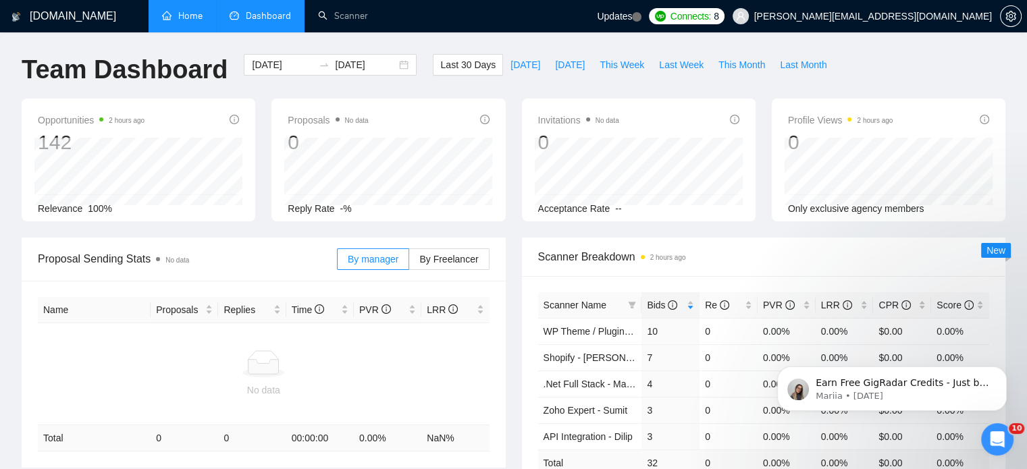
click at [184, 14] on link "Home" at bounding box center [182, 15] width 41 height 11
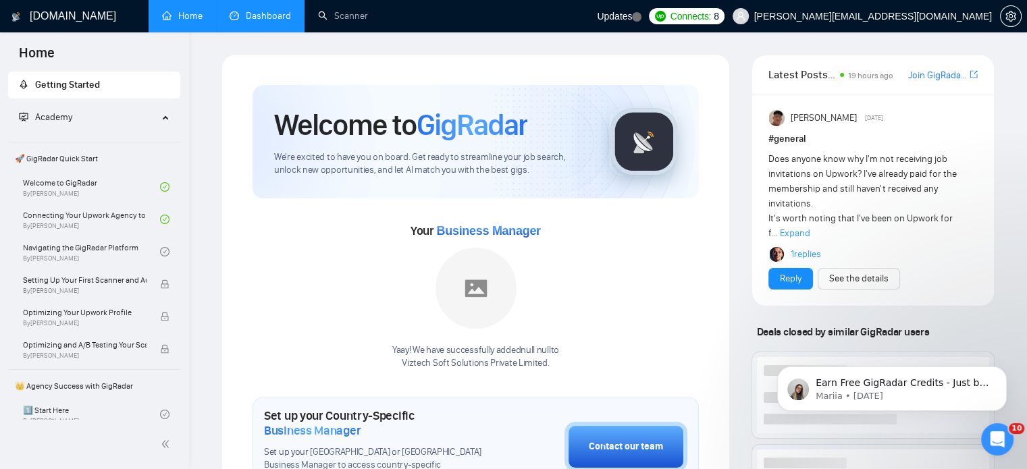
click at [256, 14] on link "Dashboard" at bounding box center [260, 15] width 61 height 11
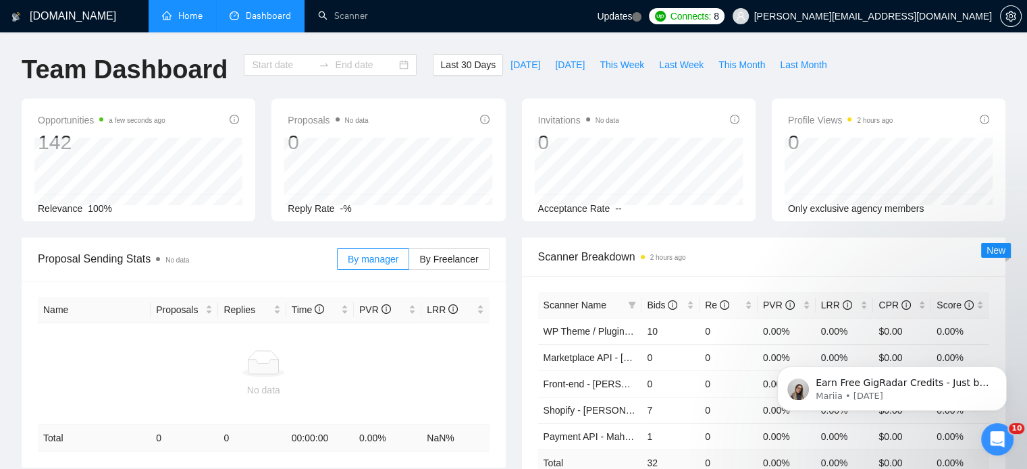
type input "2025-07-12"
type input "2025-08-11"
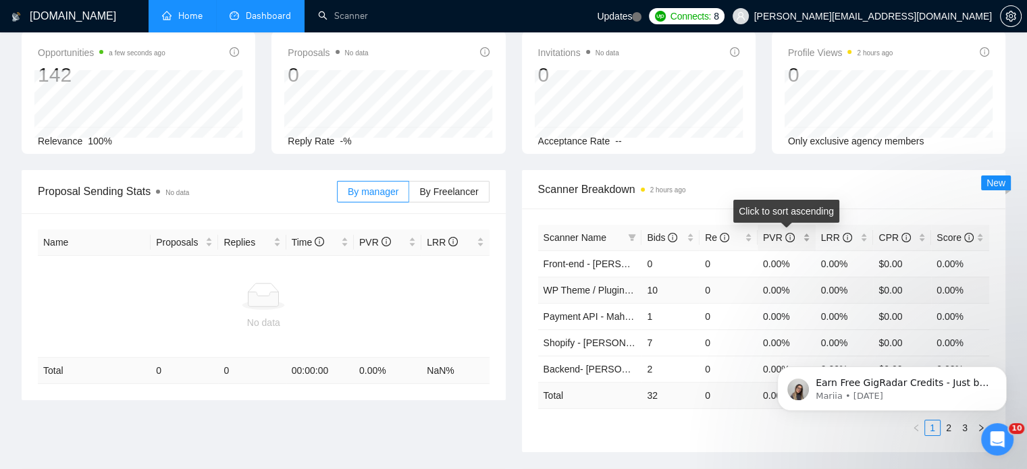
scroll to position [135, 0]
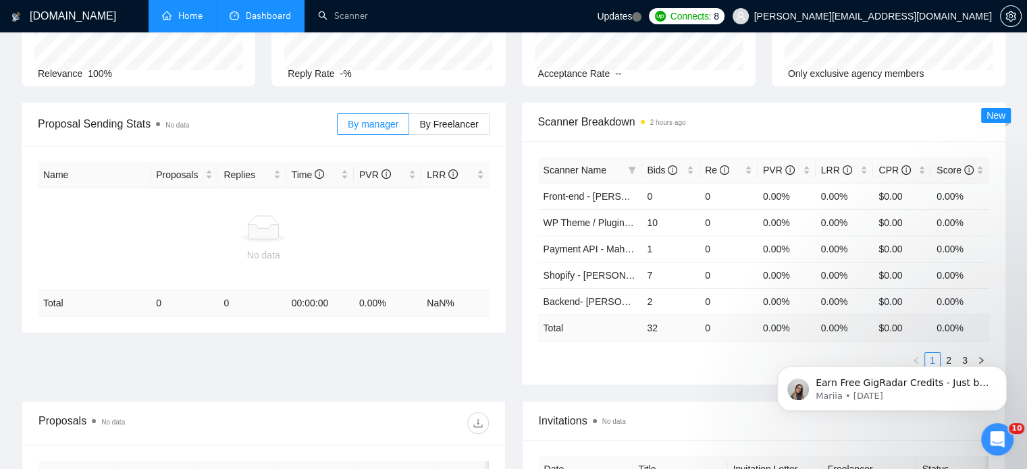
click at [660, 369] on div "Scanner Name Bids Re PVR LRR CPR Score Front-end - Shailja 0 0 0.00% 0.00% $0.0…" at bounding box center [764, 263] width 484 height 244
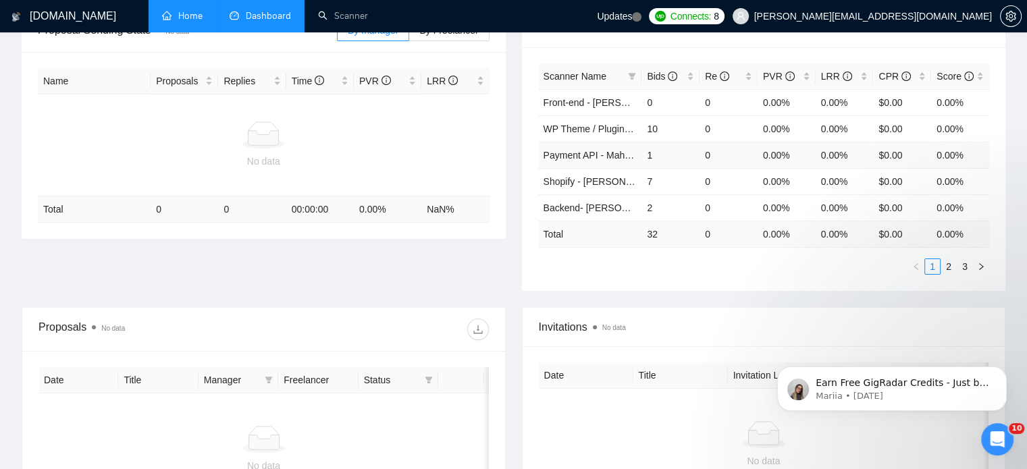
scroll to position [208, 0]
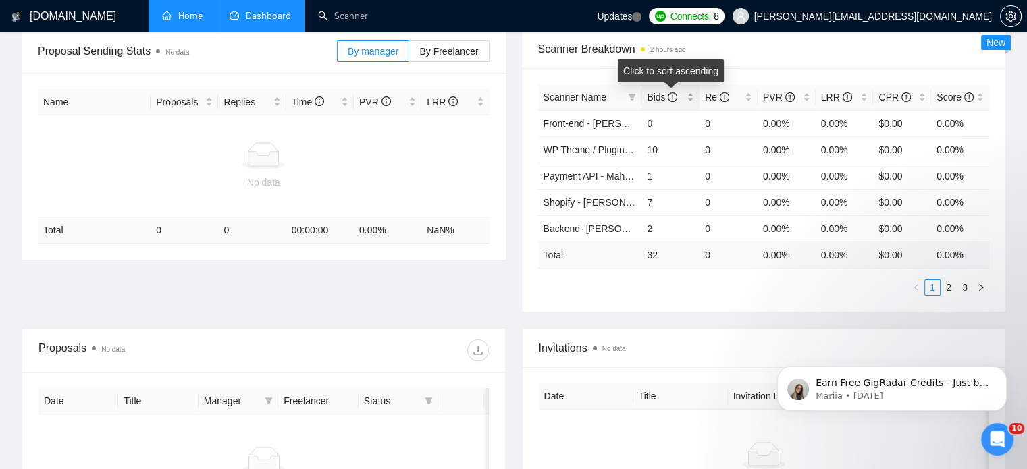
click at [690, 97] on div "Bids" at bounding box center [670, 97] width 47 height 15
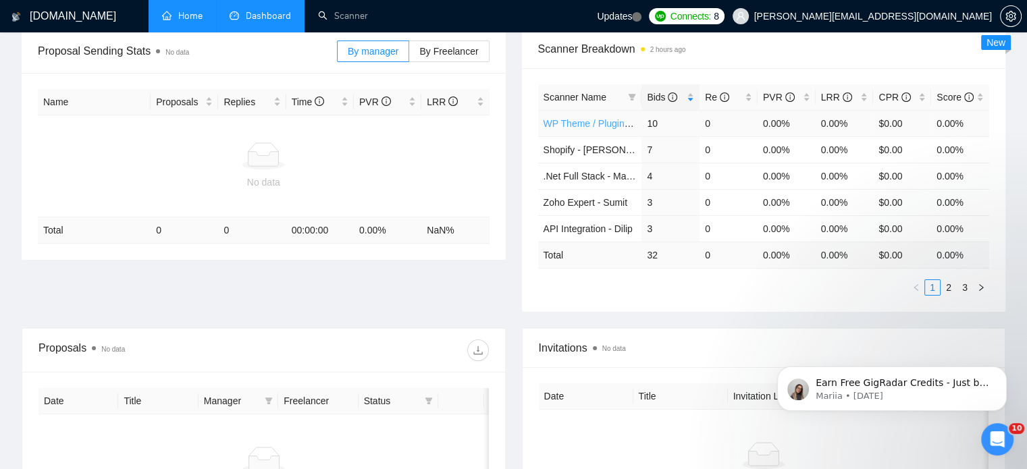
click at [556, 120] on link "WP Theme / Plugin - [PERSON_NAME]" at bounding box center [626, 123] width 167 height 11
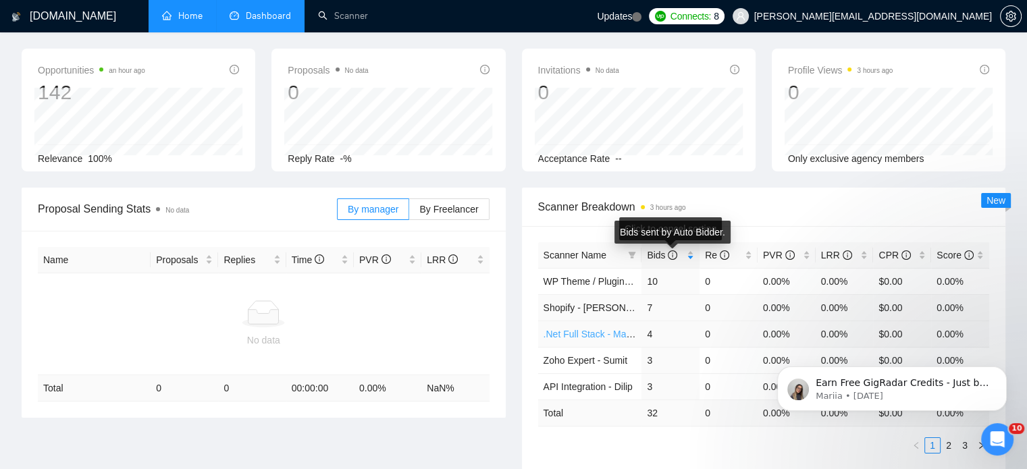
scroll to position [68, 0]
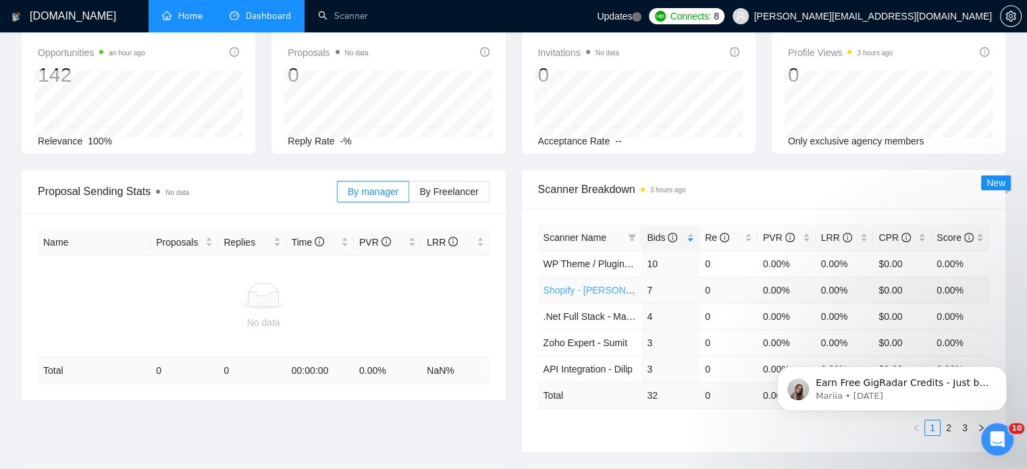
click at [570, 289] on link "Shopify - [PERSON_NAME]" at bounding box center [601, 290] width 117 height 11
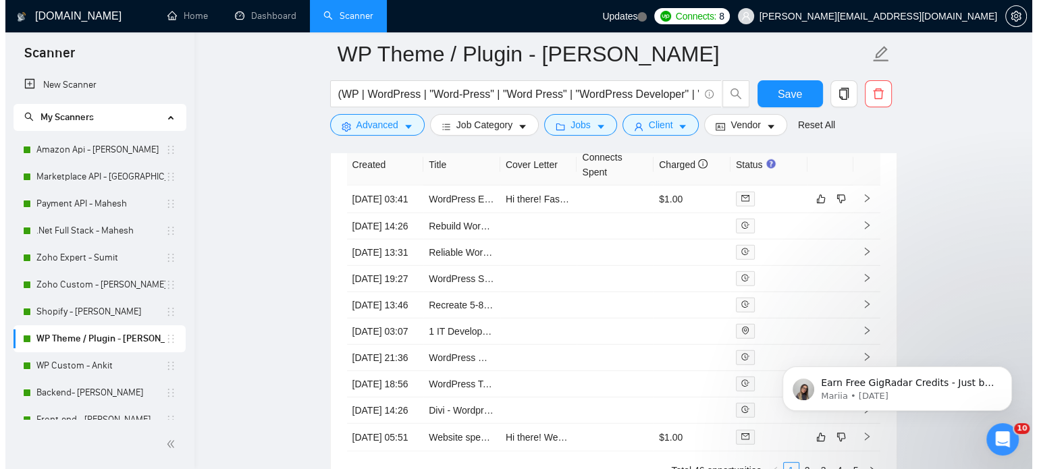
scroll to position [3578, 0]
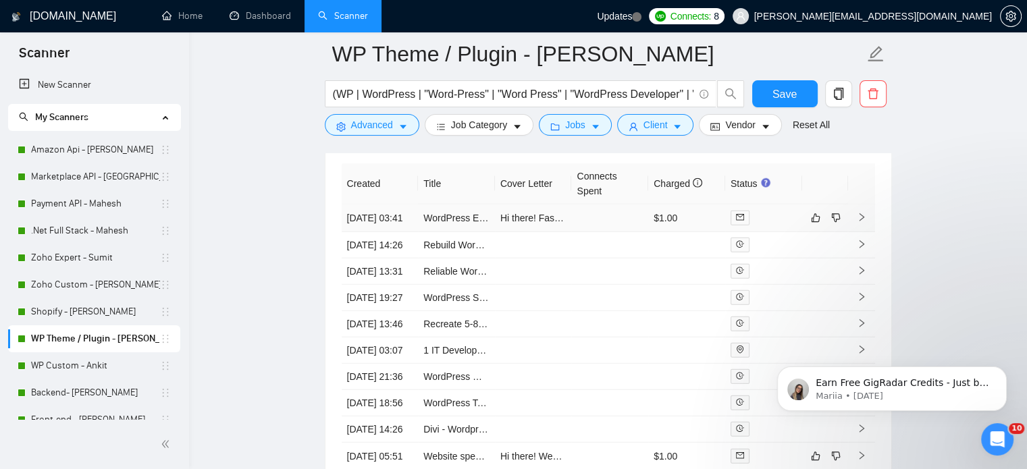
click at [863, 222] on icon "right" at bounding box center [861, 217] width 9 height 9
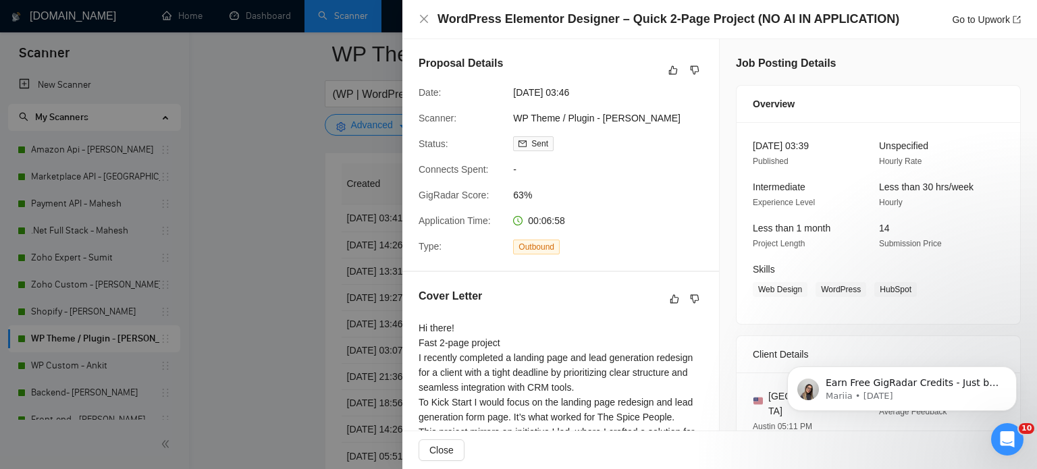
click at [743, 16] on h4 "WordPress Elementor Designer – Quick 2-Page Project (NO AI IN APPLICATION)" at bounding box center [668, 19] width 462 height 17
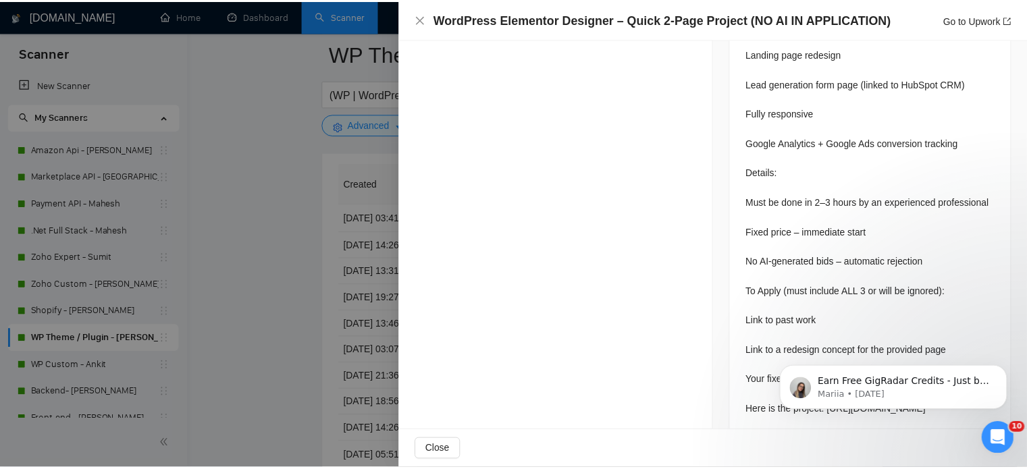
scroll to position [632, 0]
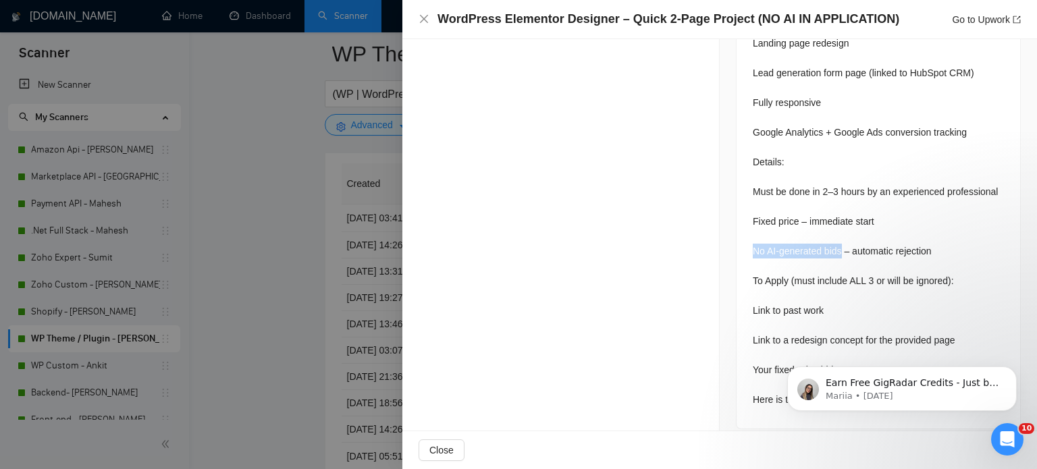
drag, startPoint x: 748, startPoint y: 237, endPoint x: 836, endPoint y: 236, distance: 87.8
click at [836, 236] on div "Looking for an experienced WordPress/Elementor designer for a fast 2-page proje…" at bounding box center [878, 199] width 251 height 416
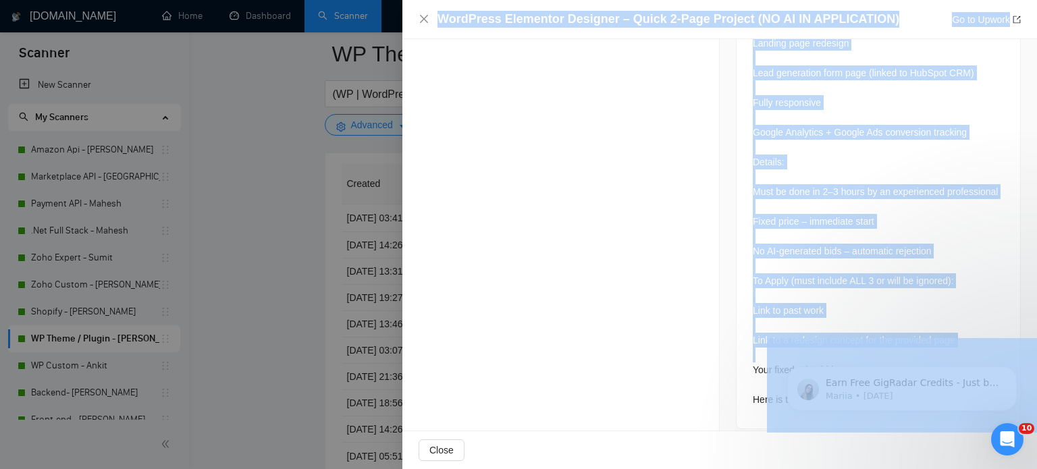
drag, startPoint x: 1516, startPoint y: 693, endPoint x: 776, endPoint y: 342, distance: 818.3
click at [802, 222] on div "Looking for an experienced WordPress/Elementor designer for a fast 2-page proje…" at bounding box center [878, 199] width 251 height 416
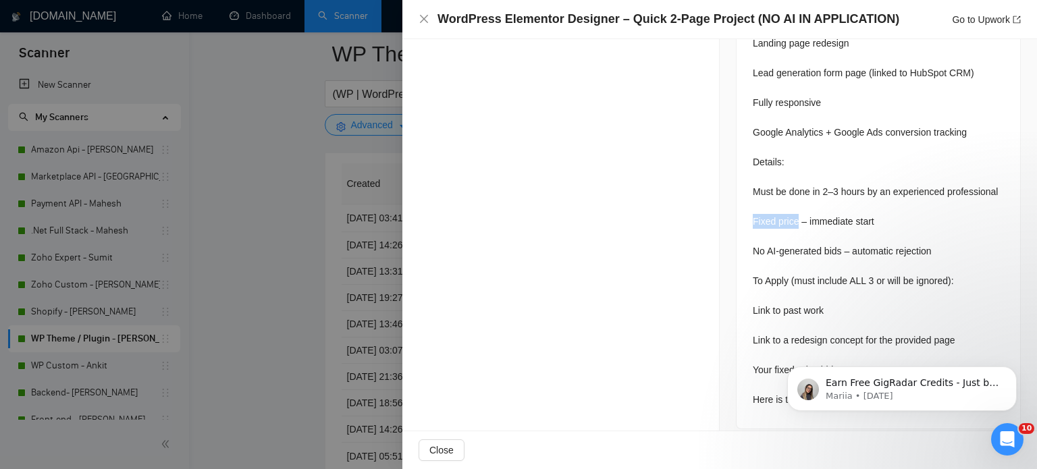
drag, startPoint x: 748, startPoint y: 207, endPoint x: 788, endPoint y: 210, distance: 40.6
click at [791, 209] on div "Looking for an experienced WordPress/Elementor designer for a fast 2-page proje…" at bounding box center [878, 199] width 251 height 416
copy div "Fixed price"
click at [423, 21] on icon "close" at bounding box center [424, 19] width 11 height 11
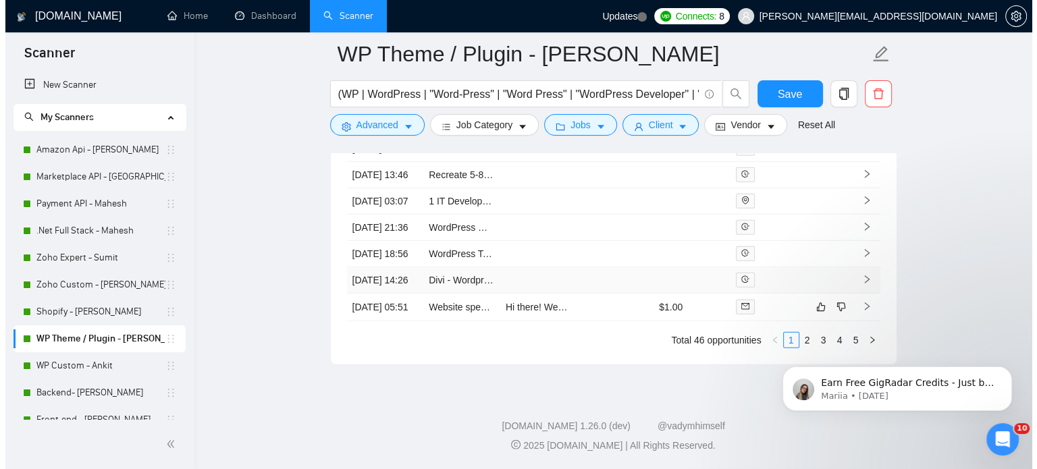
scroll to position [3848, 0]
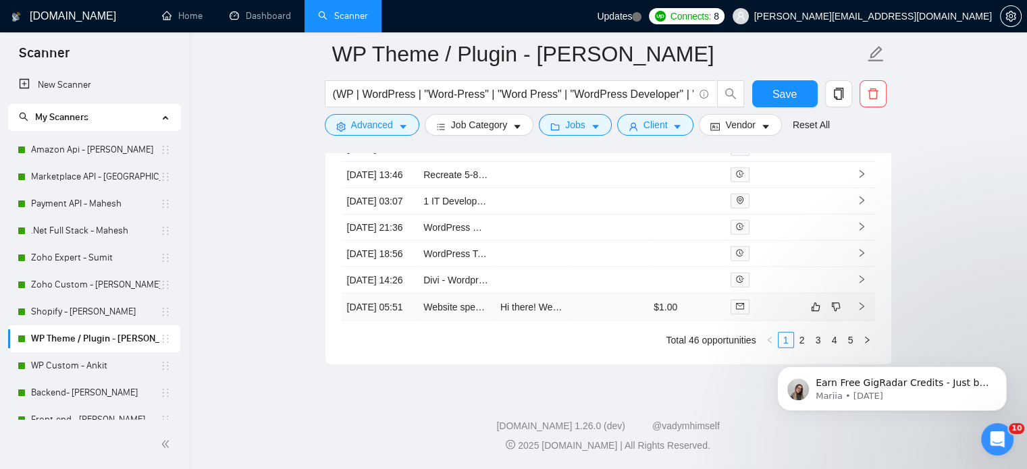
click at [859, 311] on icon "right" at bounding box center [861, 306] width 9 height 9
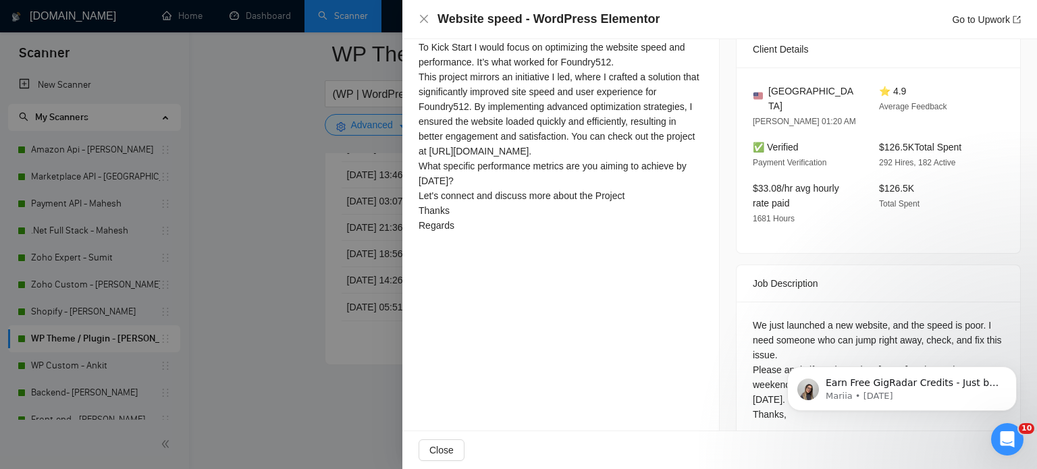
scroll to position [340, 0]
click at [1015, 371] on icon "Dismiss notification" at bounding box center [1012, 370] width 7 height 7
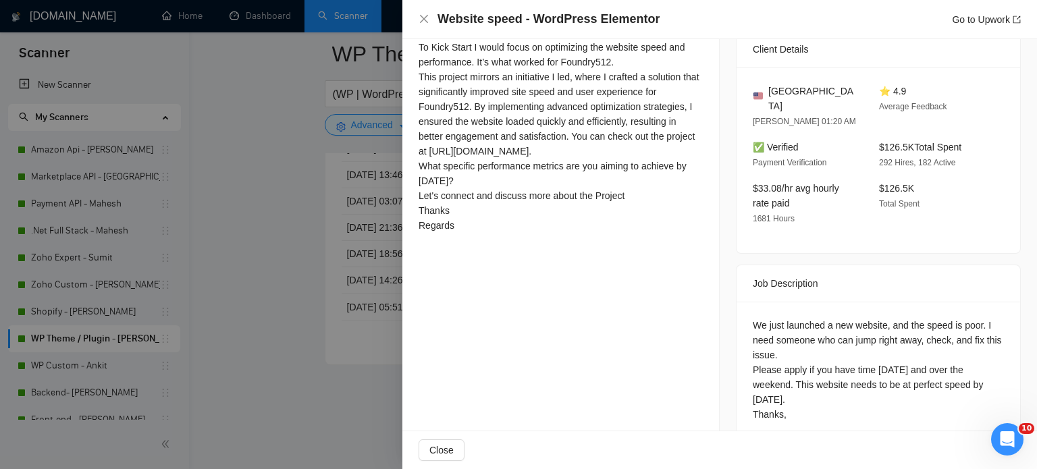
click at [958, 355] on div "We just launched a new website, and the speed is poor. I need someone who can j…" at bounding box center [878, 370] width 251 height 104
copy div "weekend"
drag, startPoint x: 421, startPoint y: 18, endPoint x: 772, endPoint y: 404, distance: 522.4
click at [421, 18] on icon "close" at bounding box center [424, 19] width 11 height 11
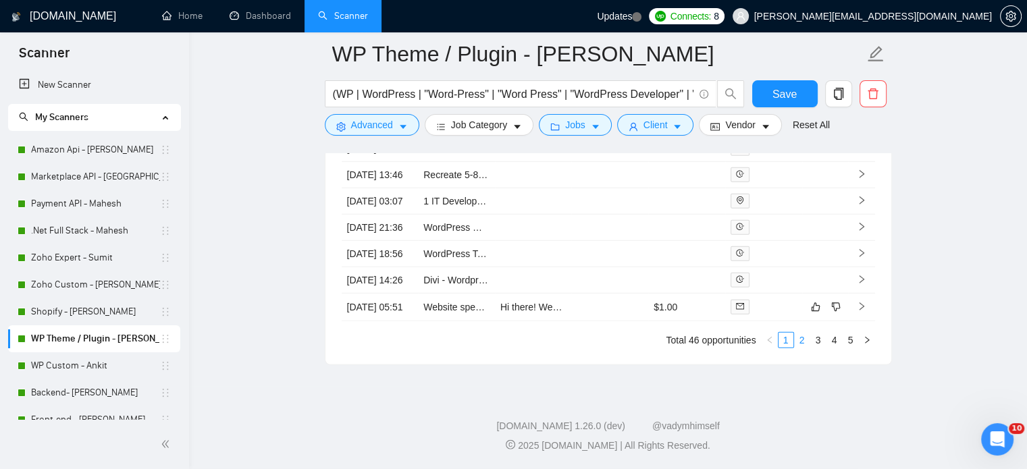
click at [801, 348] on link "2" at bounding box center [802, 340] width 15 height 15
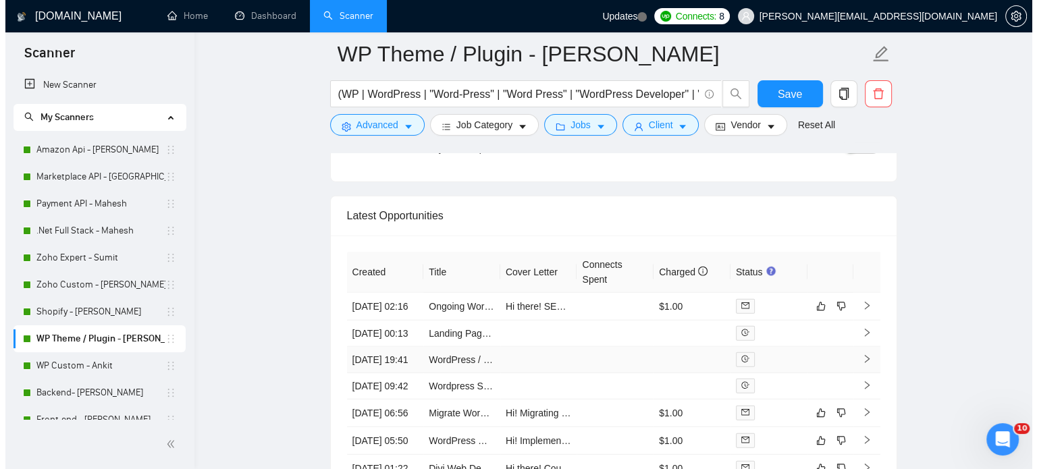
scroll to position [3578, 0]
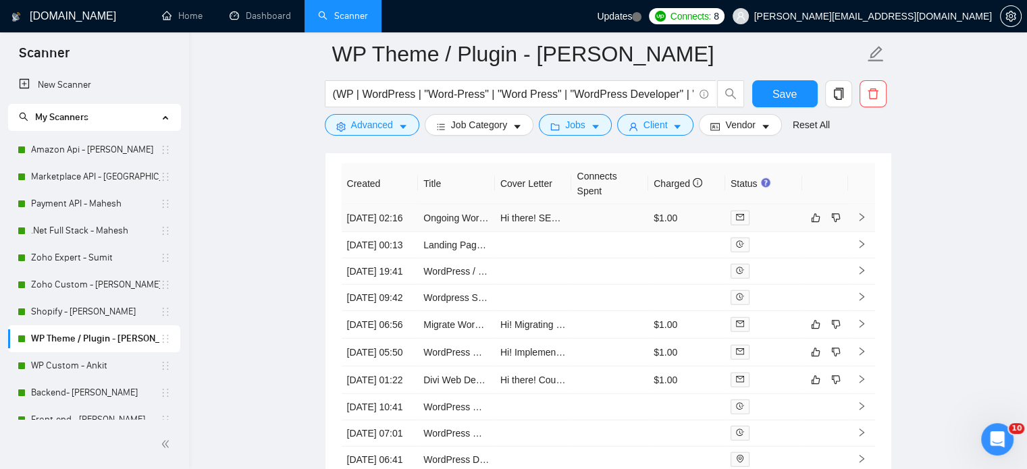
click at [861, 215] on icon "right" at bounding box center [861, 217] width 9 height 9
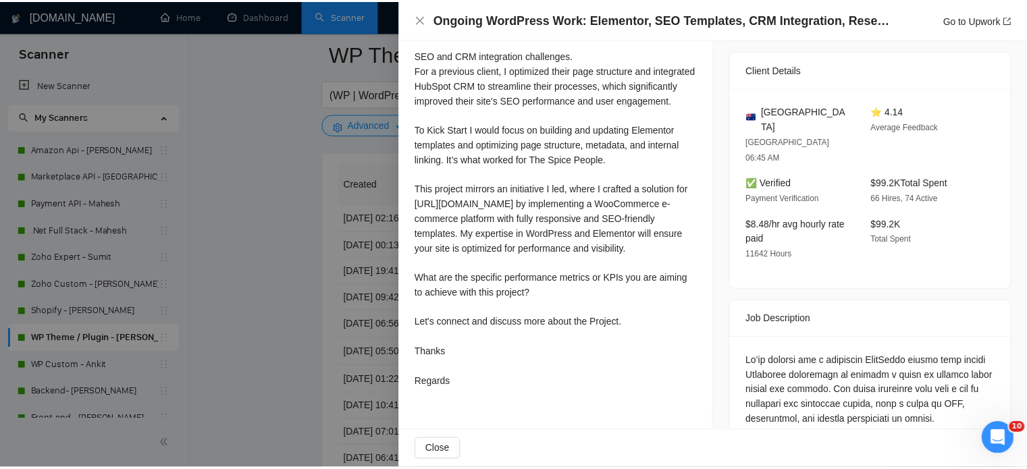
scroll to position [211, 0]
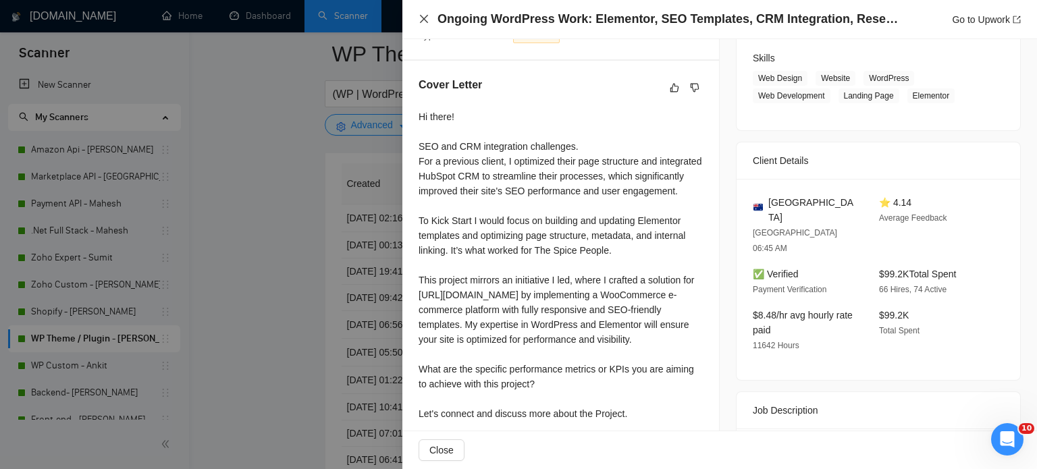
drag, startPoint x: 424, startPoint y: 18, endPoint x: 572, endPoint y: 339, distance: 353.1
click at [422, 18] on icon "close" at bounding box center [424, 19] width 8 height 8
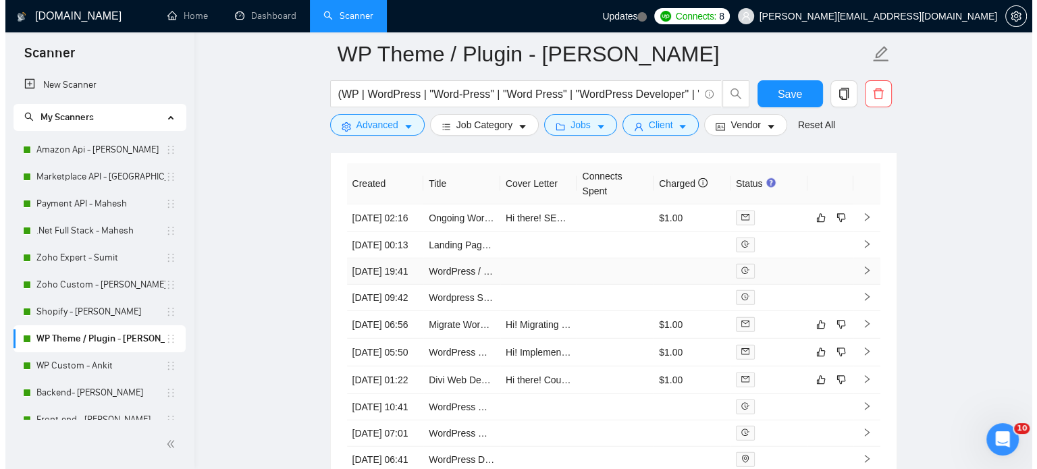
scroll to position [3645, 0]
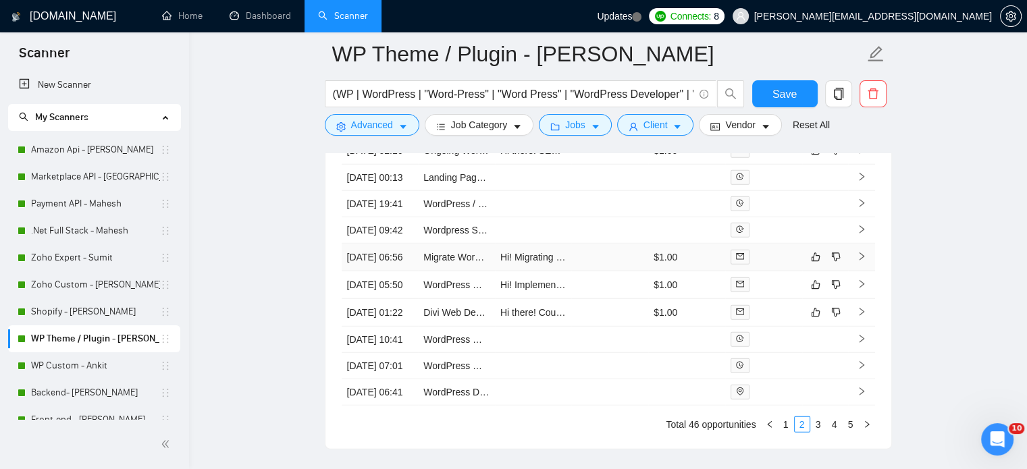
click at [863, 261] on icon "right" at bounding box center [861, 256] width 9 height 9
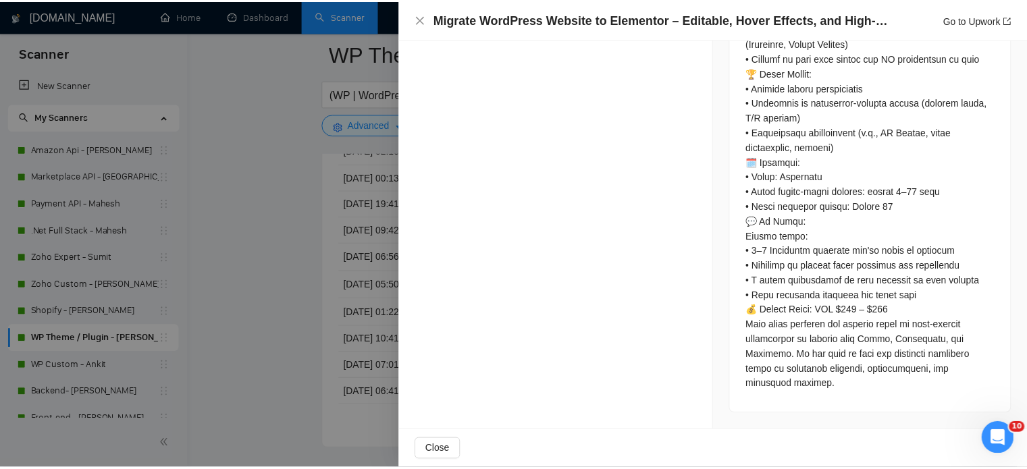
scroll to position [1291, 0]
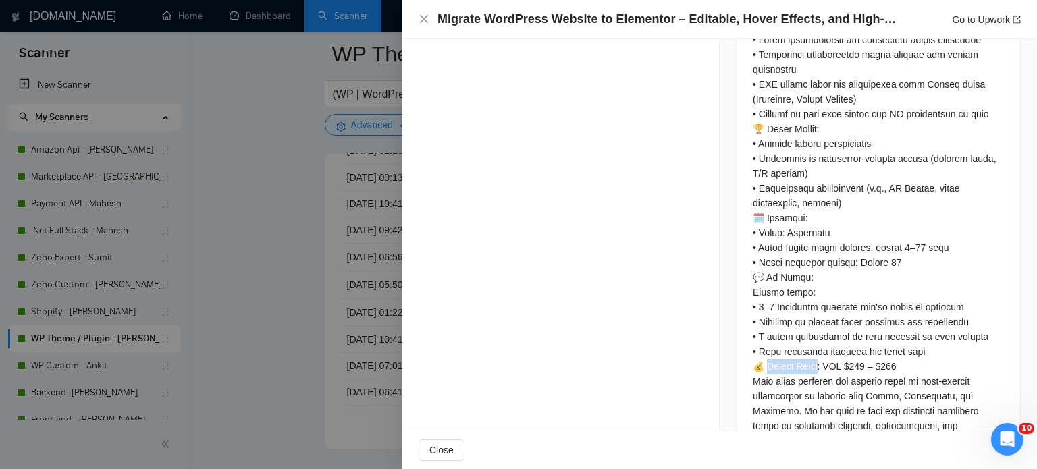
drag, startPoint x: 762, startPoint y: 398, endPoint x: 822, endPoint y: 394, distance: 59.5
click at [973, 17] on link "Go to Upwork" at bounding box center [986, 19] width 69 height 11
click at [423, 20] on icon "close" at bounding box center [424, 19] width 8 height 8
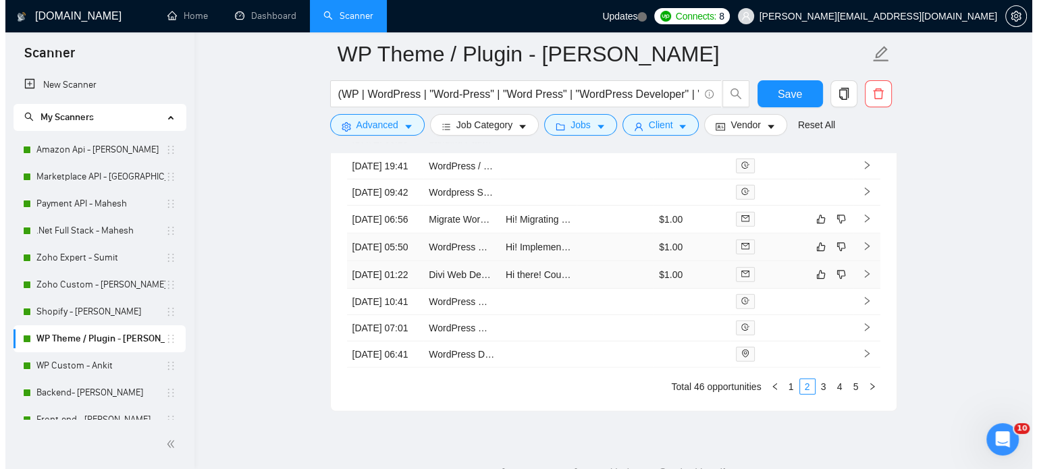
scroll to position [3713, 0]
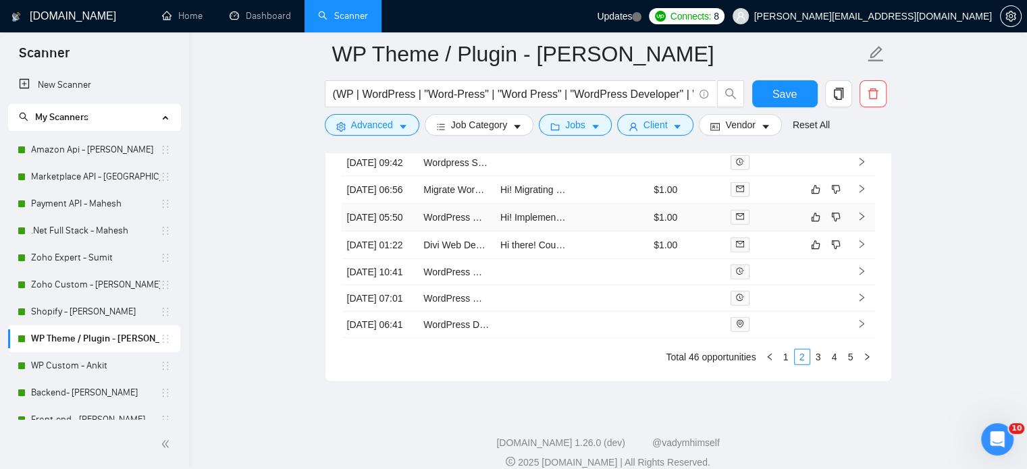
click at [861, 221] on icon "right" at bounding box center [861, 217] width 5 height 8
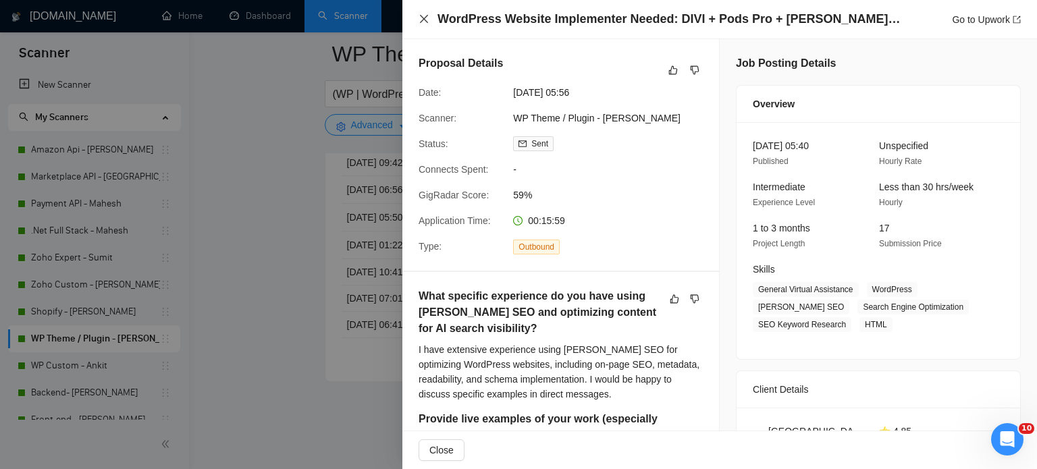
click at [426, 20] on icon "close" at bounding box center [424, 19] width 11 height 11
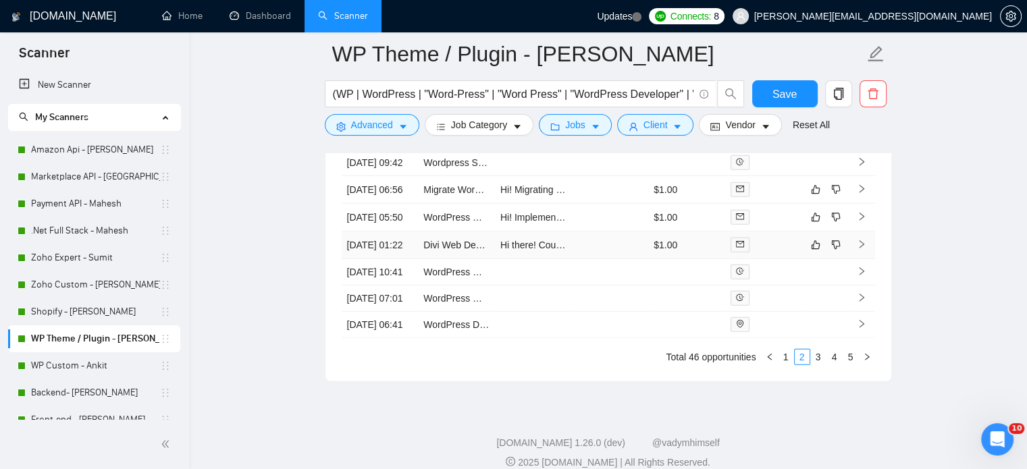
click at [862, 248] on icon "right" at bounding box center [861, 244] width 5 height 8
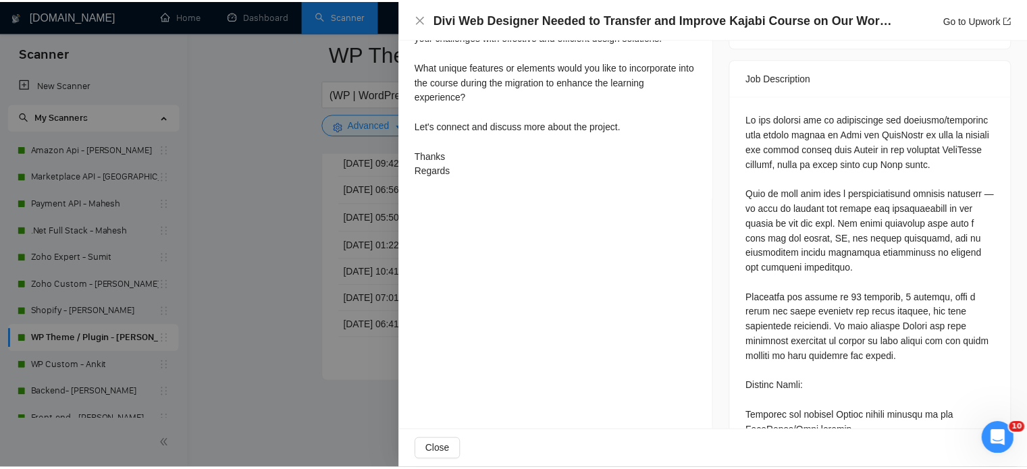
scroll to position [675, 0]
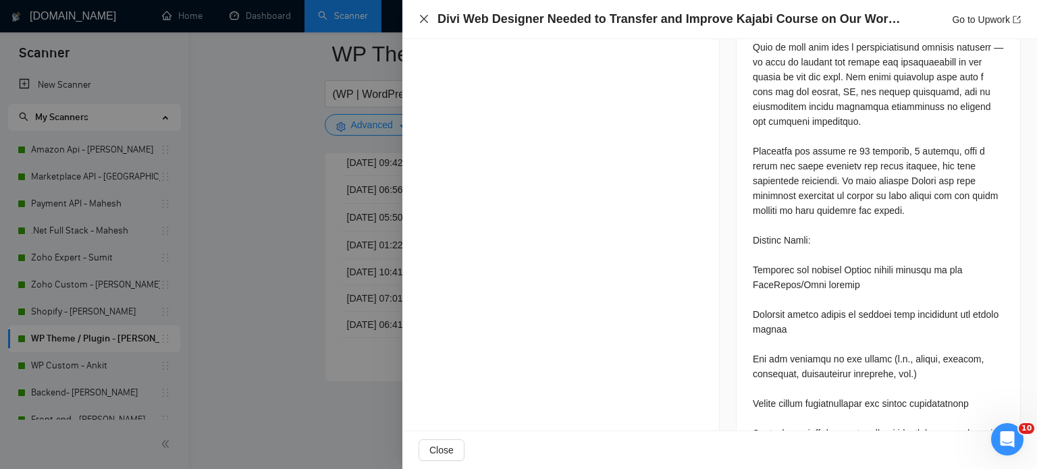
click at [428, 20] on icon "close" at bounding box center [424, 19] width 11 height 11
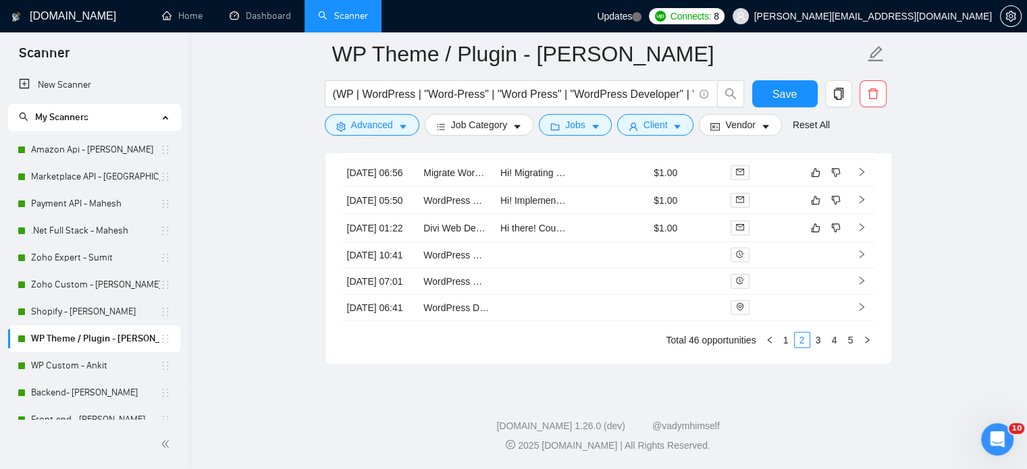
scroll to position [3867, 0]
click at [817, 339] on link "3" at bounding box center [818, 340] width 15 height 15
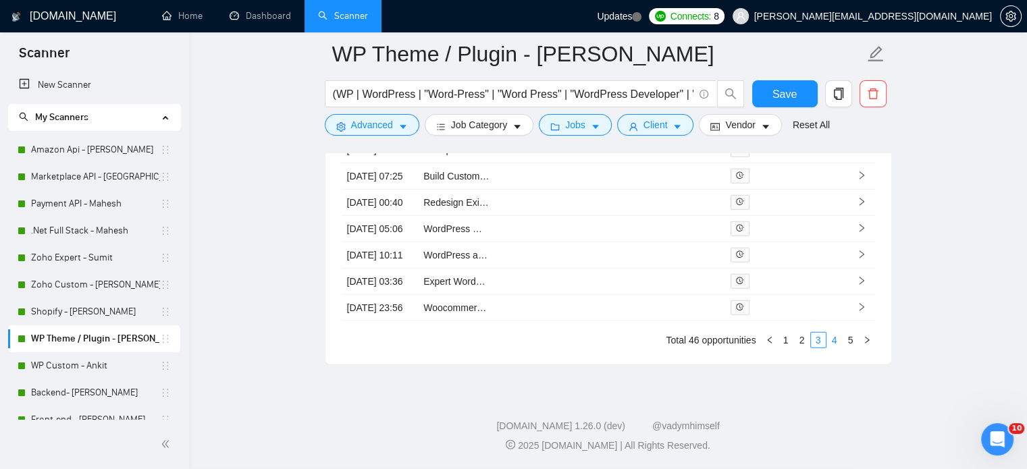
click at [837, 340] on link "4" at bounding box center [834, 340] width 15 height 15
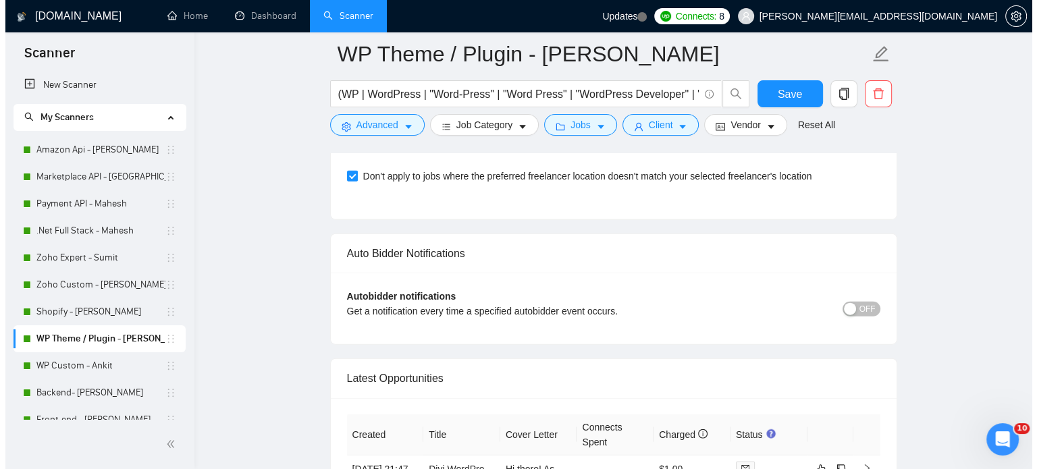
scroll to position [3597, 0]
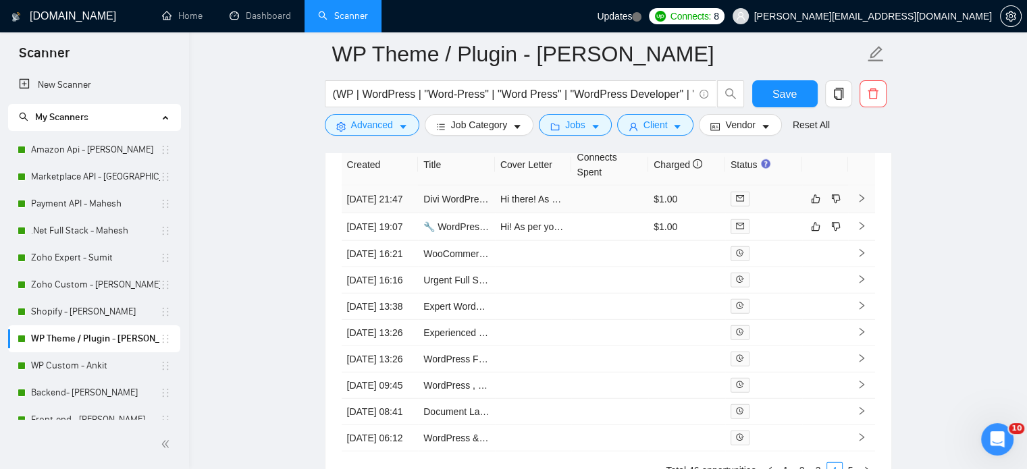
click at [863, 202] on icon "right" at bounding box center [861, 198] width 5 height 8
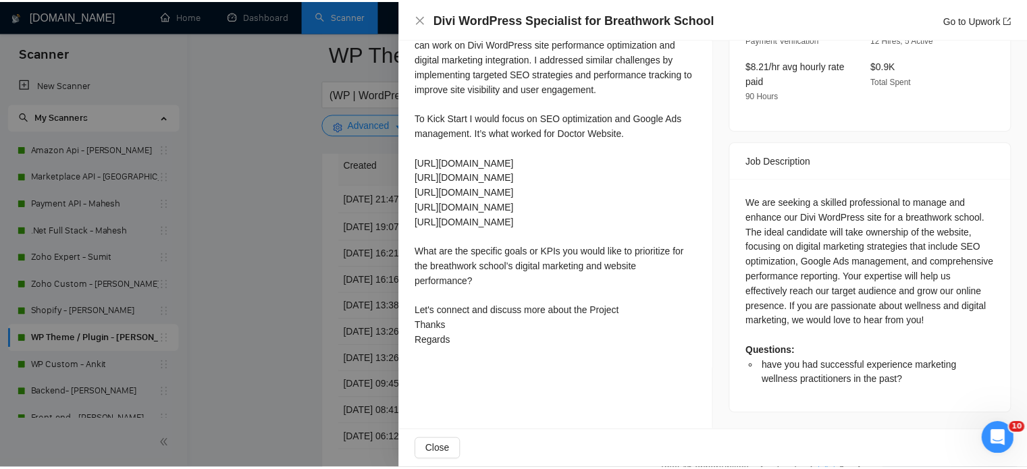
scroll to position [431, 0]
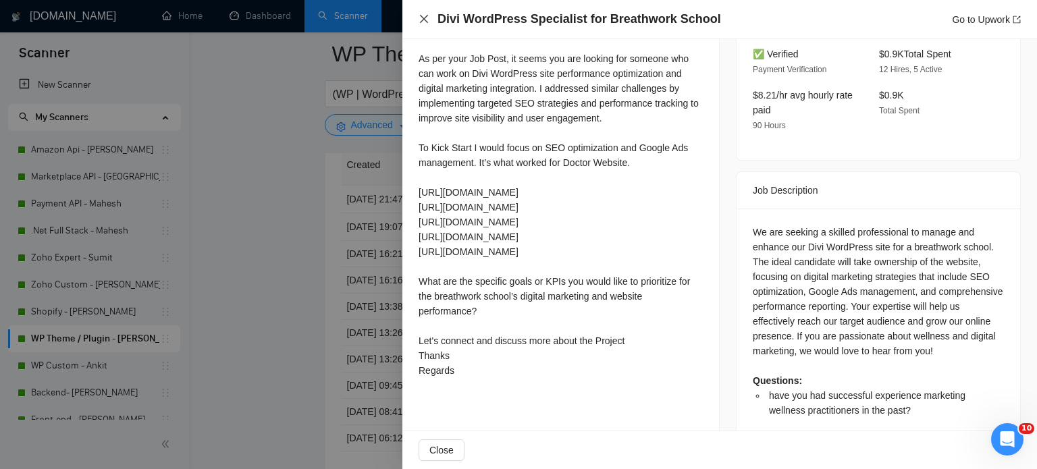
click at [421, 14] on icon "close" at bounding box center [424, 19] width 11 height 11
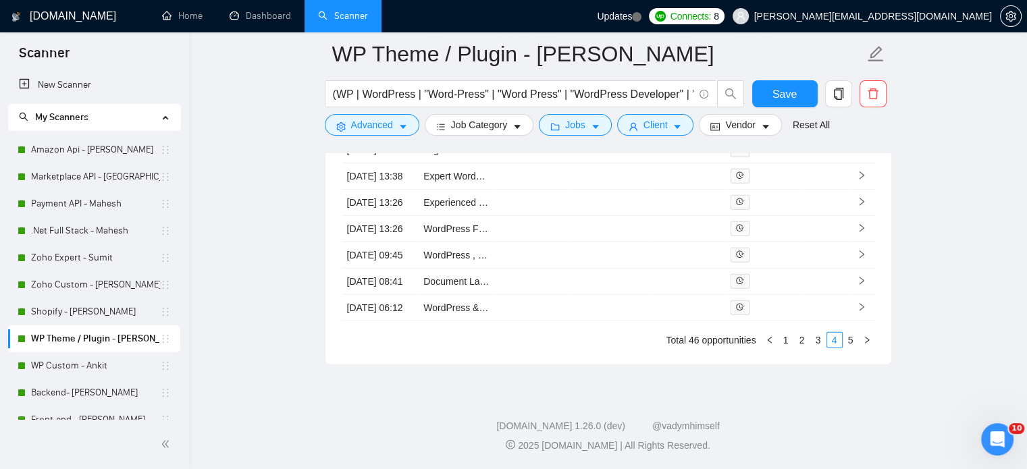
scroll to position [3867, 0]
click at [853, 341] on link "5" at bounding box center [850, 340] width 15 height 15
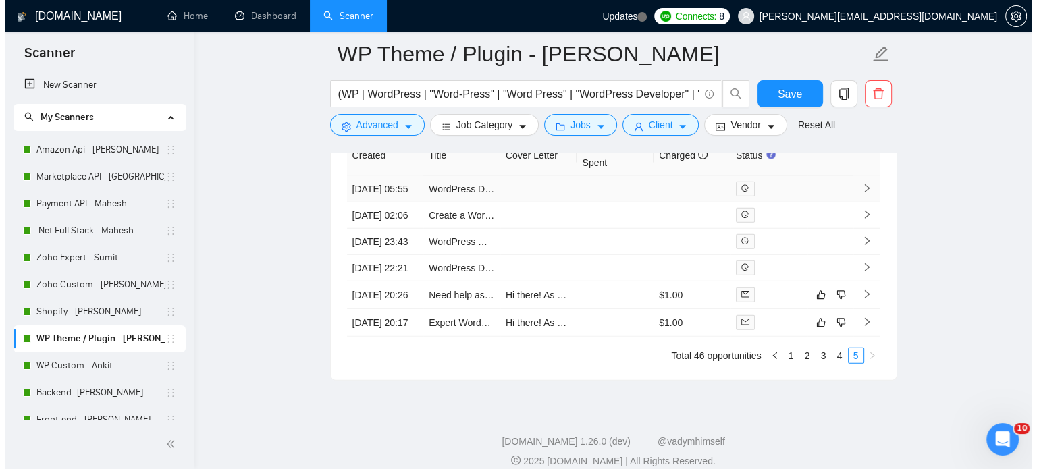
scroll to position [3635, 0]
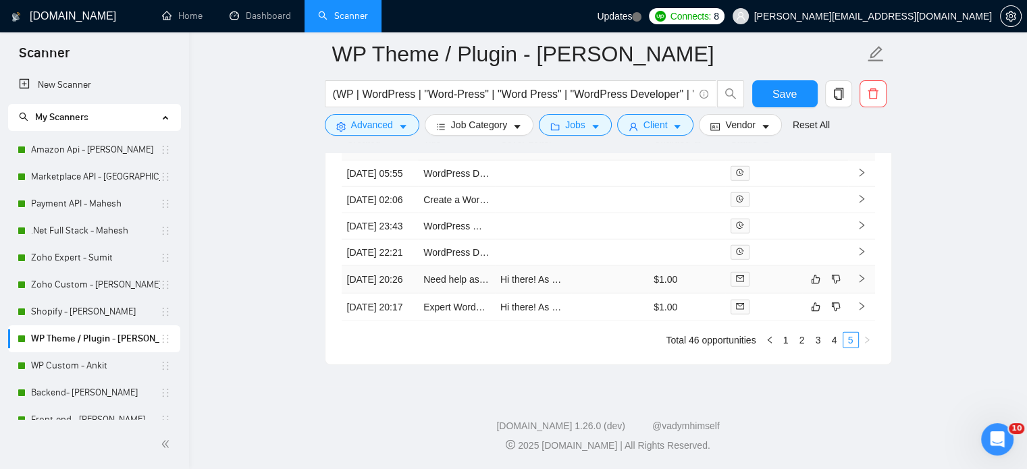
click at [861, 284] on icon "right" at bounding box center [861, 278] width 9 height 9
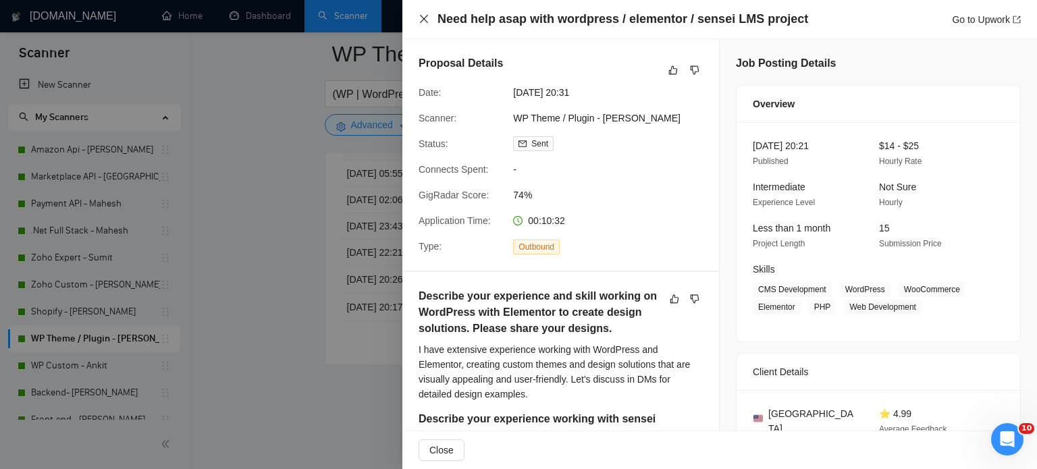
drag, startPoint x: 424, startPoint y: 18, endPoint x: 767, endPoint y: 247, distance: 412.3
click at [424, 19] on icon "close" at bounding box center [424, 19] width 8 height 8
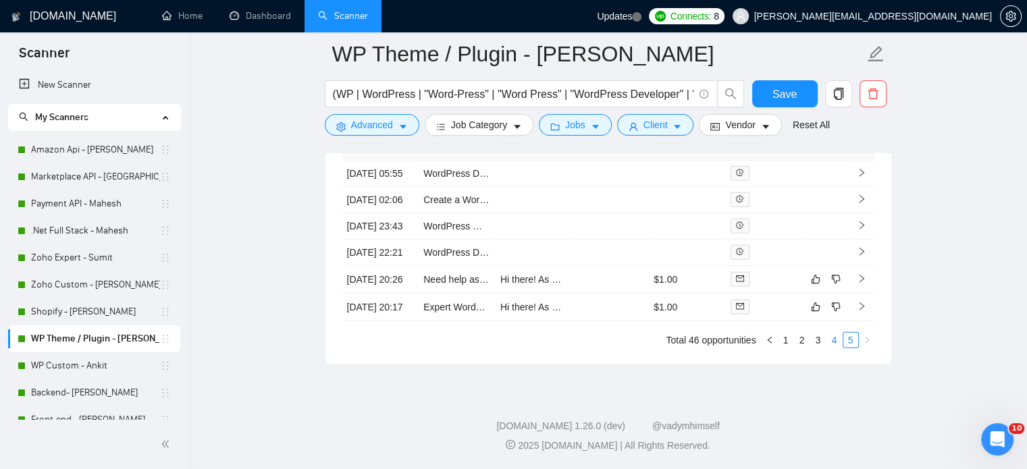
click at [833, 348] on link "4" at bounding box center [834, 340] width 15 height 15
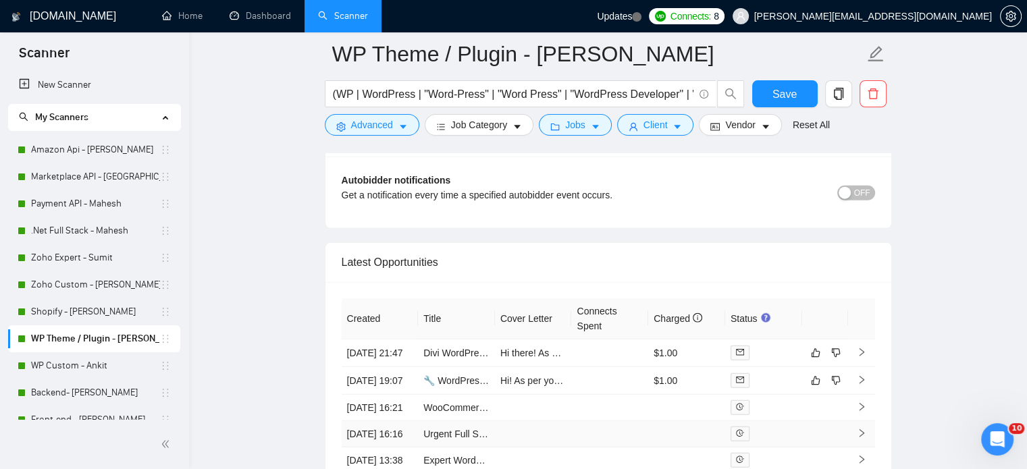
scroll to position [3867, 0]
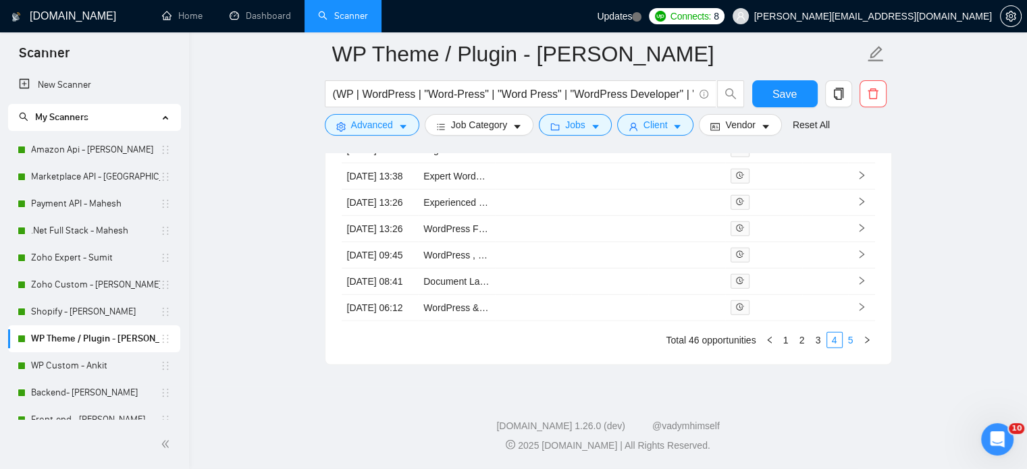
click at [847, 340] on link "5" at bounding box center [850, 340] width 15 height 15
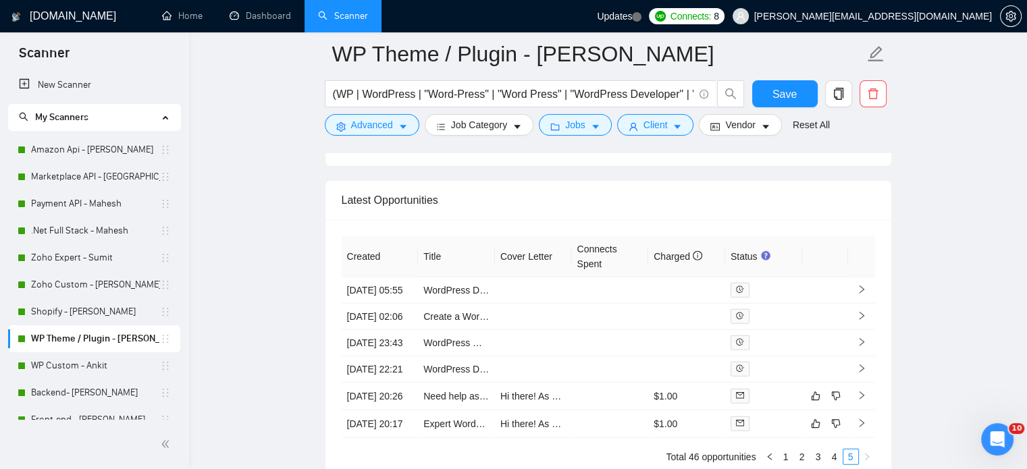
scroll to position [3702, 0]
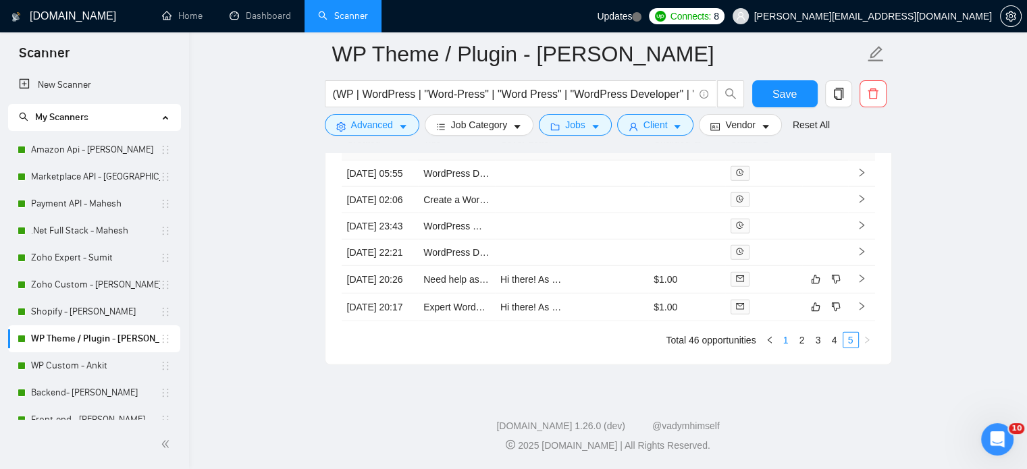
click at [786, 340] on link "1" at bounding box center [785, 340] width 15 height 15
click at [801, 343] on link "2" at bounding box center [802, 340] width 15 height 15
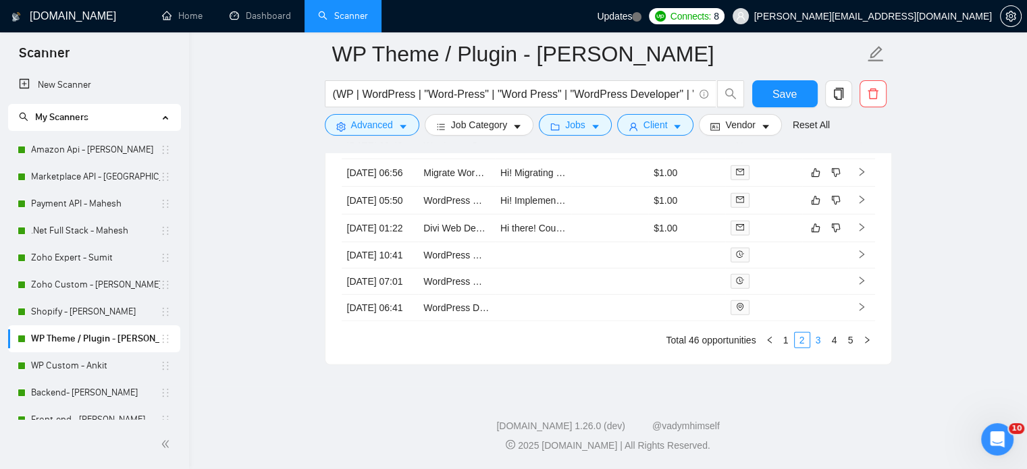
click at [820, 340] on link "3" at bounding box center [818, 340] width 15 height 15
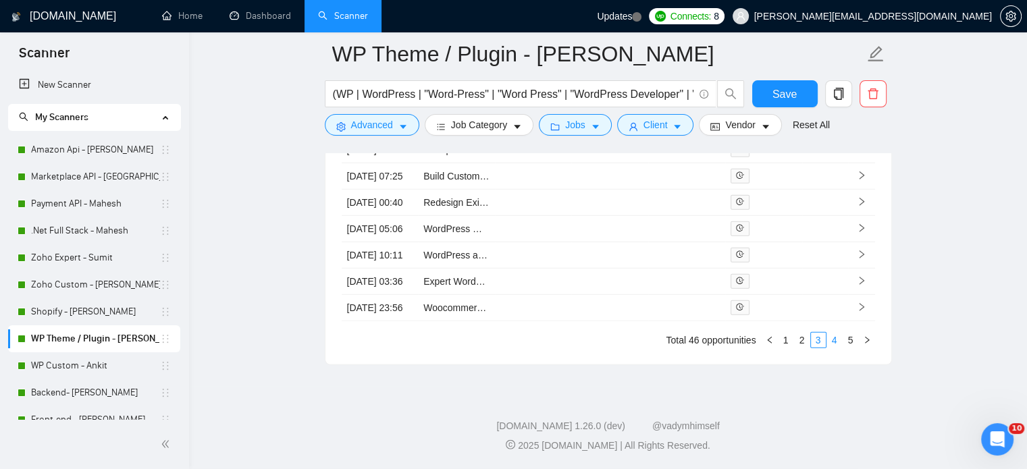
click at [836, 340] on link "4" at bounding box center [834, 340] width 15 height 15
click at [848, 338] on link "5" at bounding box center [850, 340] width 15 height 15
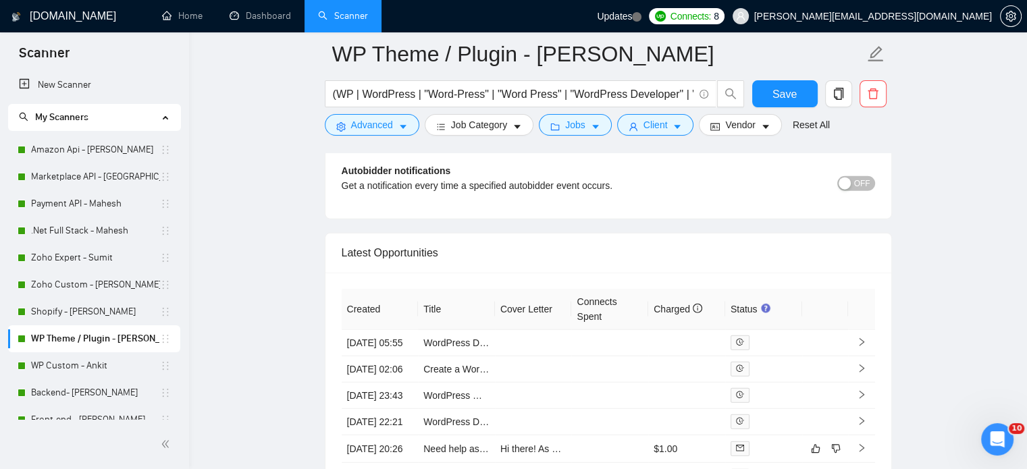
scroll to position [3297, 0]
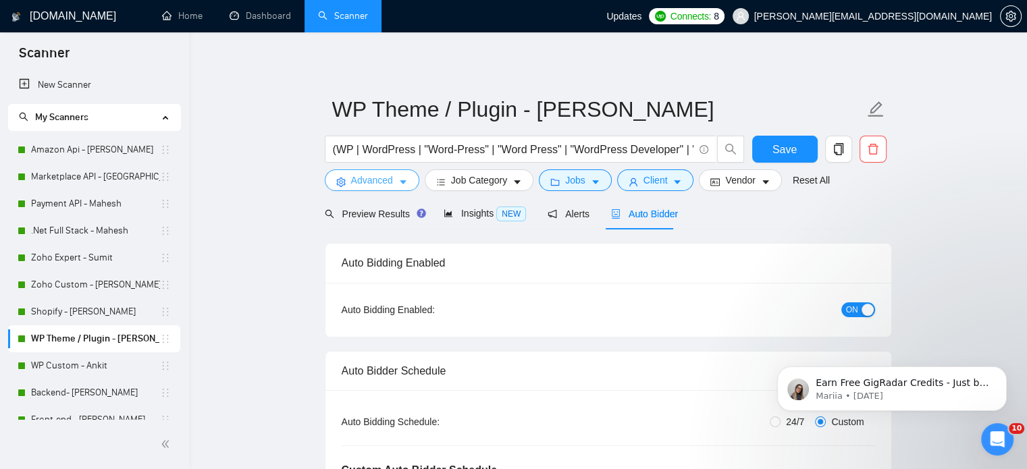
click at [369, 182] on span "Advanced" at bounding box center [372, 180] width 42 height 15
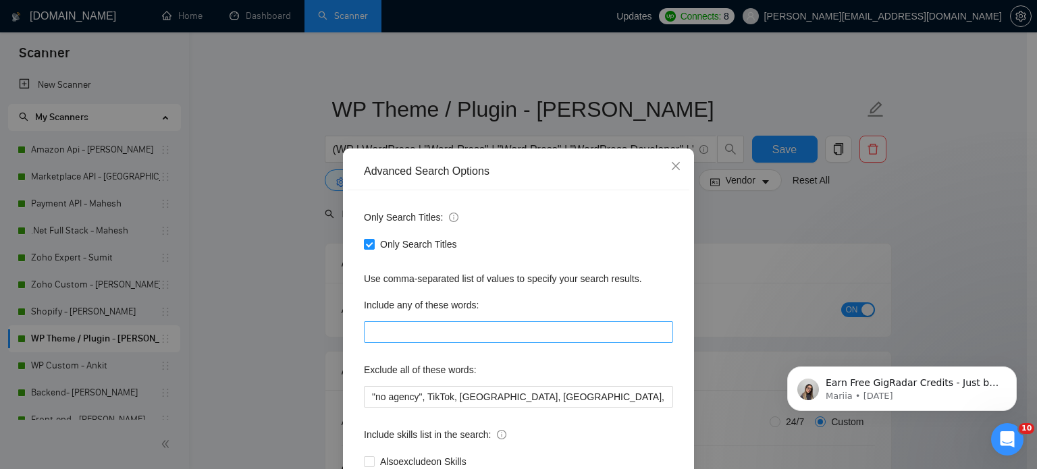
scroll to position [92, 0]
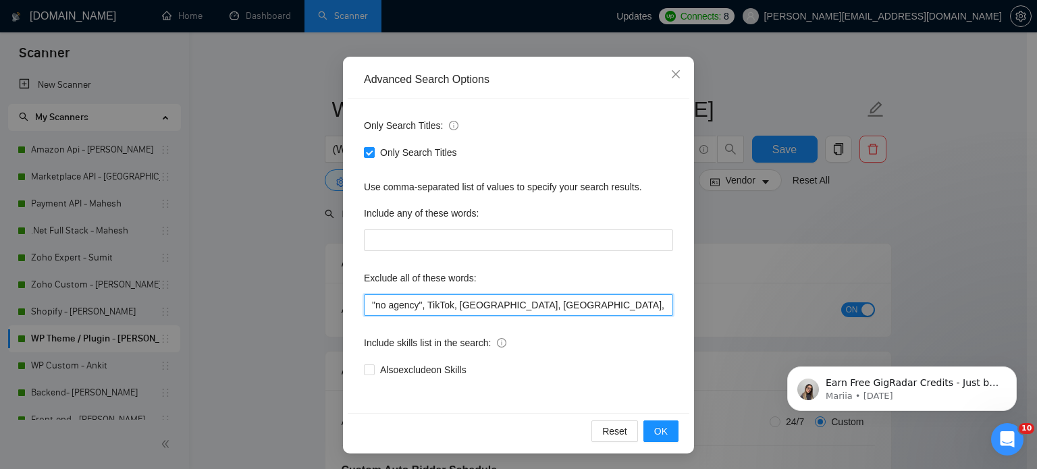
click at [364, 302] on input ""no agency", TikTok, Philippines, Nepal, "No agency", "No agencies", "[No agenc…" at bounding box center [518, 305] width 309 height 22
paste input "Fixed price"
click at [658, 428] on span "OK" at bounding box center [661, 431] width 14 height 15
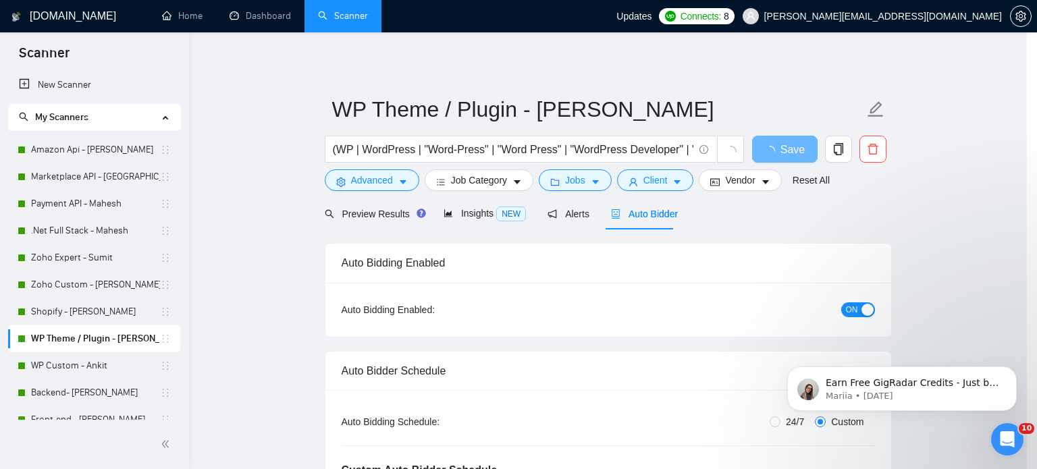
scroll to position [24, 0]
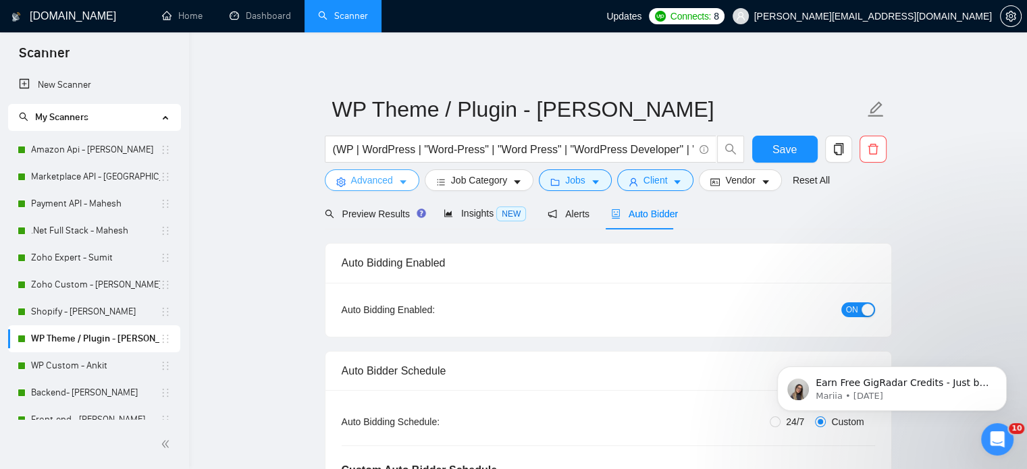
click at [379, 176] on span "Advanced" at bounding box center [372, 180] width 42 height 15
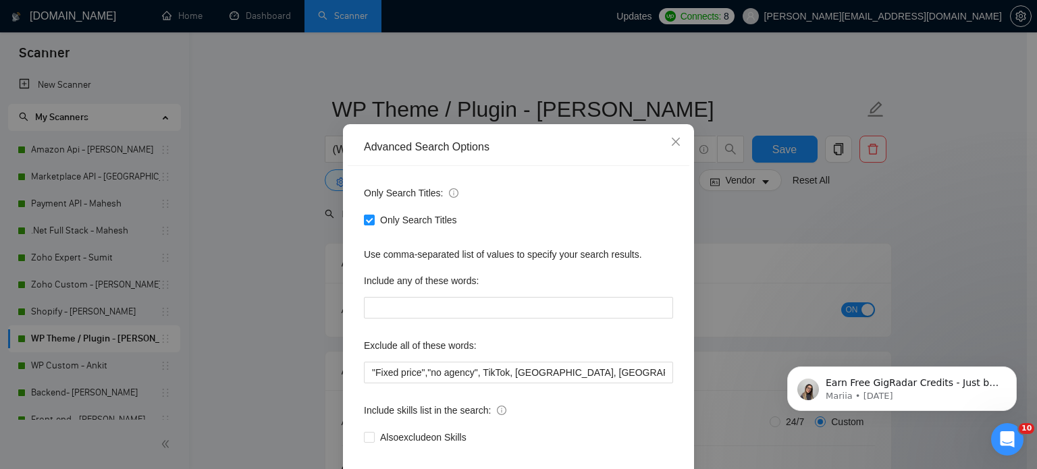
scroll to position [92, 0]
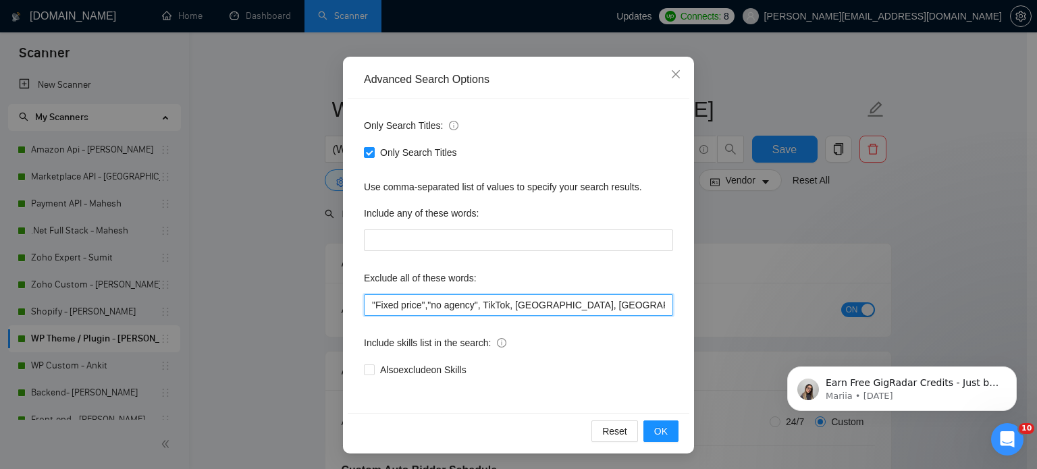
click at [365, 304] on input ""Fixed price","no agency", TikTok, Philippines, Nepal, "No agency", "No agencie…" at bounding box center [518, 305] width 309 height 22
paste input "weekend"
click at [649, 431] on button "OK" at bounding box center [660, 432] width 35 height 22
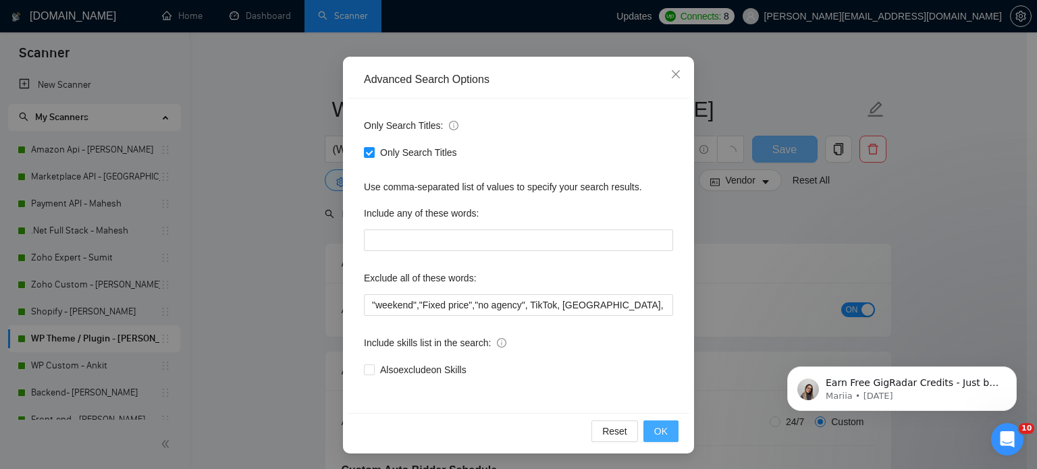
scroll to position [24, 0]
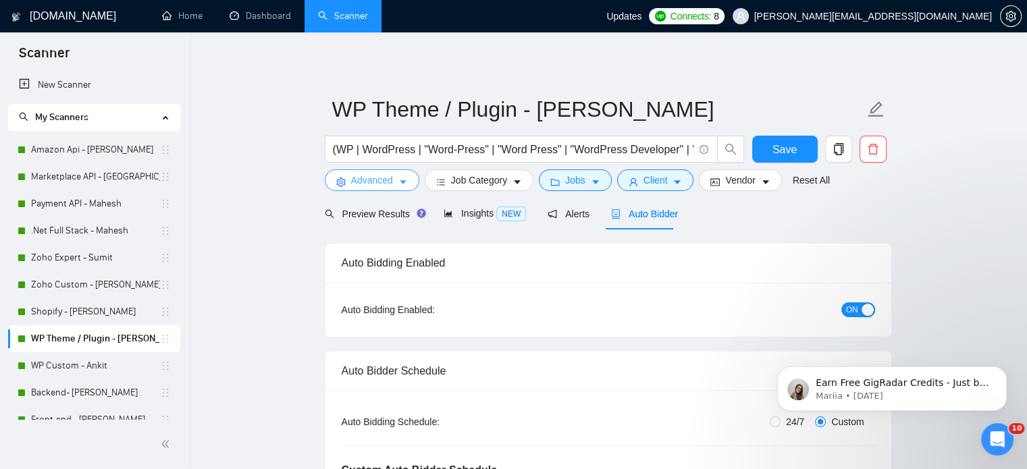
click at [405, 180] on icon "caret-down" at bounding box center [402, 182] width 9 height 9
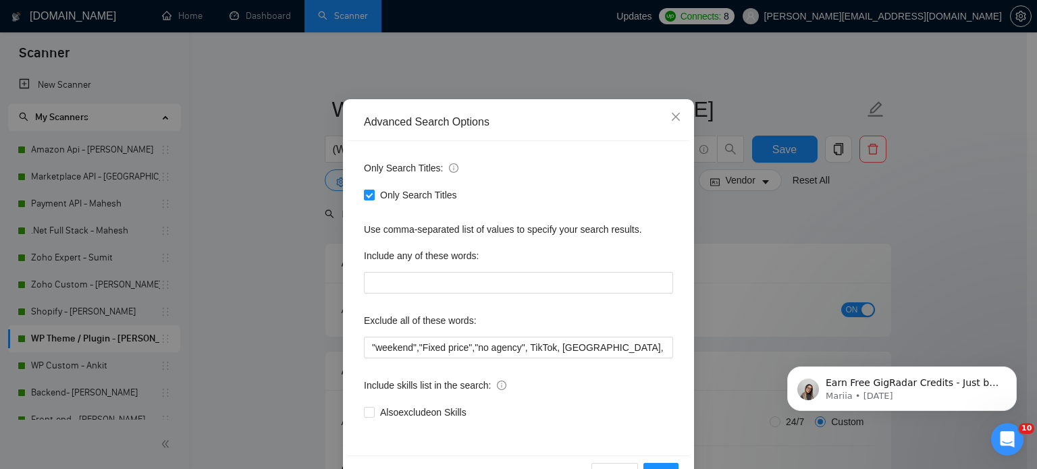
scroll to position [92, 0]
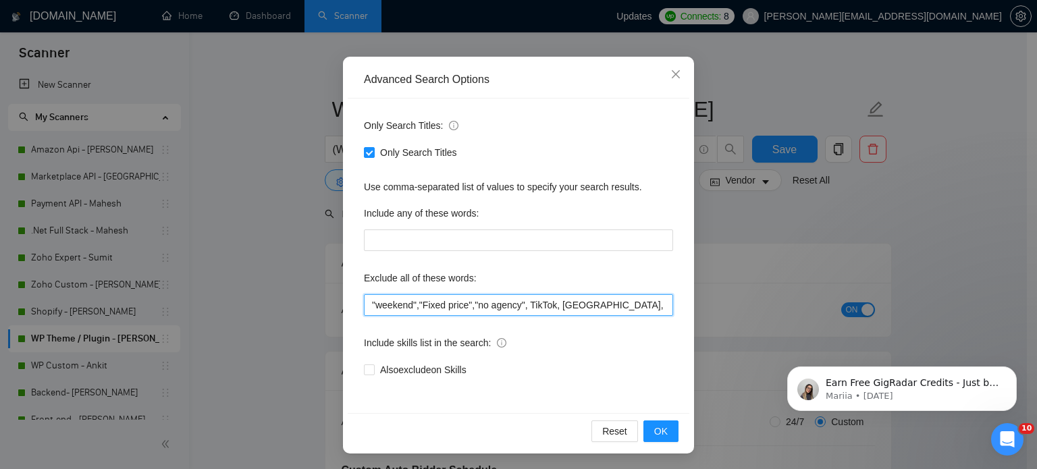
click at [365, 302] on input ""weekend","Fixed price","no agency", TikTok, Philippines, Nepal, "No agency", "…" at bounding box center [518, 305] width 309 height 22
paste input "Budget Range"
type input ""Budget Range","weekend","Fixed price","no agency", TikTok, Philippines, Nepal,…"
click at [654, 433] on span "OK" at bounding box center [661, 431] width 14 height 15
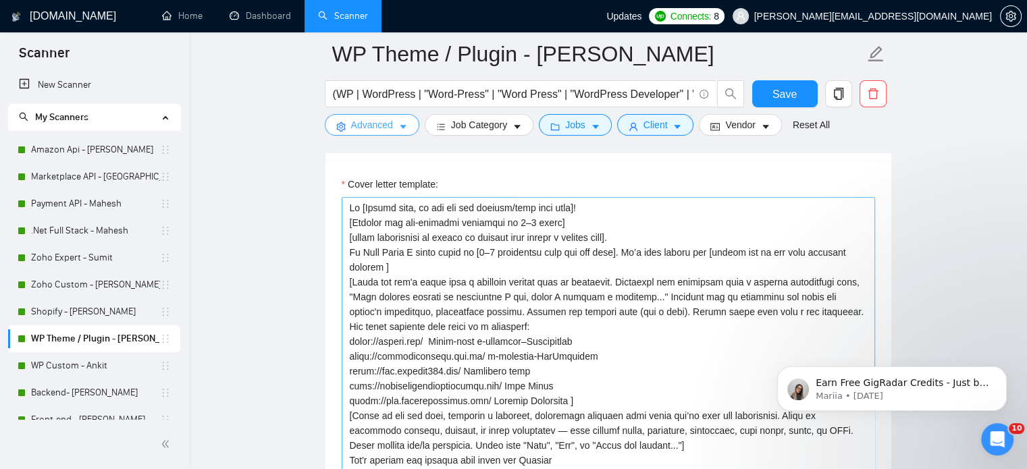
scroll to position [1688, 0]
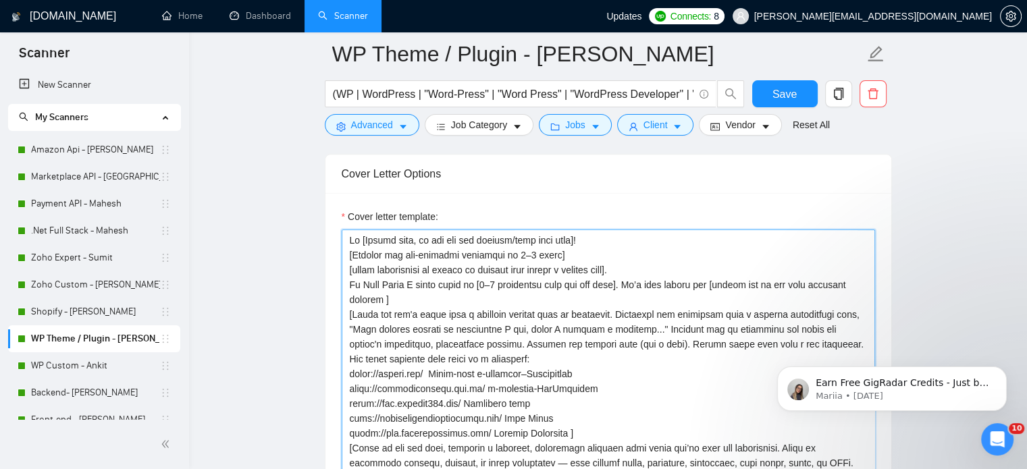
click at [540, 298] on textarea "Cover letter template:" at bounding box center [608, 382] width 533 height 304
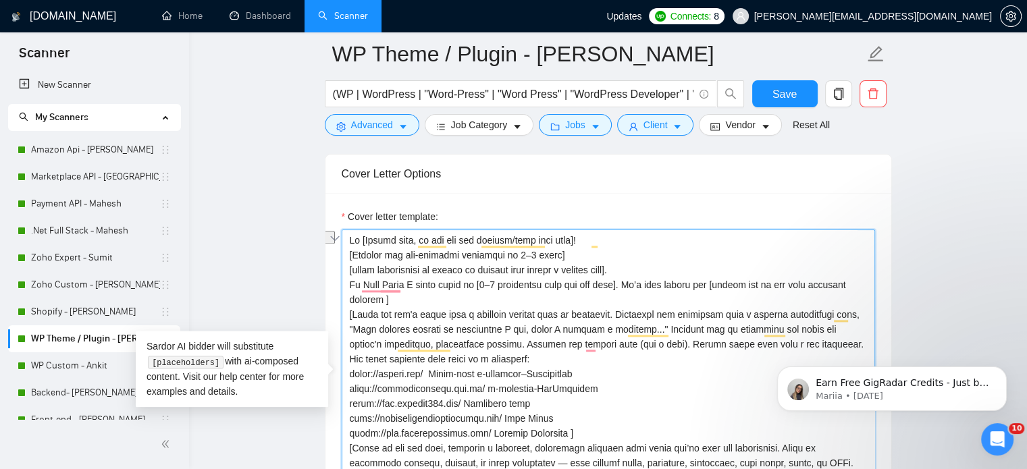
drag, startPoint x: 563, startPoint y: 252, endPoint x: 313, endPoint y: 250, distance: 249.8
click at [320, 248] on main "WP Theme / Plugin - Nimisha (WP | WordPress | "Word-Press" | "Word Press" | "Wo…" at bounding box center [608, 385] width 795 height 4038
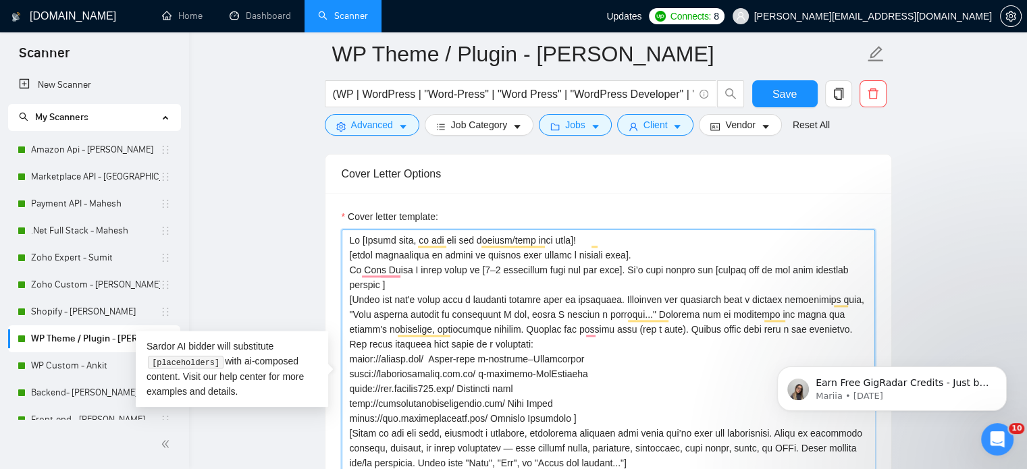
click at [460, 288] on textarea "Cover letter template:" at bounding box center [608, 382] width 533 height 304
drag, startPoint x: 632, startPoint y: 253, endPoint x: 332, endPoint y: 258, distance: 299.8
click at [332, 258] on div "Cover letter template:" at bounding box center [608, 379] width 566 height 373
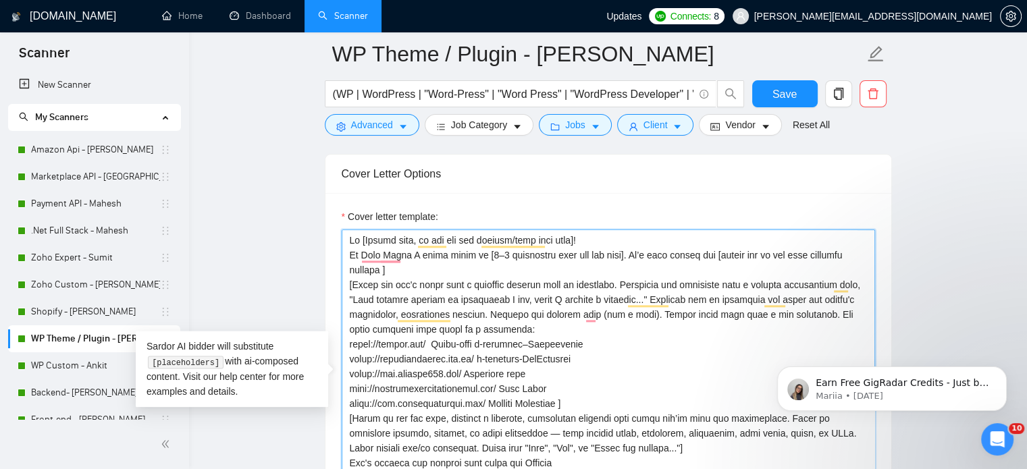
click at [697, 377] on textarea "Cover letter template:" at bounding box center [608, 382] width 533 height 304
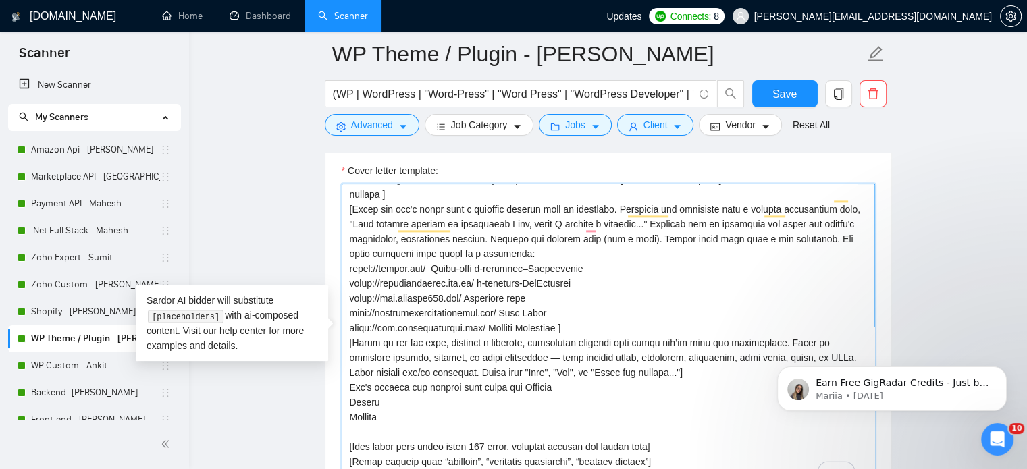
scroll to position [1755, 0]
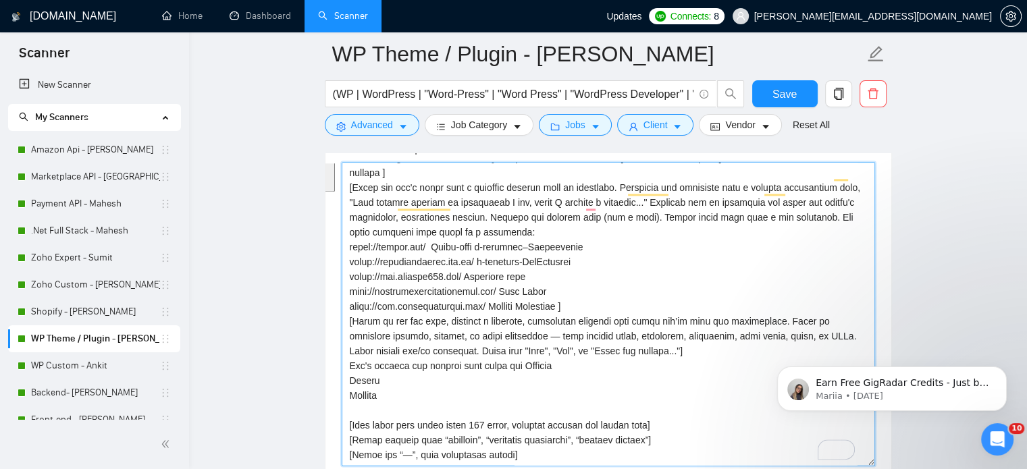
drag, startPoint x: 347, startPoint y: 230, endPoint x: 585, endPoint y: 286, distance: 244.0
click at [585, 286] on textarea "Cover letter template:" at bounding box center [608, 314] width 533 height 304
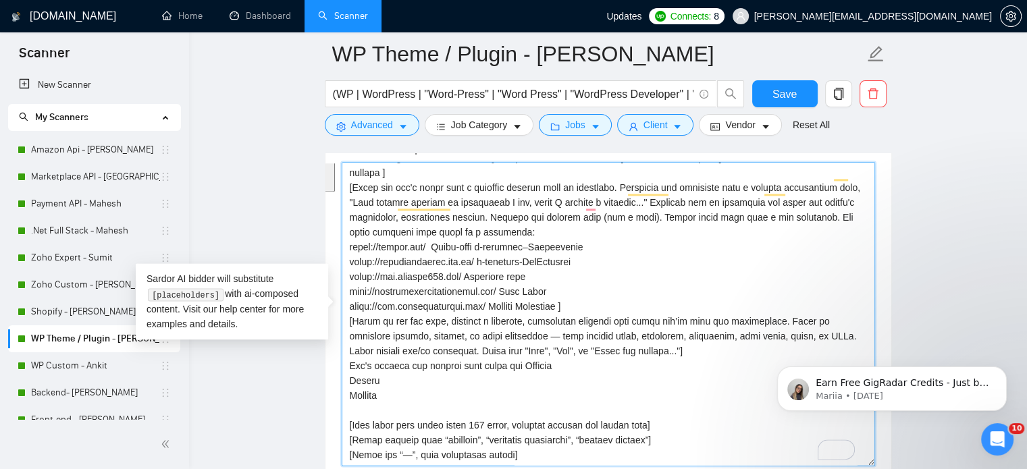
click at [545, 381] on textarea "Cover letter template:" at bounding box center [608, 314] width 533 height 304
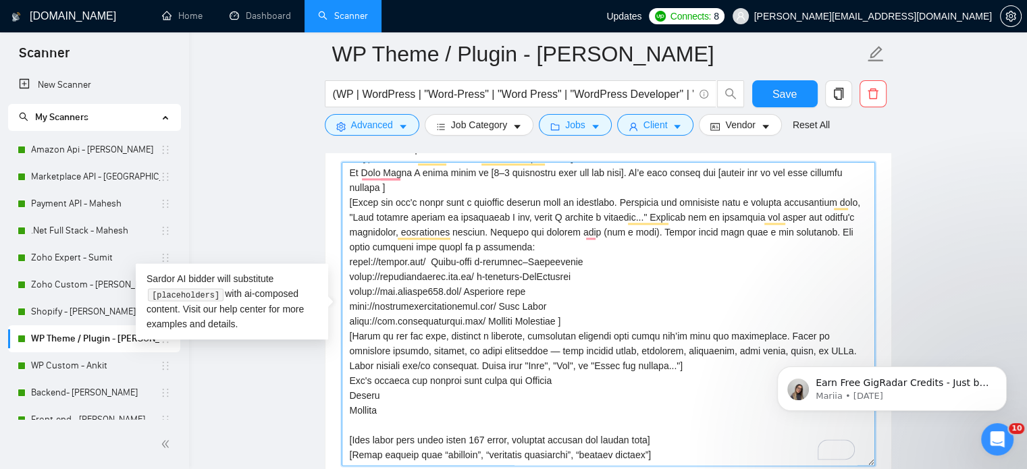
scroll to position [0, 0]
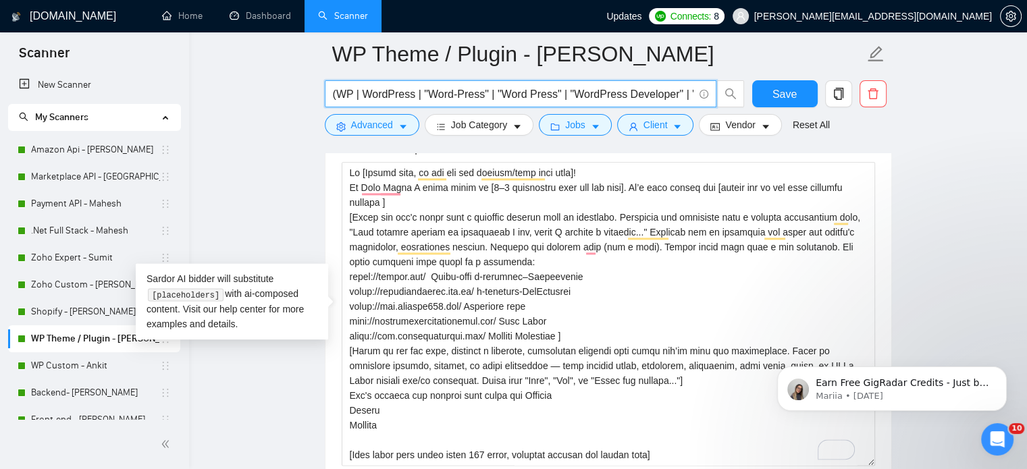
click at [599, 86] on input "(WP | WordPress | "Word-Press" | "Word Press" | "WordPress Developer" | "WordPr…" at bounding box center [513, 94] width 360 height 17
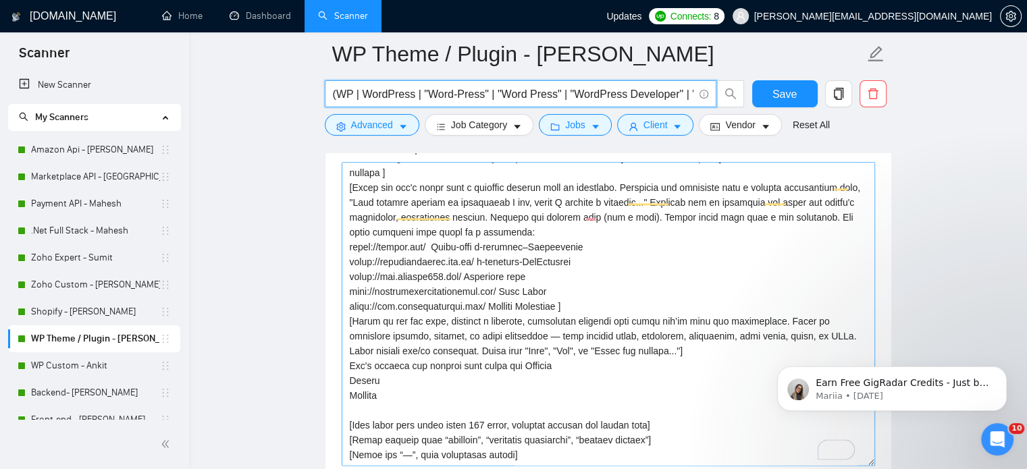
scroll to position [44, 0]
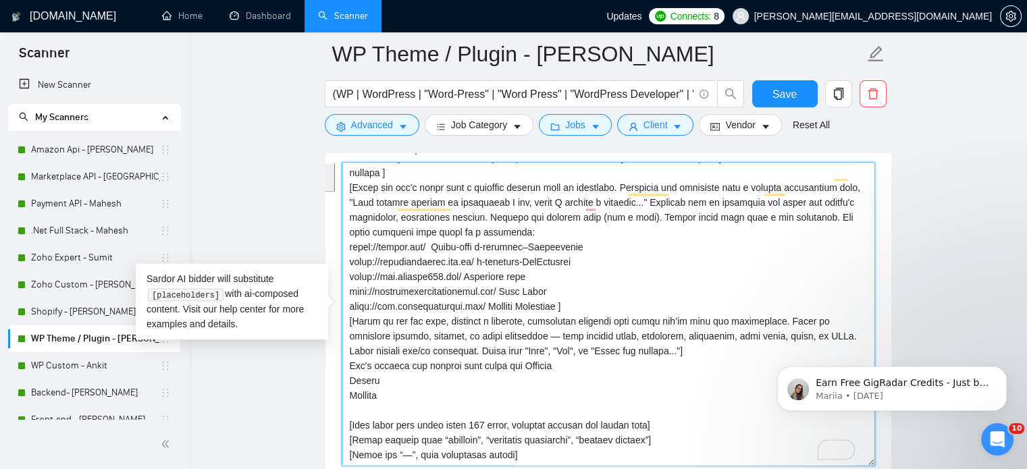
drag, startPoint x: 581, startPoint y: 290, endPoint x: 334, endPoint y: 236, distance: 253.1
click at [334, 236] on div "Cover letter template:" at bounding box center [608, 312] width 566 height 373
click at [597, 279] on textarea "Cover letter template:" at bounding box center [608, 314] width 533 height 304
click at [598, 279] on textarea "Cover letter template:" at bounding box center [608, 314] width 533 height 304
click at [437, 234] on textarea "Cover letter template:" at bounding box center [608, 314] width 533 height 304
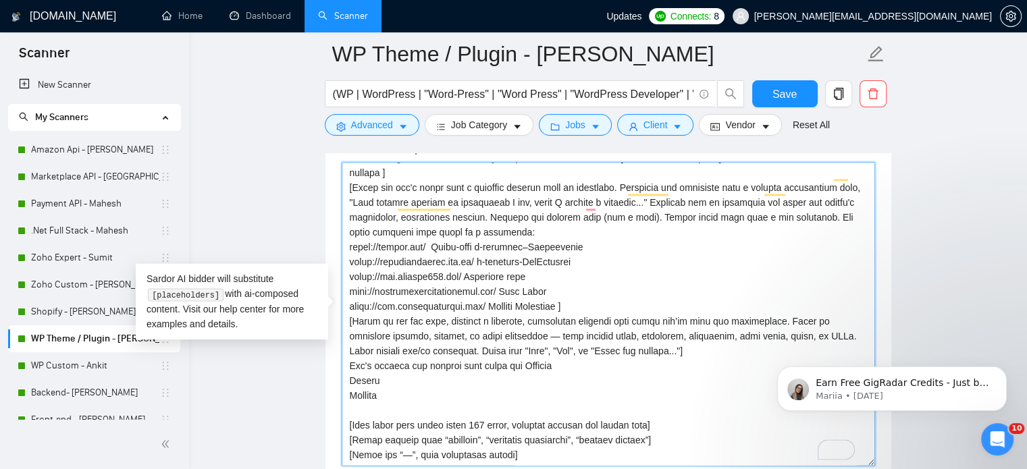
drag, startPoint x: 437, startPoint y: 227, endPoint x: 597, endPoint y: 232, distance: 160.1
click at [597, 232] on textarea "Cover letter template:" at bounding box center [608, 314] width 533 height 304
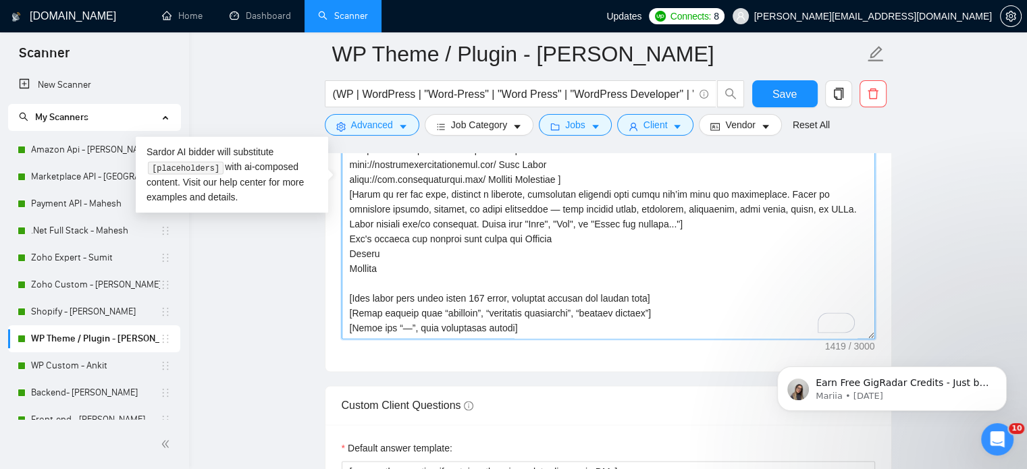
scroll to position [1890, 0]
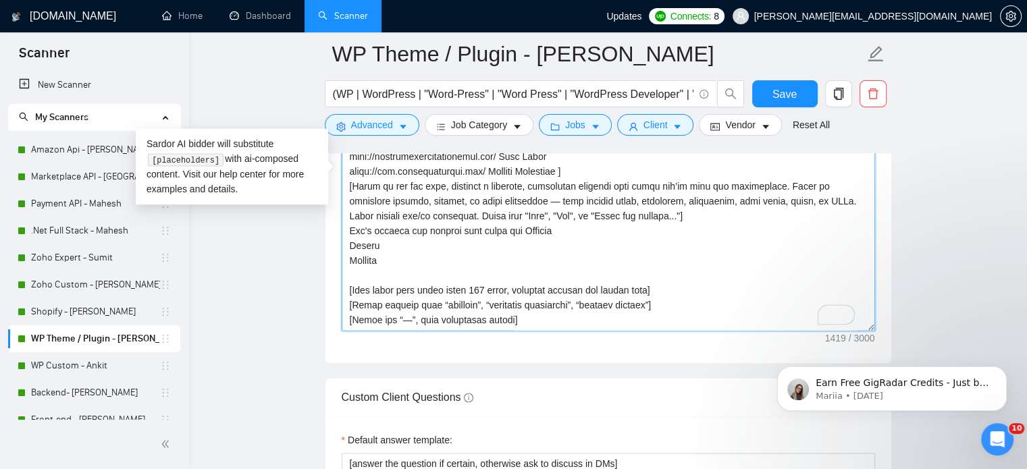
click at [527, 244] on textarea "Cover letter template:" at bounding box center [608, 179] width 533 height 304
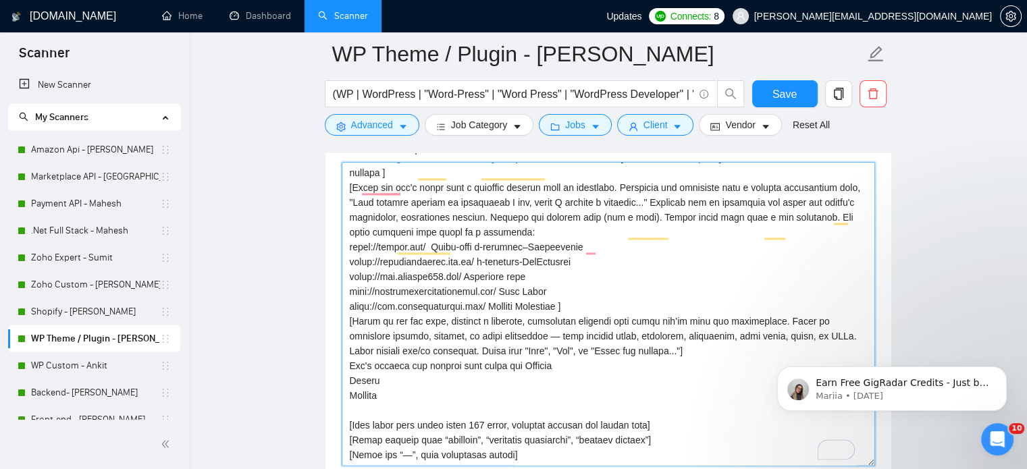
scroll to position [44, 0]
drag, startPoint x: 551, startPoint y: 273, endPoint x: 302, endPoint y: 290, distance: 249.7
click at [321, 284] on main "WP Theme / Plugin - Nimisha (WP | WordPress | "Word-Press" | "Word Press" | "Wo…" at bounding box center [608, 318] width 795 height 4038
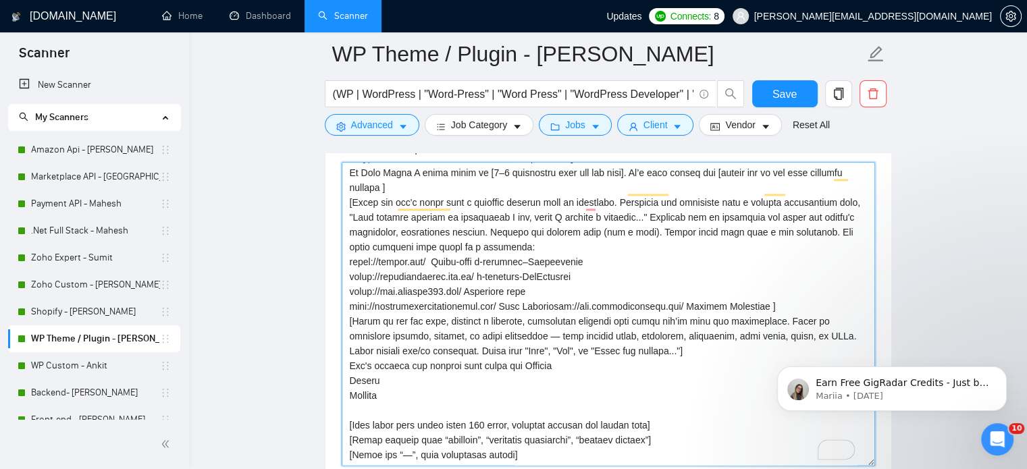
scroll to position [30, 0]
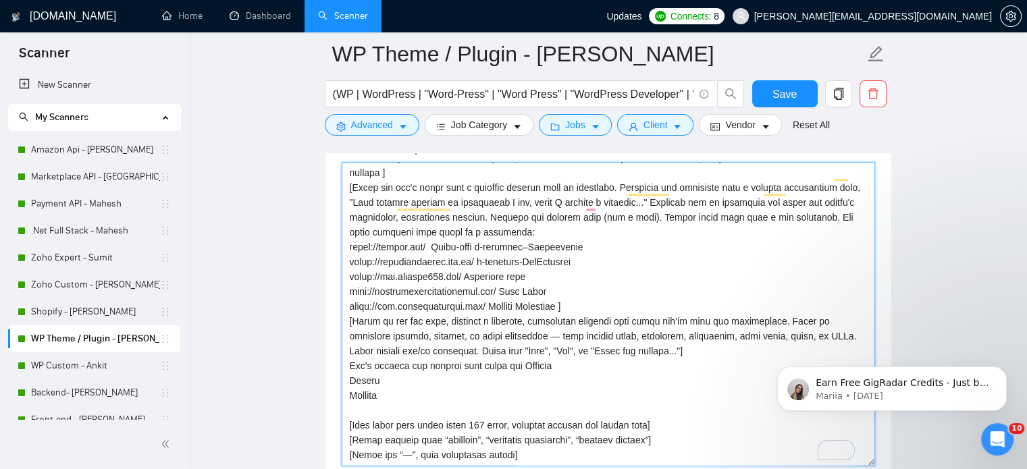
drag, startPoint x: 537, startPoint y: 271, endPoint x: 348, endPoint y: 280, distance: 189.9
click at [348, 280] on textarea "Cover letter template:" at bounding box center [608, 314] width 533 height 304
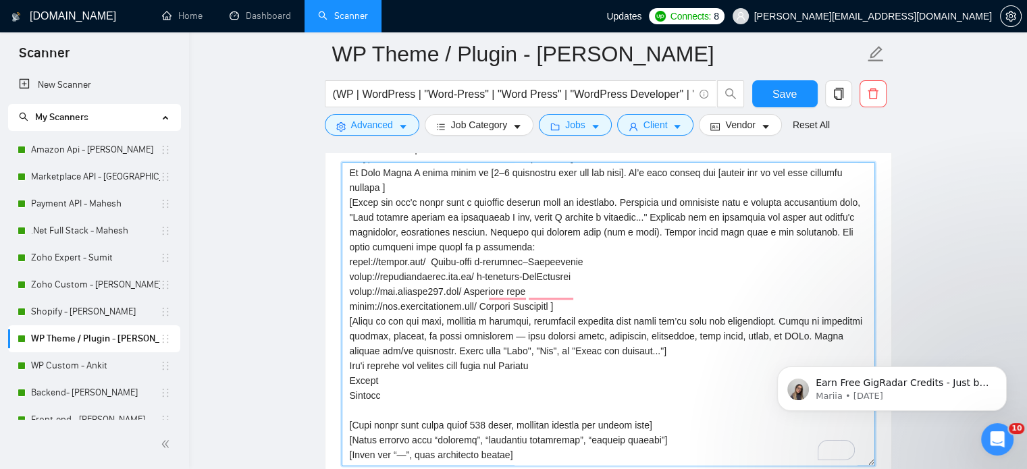
click at [527, 374] on textarea "Cover letter template:" at bounding box center [608, 314] width 533 height 304
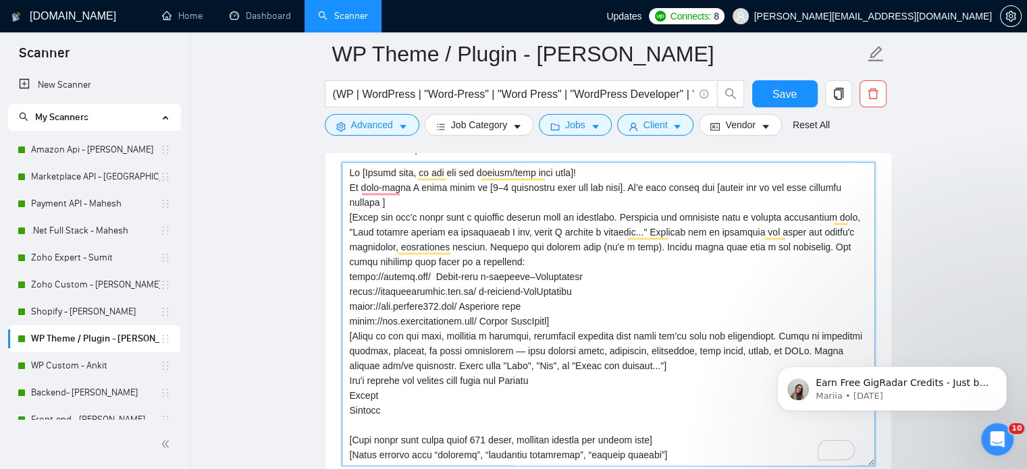
click at [599, 302] on textarea "Cover letter template:" at bounding box center [608, 314] width 533 height 304
click at [591, 307] on textarea "Cover letter template:" at bounding box center [608, 314] width 533 height 304
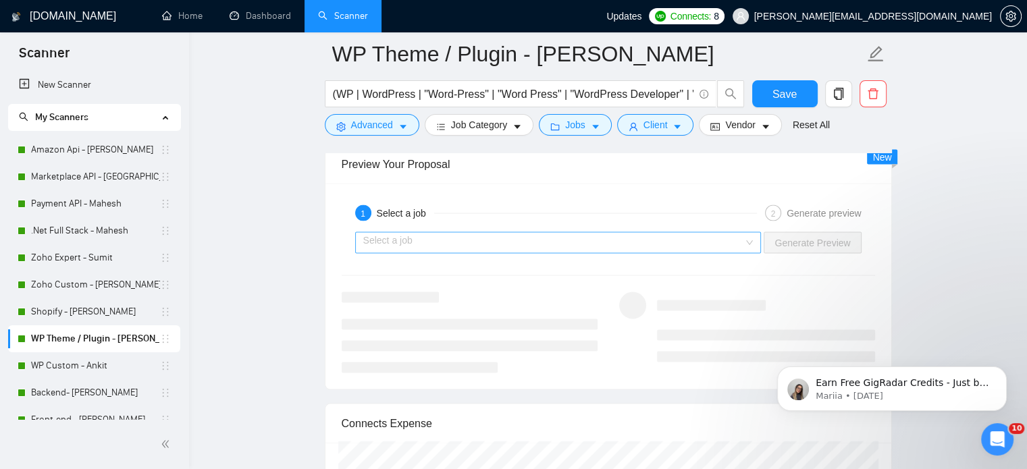
click at [759, 239] on div "Select a job" at bounding box center [558, 243] width 406 height 22
type textarea "Hi [Client name, do not use the company/team name here]! To kick-start, I would…"
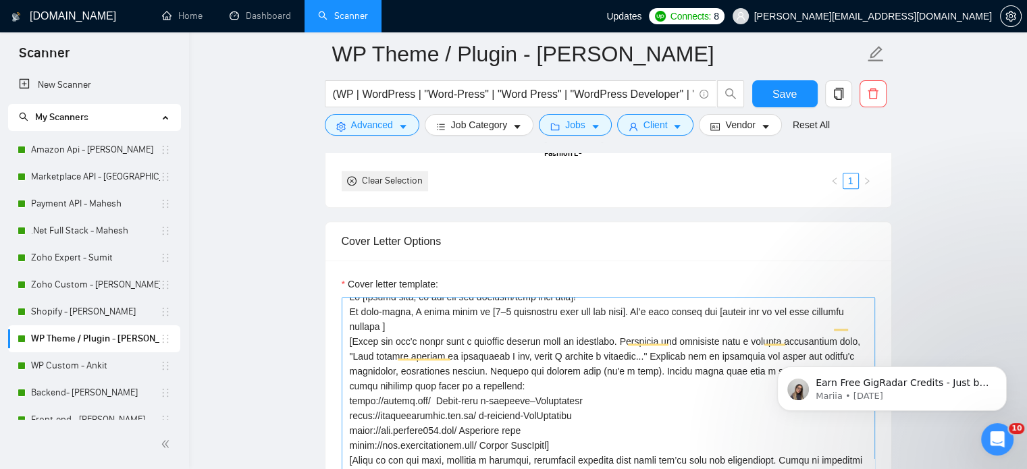
scroll to position [8, 0]
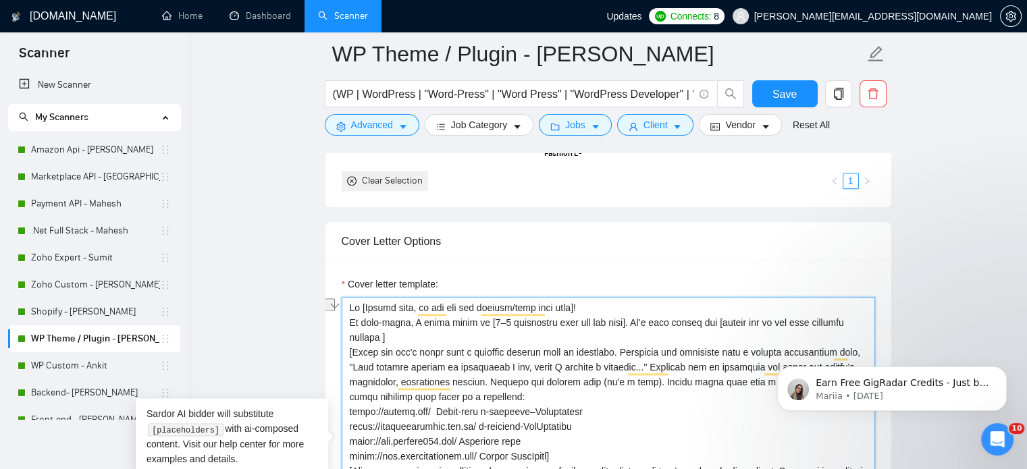
drag, startPoint x: 474, startPoint y: 323, endPoint x: 344, endPoint y: 320, distance: 130.3
click at [343, 320] on div "Cover Letter Options Cover letter template:" at bounding box center [608, 427] width 567 height 412
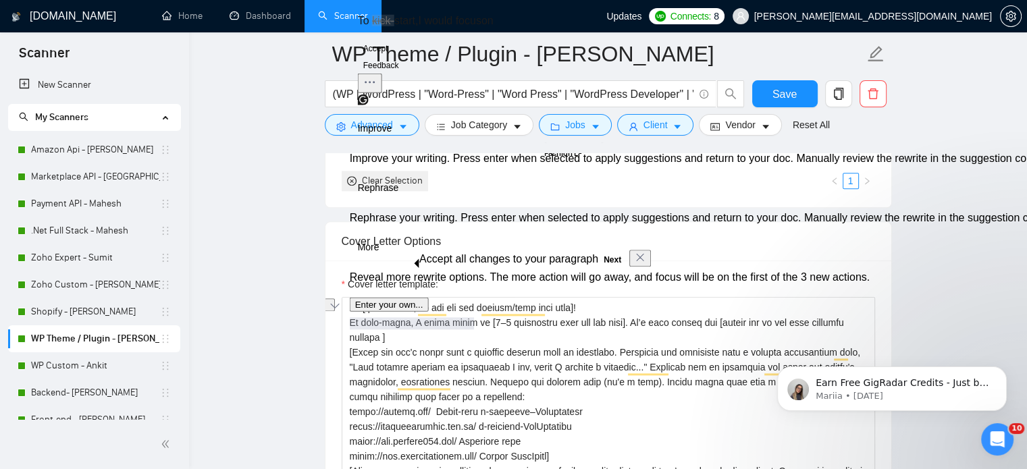
click button "Next" at bounding box center [612, 260] width 28 height 16
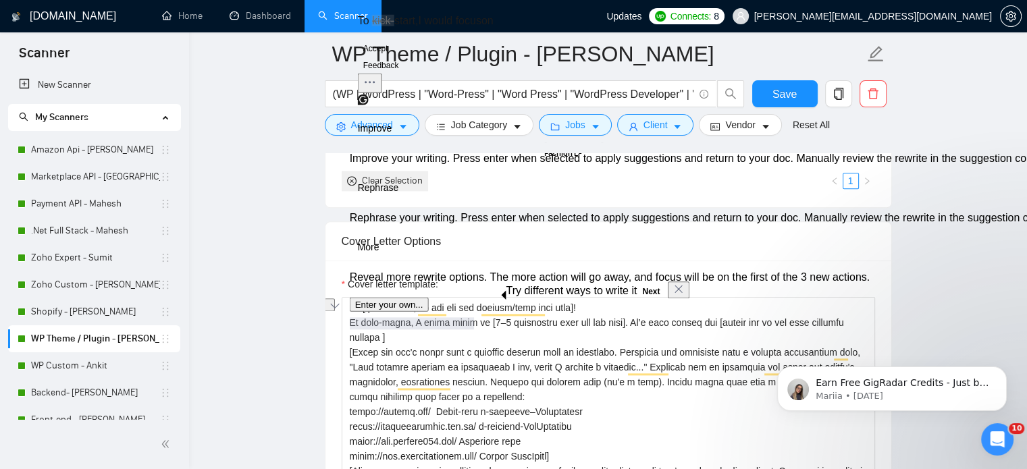
click button "Next" at bounding box center [651, 292] width 28 height 16
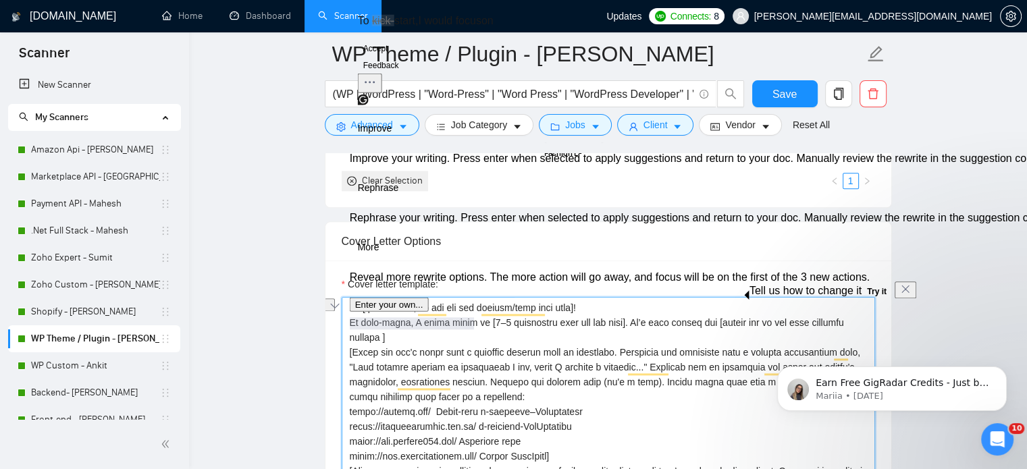
click at [470, 339] on textarea "Cover letter template:" at bounding box center [608, 449] width 533 height 304
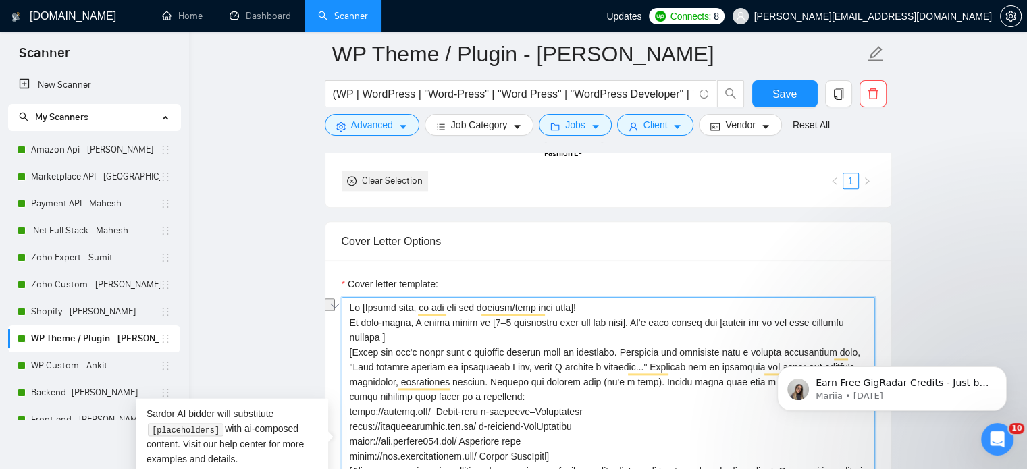
drag, startPoint x: 473, startPoint y: 321, endPoint x: 346, endPoint y: 317, distance: 127.0
click at [347, 318] on div "Cover Letter Options Cover letter template:" at bounding box center [608, 427] width 567 height 412
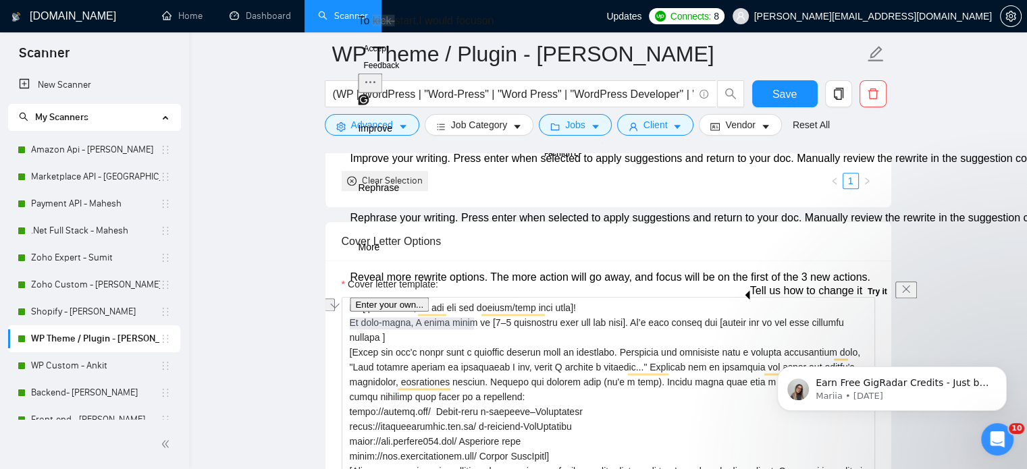
click button "Try it" at bounding box center [877, 292] width 30 height 16
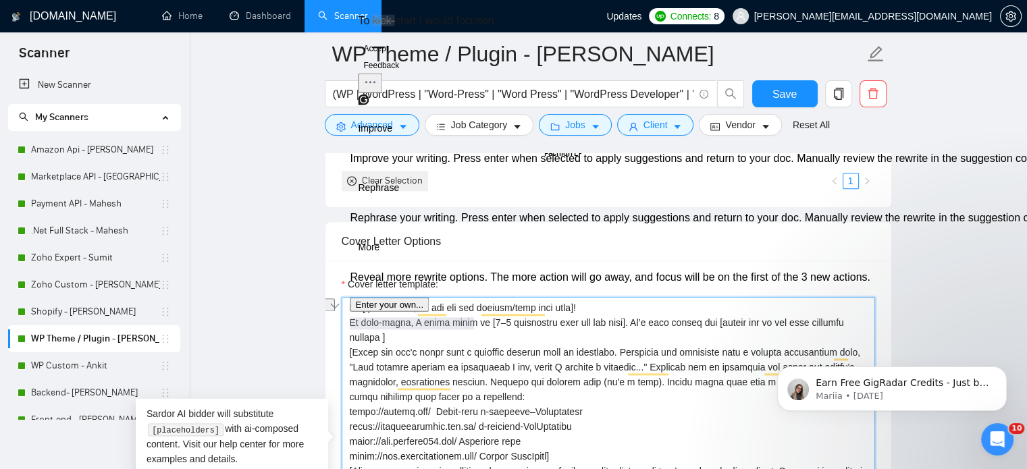
click at [578, 334] on textarea "Cover letter template:" at bounding box center [608, 449] width 533 height 304
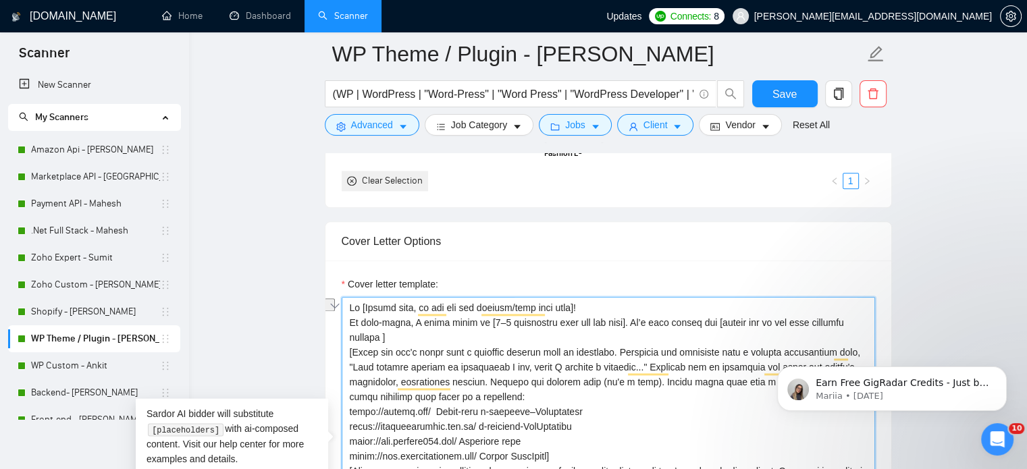
drag, startPoint x: 349, startPoint y: 320, endPoint x: 471, endPoint y: 323, distance: 122.2
click at [473, 323] on textarea "Cover letter template:" at bounding box center [608, 449] width 533 height 304
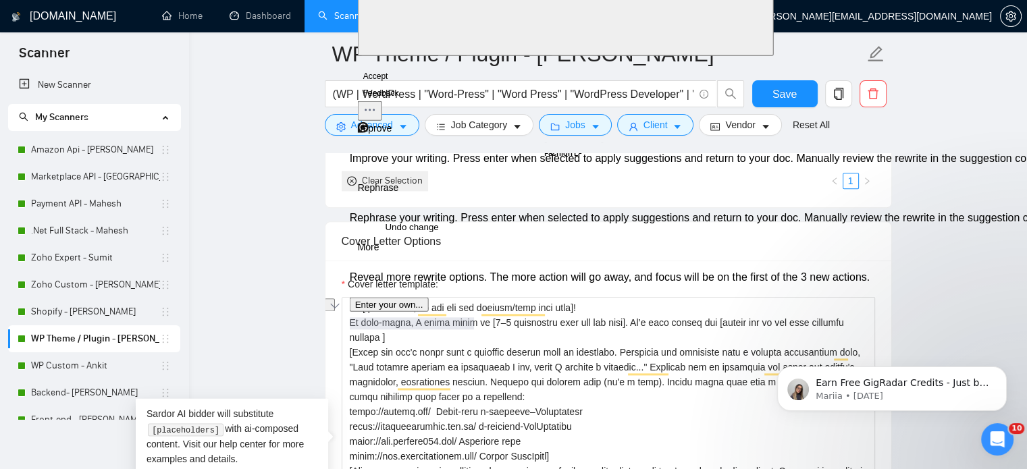
click at [335, 311] on button "See rewrite suggestions" at bounding box center [329, 304] width 11 height 12
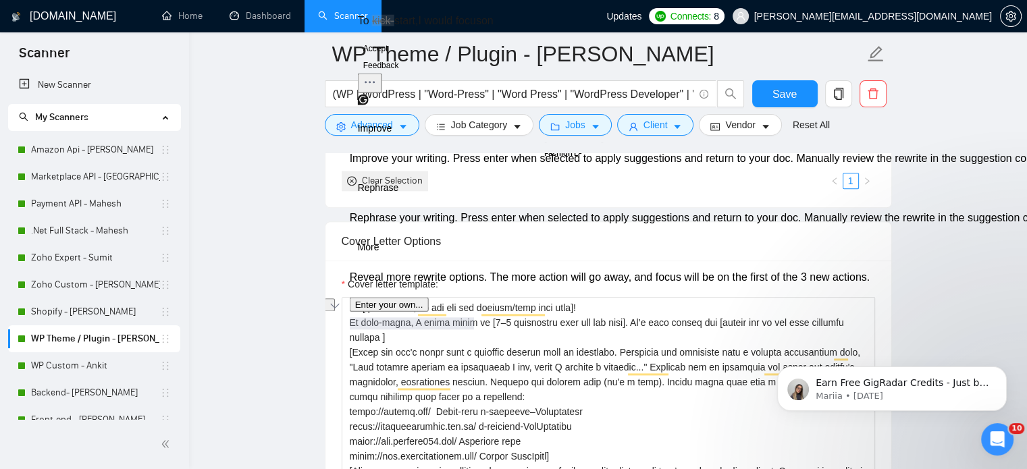
click at [385, 56] on button "Accept" at bounding box center [376, 48] width 36 height 16
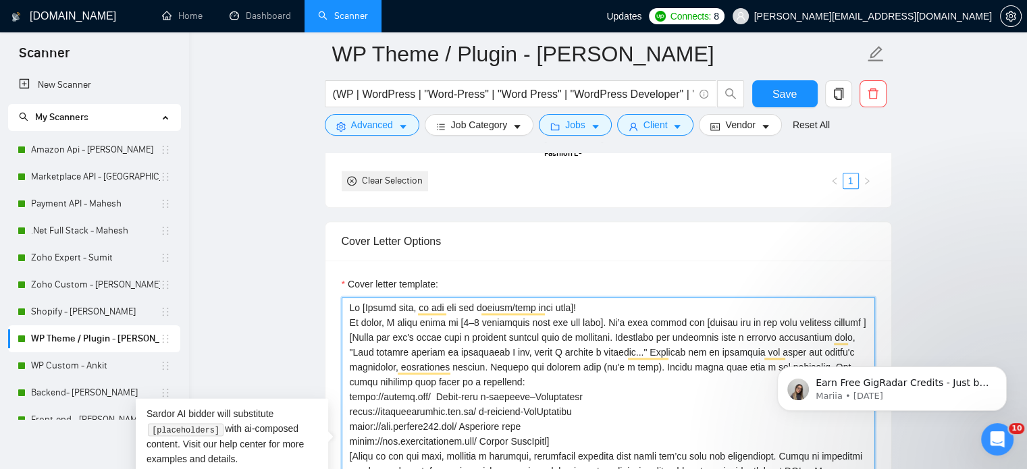
click at [502, 379] on textarea "Cover letter template:" at bounding box center [608, 449] width 533 height 304
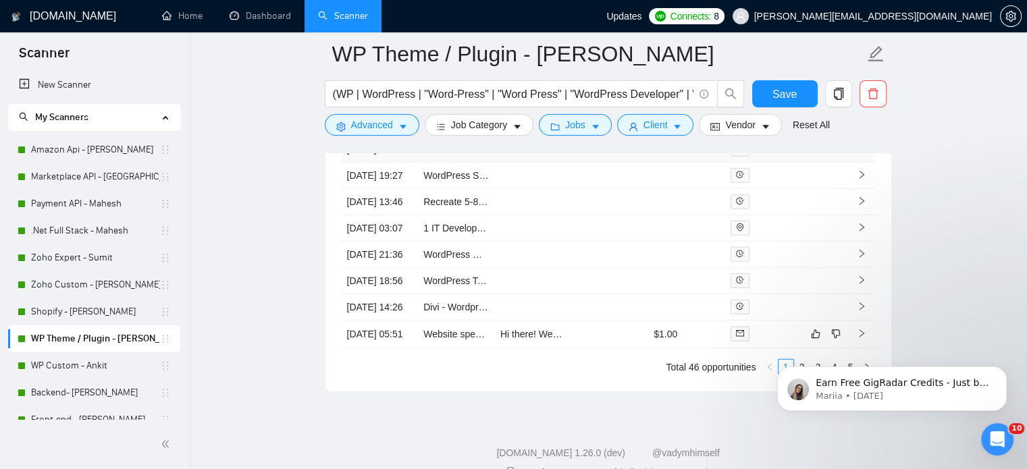
scroll to position [3867, 0]
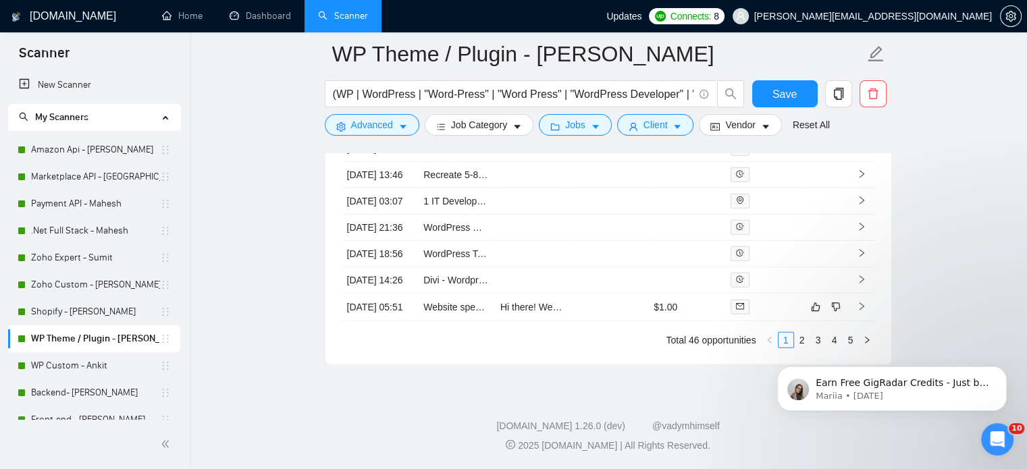
click at [797, 341] on div "Earn Free GigRadar Credits - Just by Sharing Your Story! 💬 Want more credits fo…" at bounding box center [892, 326] width 248 height 169
click at [793, 341] on div "Earn Free GigRadar Credits - Just by Sharing Your Story! 💬 Want more credits fo…" at bounding box center [892, 326] width 248 height 169
click at [1005, 371] on icon "Dismiss notification" at bounding box center [1002, 370] width 7 height 7
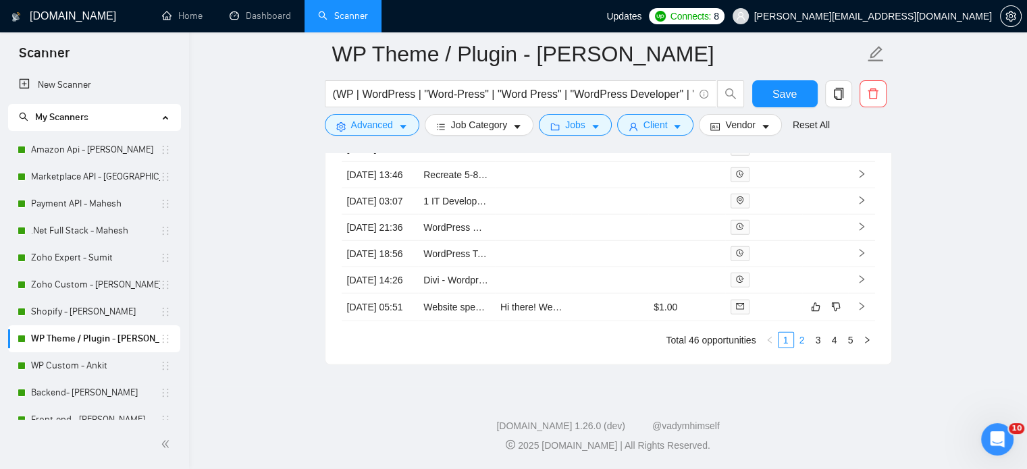
click at [801, 342] on link "2" at bounding box center [802, 340] width 15 height 15
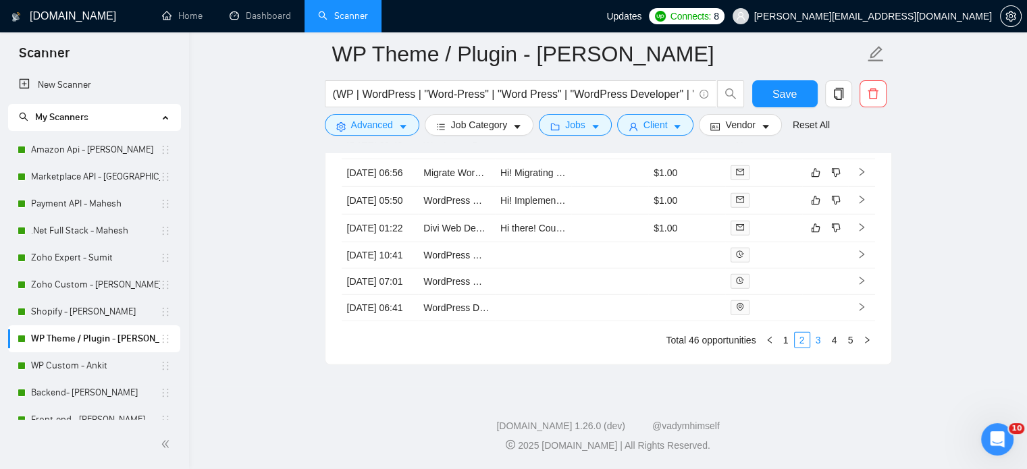
click at [819, 340] on link "3" at bounding box center [818, 340] width 15 height 15
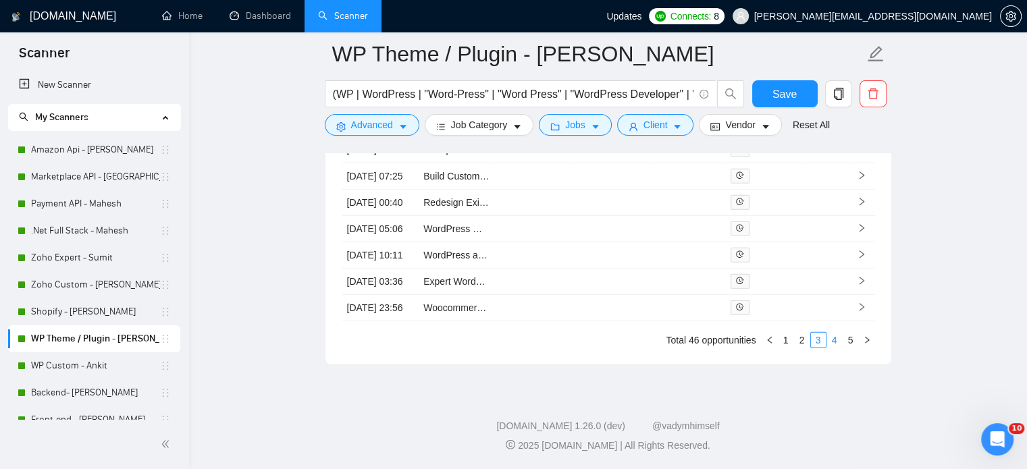
click at [833, 342] on link "4" at bounding box center [834, 340] width 15 height 15
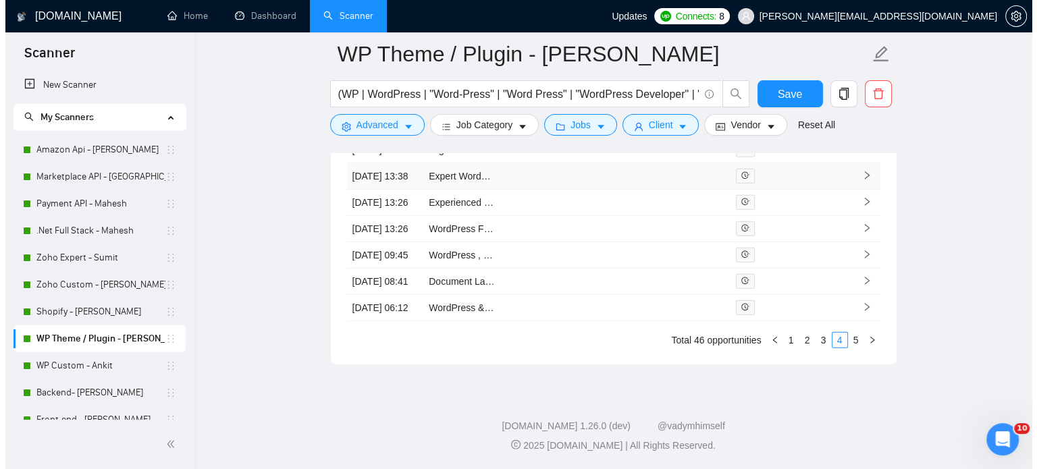
scroll to position [3597, 0]
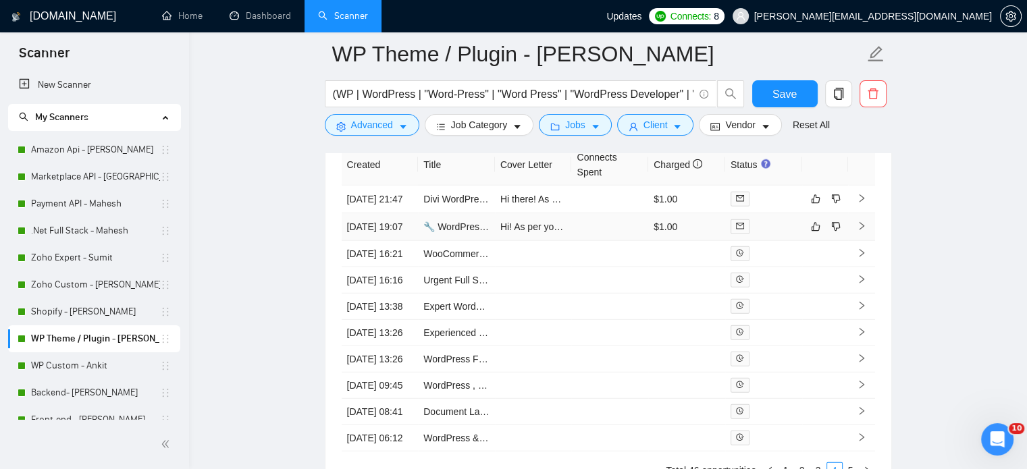
click at [865, 231] on icon "right" at bounding box center [861, 225] width 9 height 9
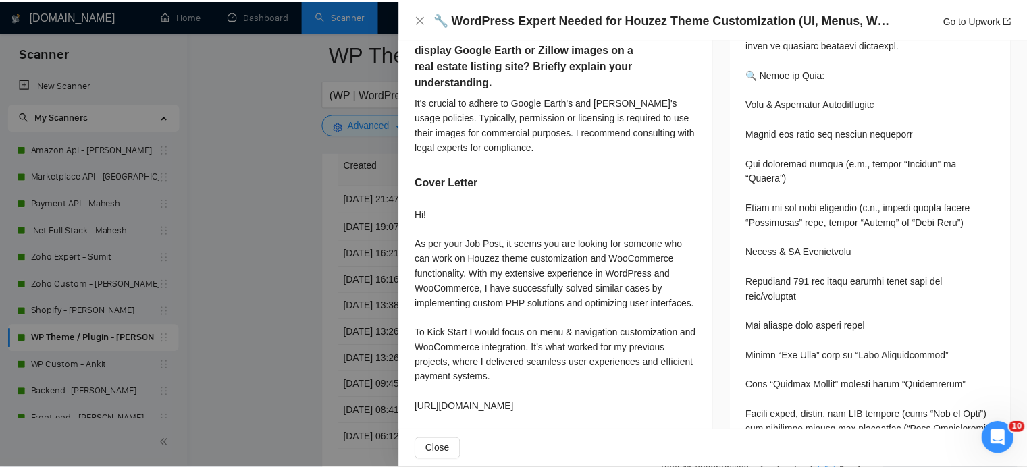
scroll to position [14, 0]
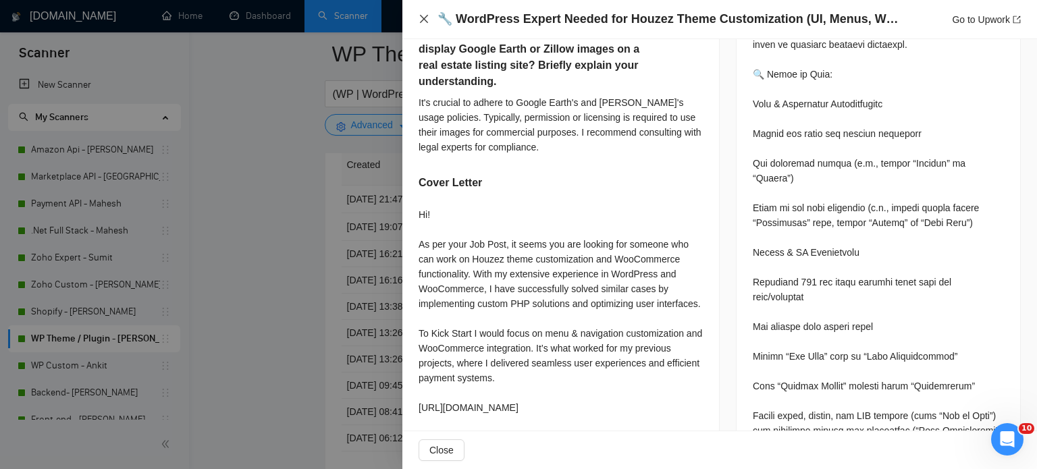
click at [421, 15] on icon "close" at bounding box center [424, 19] width 11 height 11
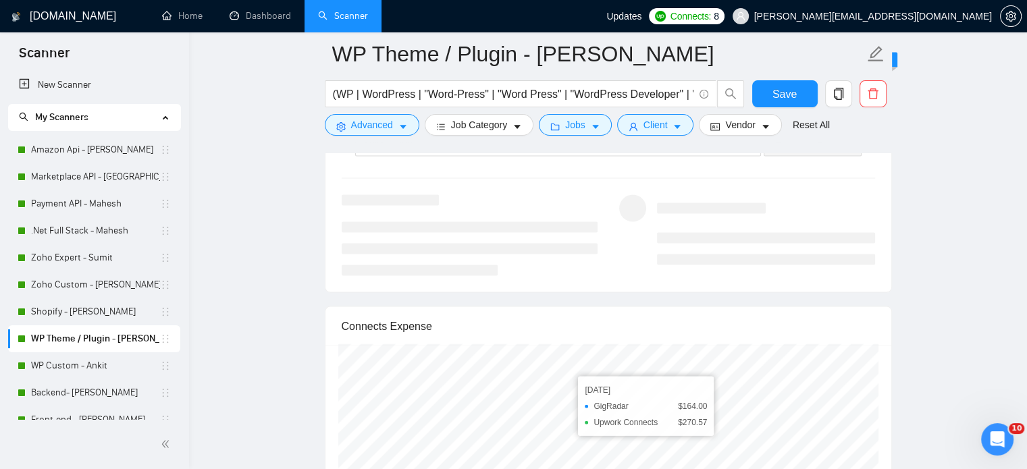
scroll to position [2787, 0]
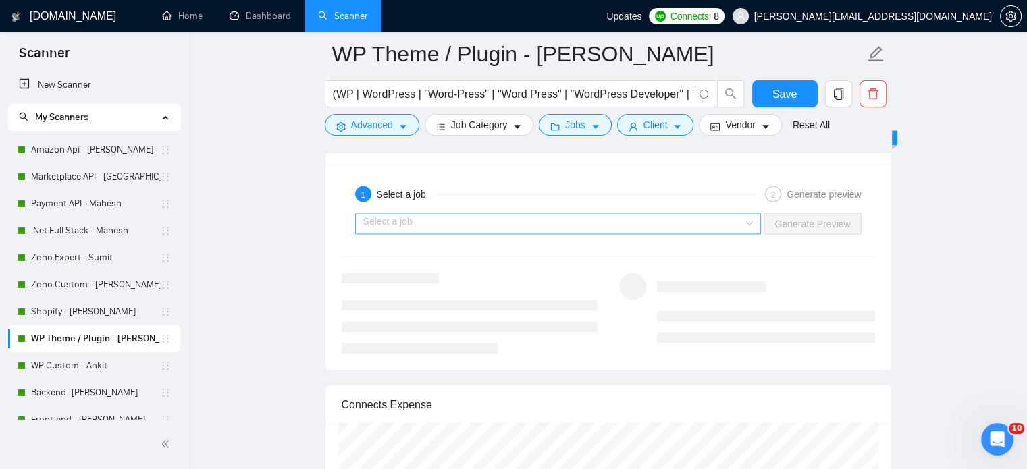
click at [756, 215] on div "Select a job" at bounding box center [558, 224] width 406 height 22
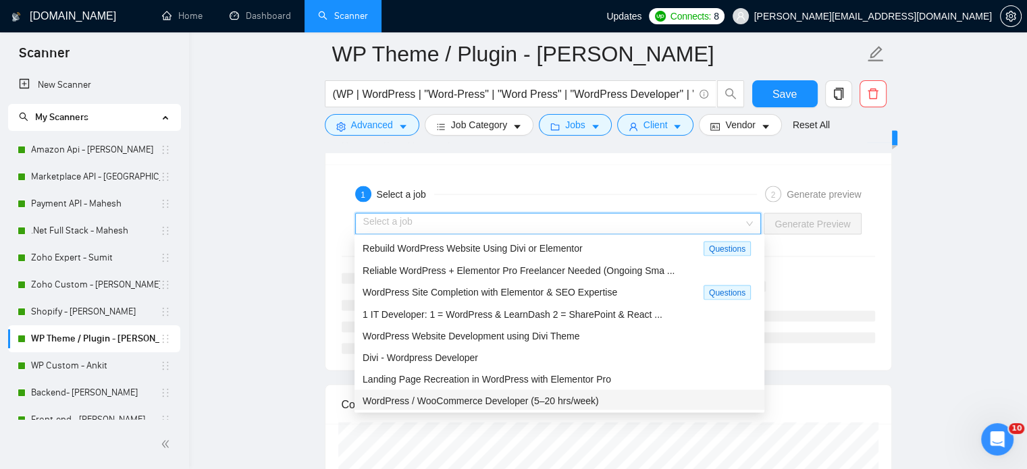
click at [472, 404] on span "WordPress / WooCommerce Developer (5–20 hrs/week)" at bounding box center [481, 401] width 236 height 11
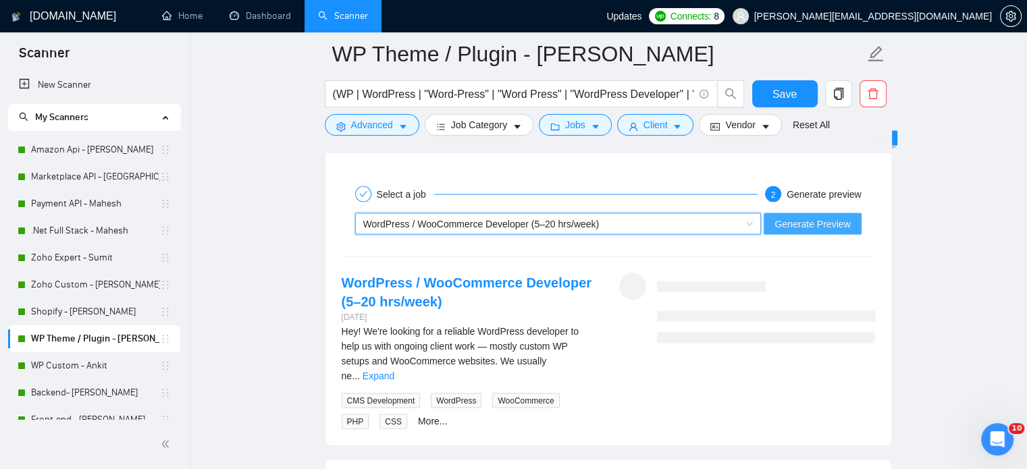
click at [804, 221] on span "Generate Preview" at bounding box center [812, 224] width 76 height 15
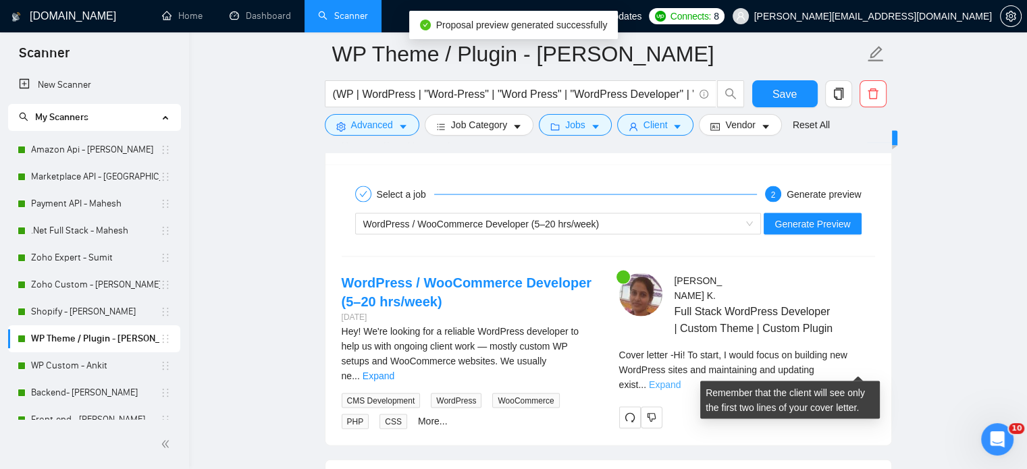
click at [680, 379] on link "Expand" at bounding box center [665, 384] width 32 height 11
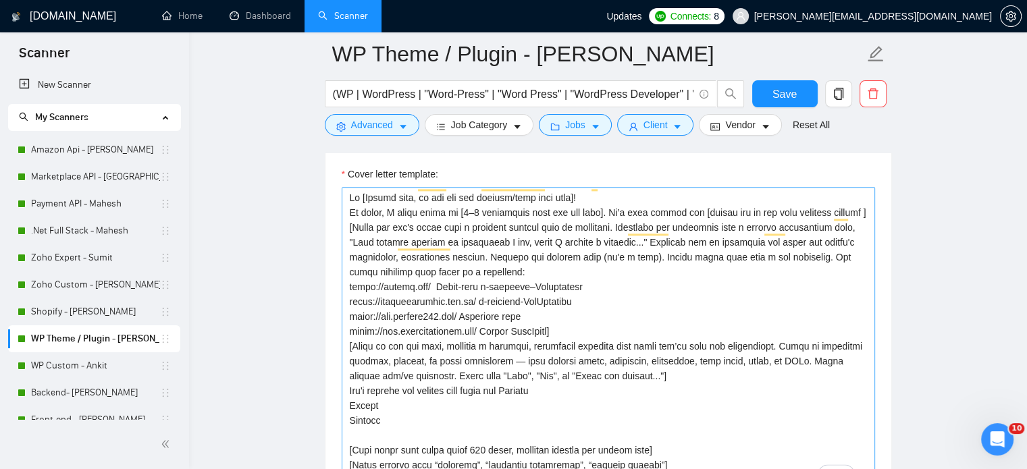
scroll to position [1707, 0]
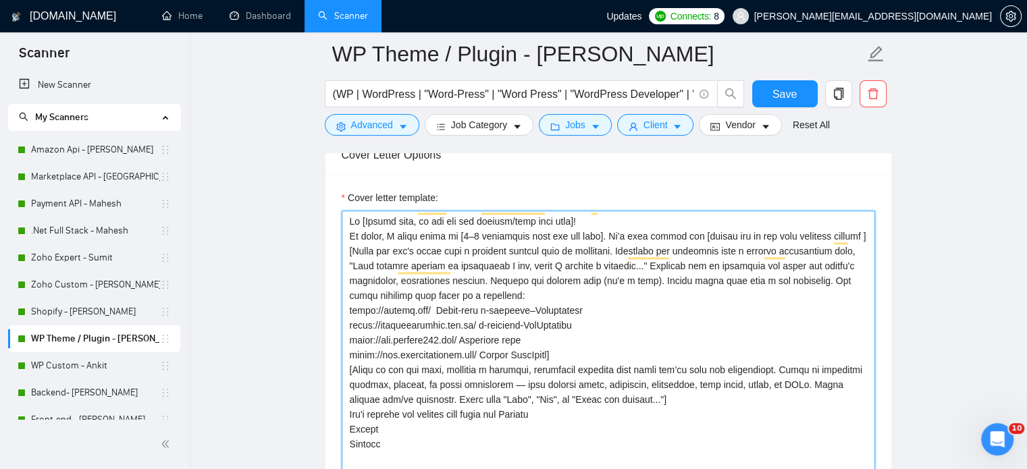
click at [643, 305] on textarea "Cover letter template:" at bounding box center [608, 363] width 533 height 304
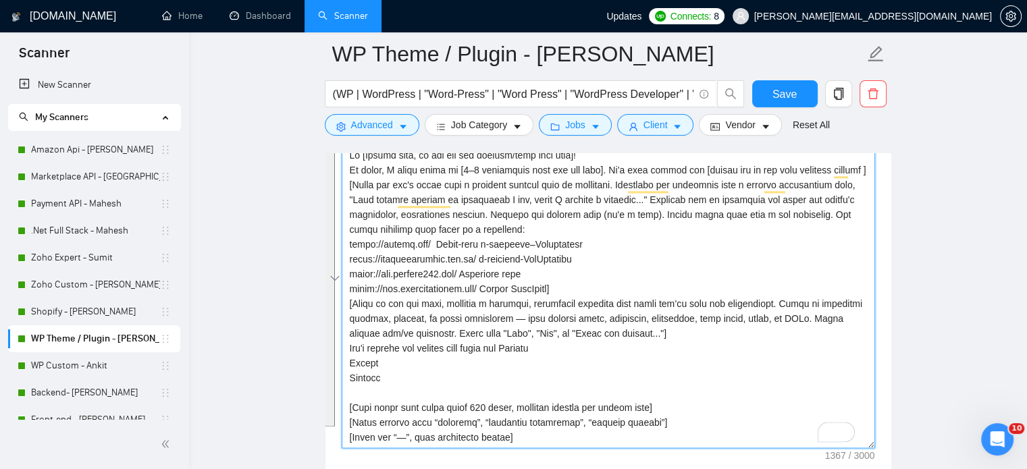
scroll to position [1842, 0]
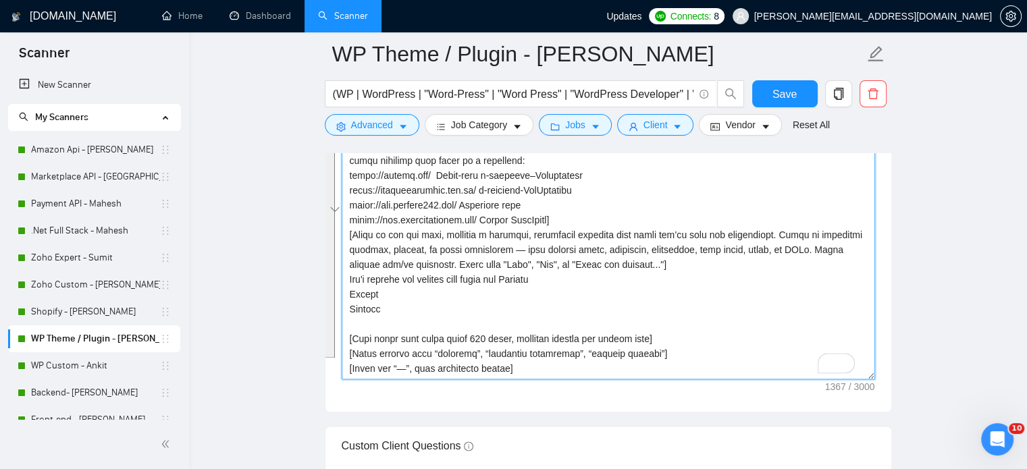
click at [633, 190] on textarea "Cover letter template:" at bounding box center [608, 228] width 533 height 304
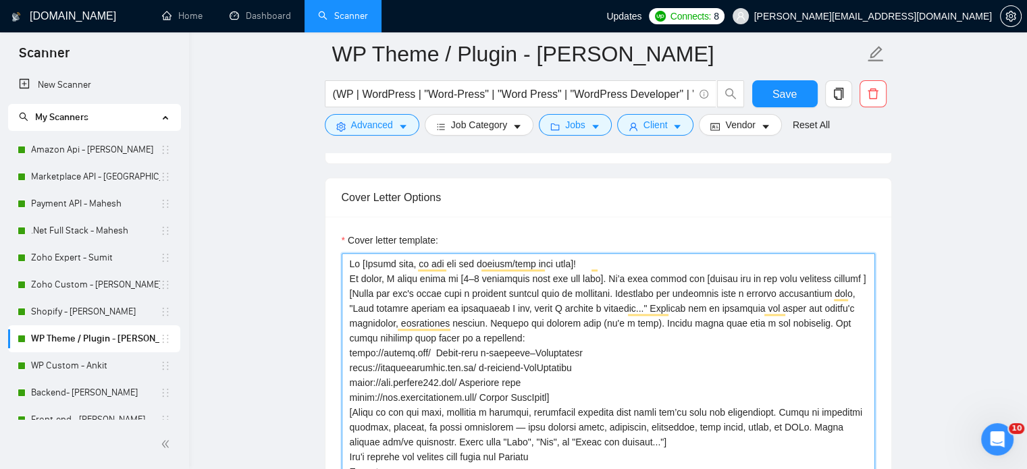
scroll to position [1639, 0]
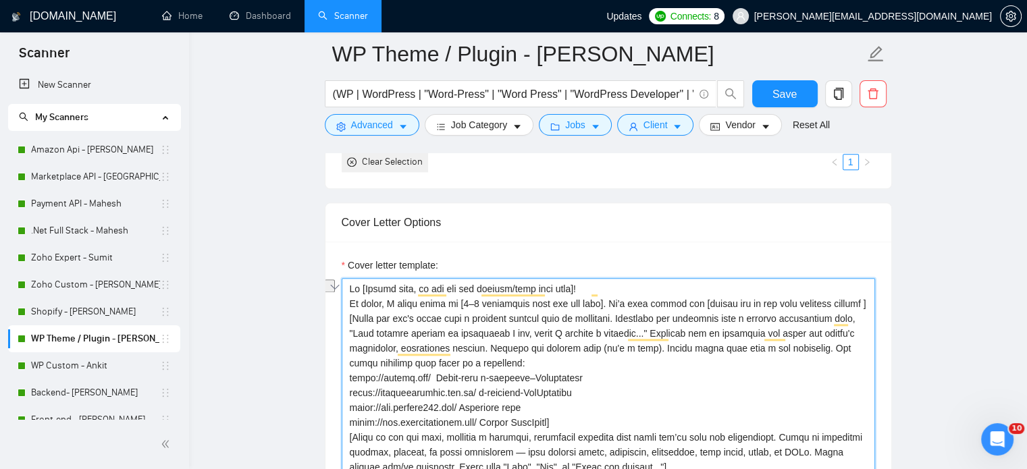
drag, startPoint x: 348, startPoint y: 302, endPoint x: 857, endPoint y: 299, distance: 508.3
click at [857, 299] on textarea "Cover letter template:" at bounding box center [608, 430] width 533 height 304
paste textarea "insert 1–2 key priorities from the job post]. This approach proved highly effec…"
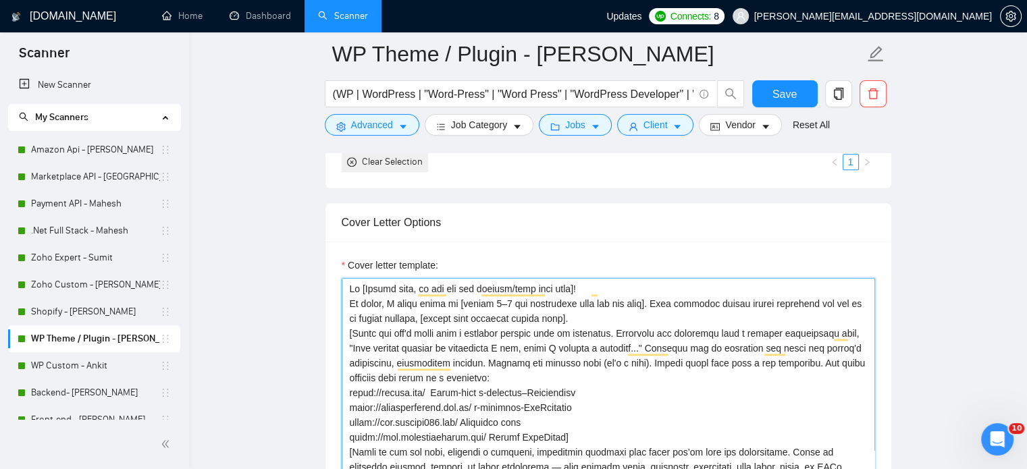
click at [591, 313] on textarea "Cover letter template:" at bounding box center [608, 430] width 533 height 304
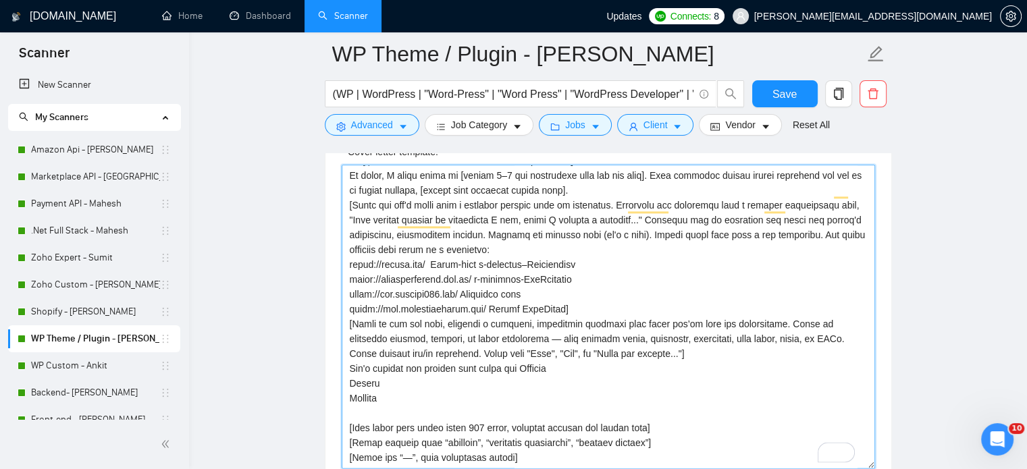
scroll to position [1774, 0]
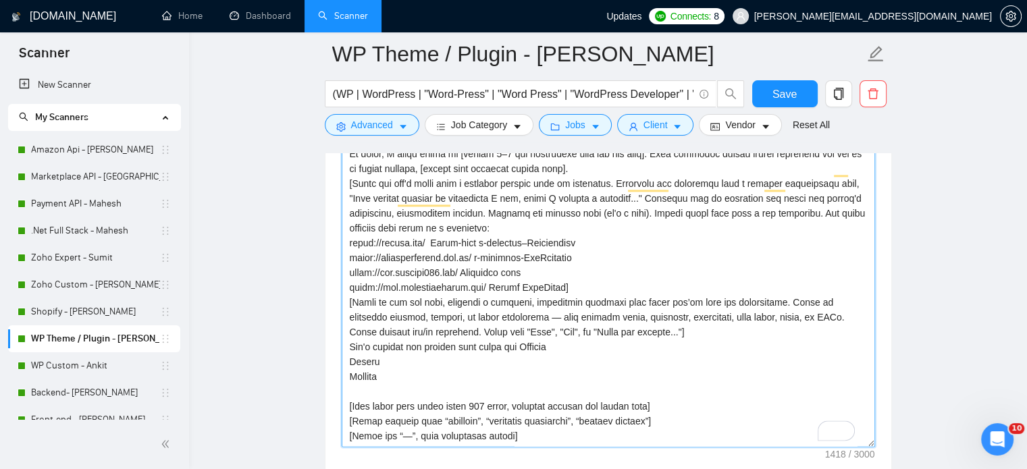
click at [581, 267] on textarea "Cover letter template:" at bounding box center [608, 295] width 533 height 304
click at [563, 359] on textarea "Cover letter template:" at bounding box center [608, 295] width 533 height 304
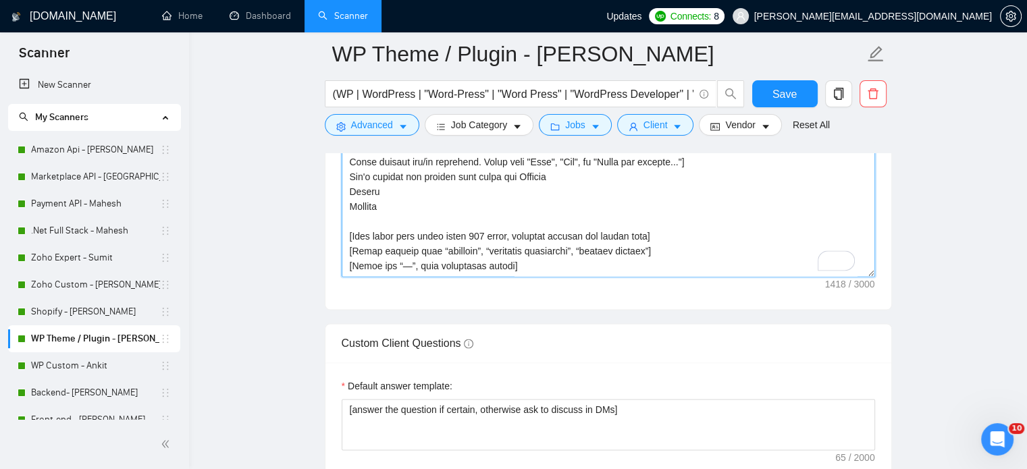
scroll to position [2112, 0]
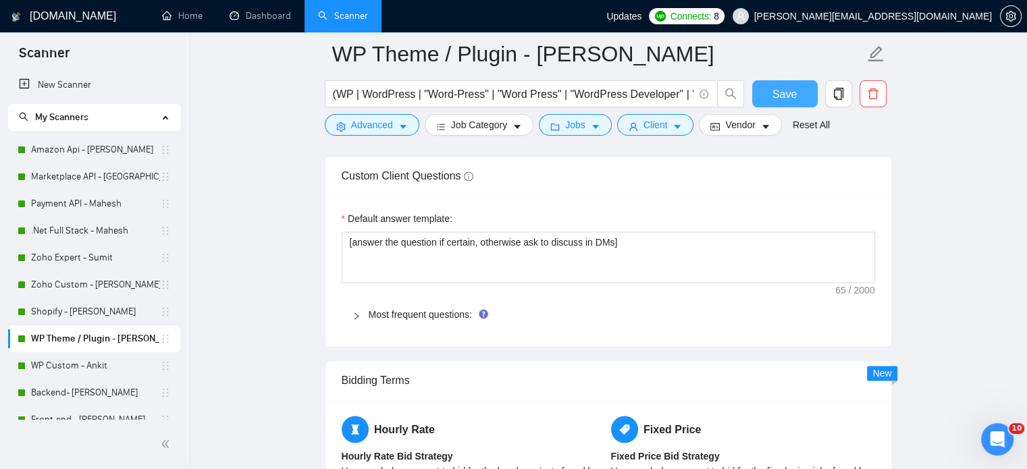
type textarea "Hi [Client name, do not use the company/team name here]! To start, I would focu…"
click at [789, 95] on span "Save" at bounding box center [784, 94] width 24 height 17
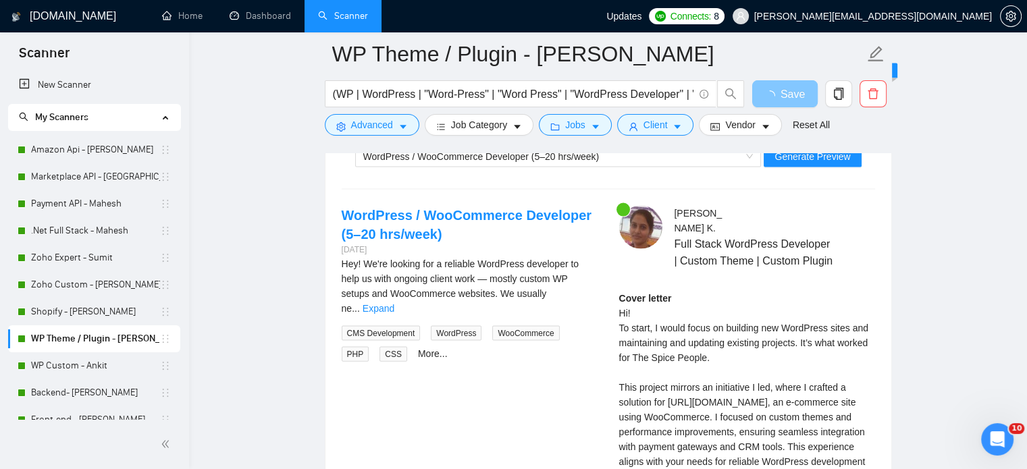
scroll to position [2652, 0]
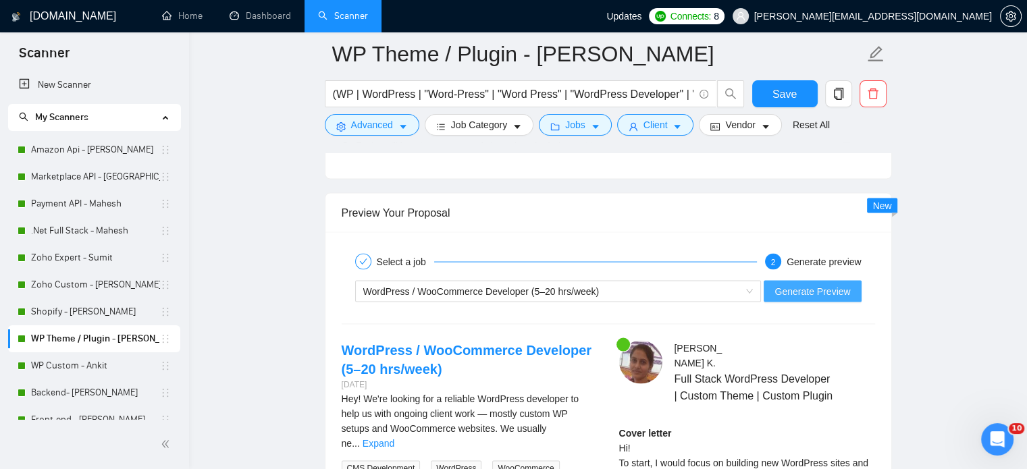
click at [807, 291] on span "Generate Preview" at bounding box center [812, 291] width 76 height 15
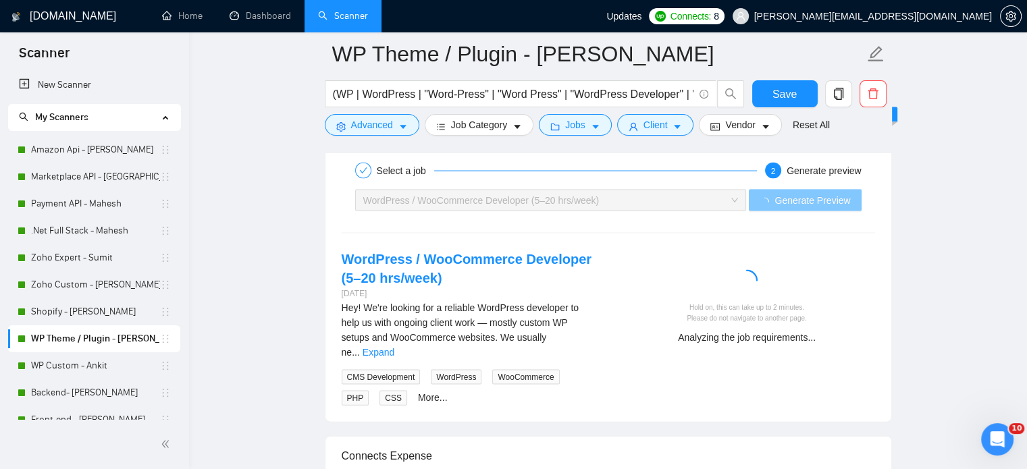
scroll to position [2787, 0]
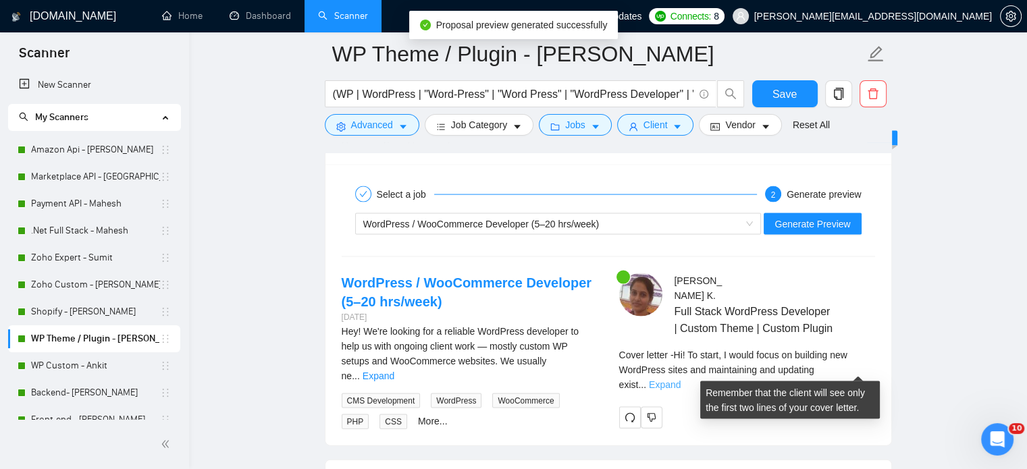
click at [680, 379] on link "Expand" at bounding box center [665, 384] width 32 height 11
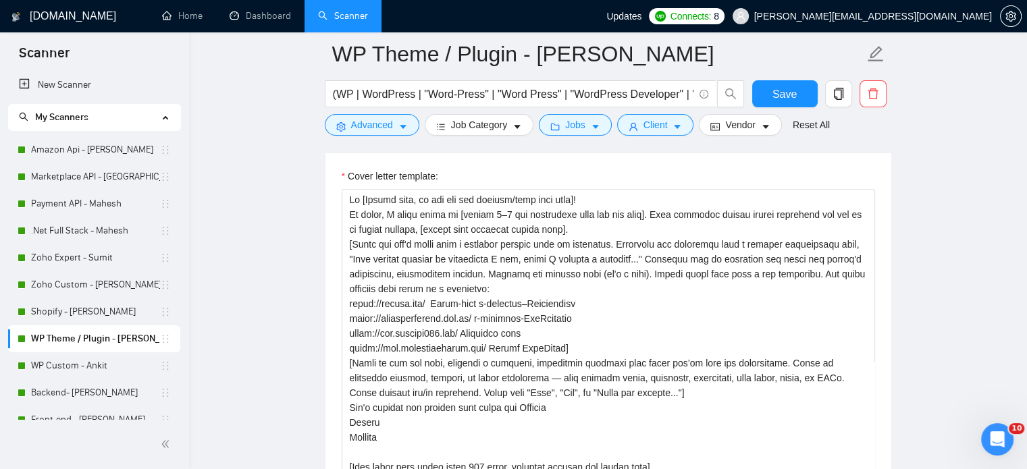
scroll to position [1707, 0]
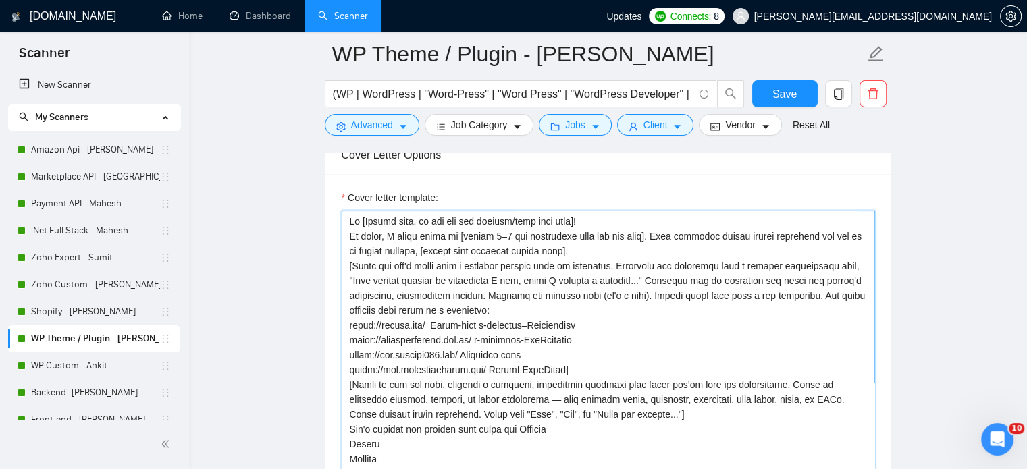
click at [550, 245] on textarea "Cover letter template:" at bounding box center [608, 363] width 533 height 304
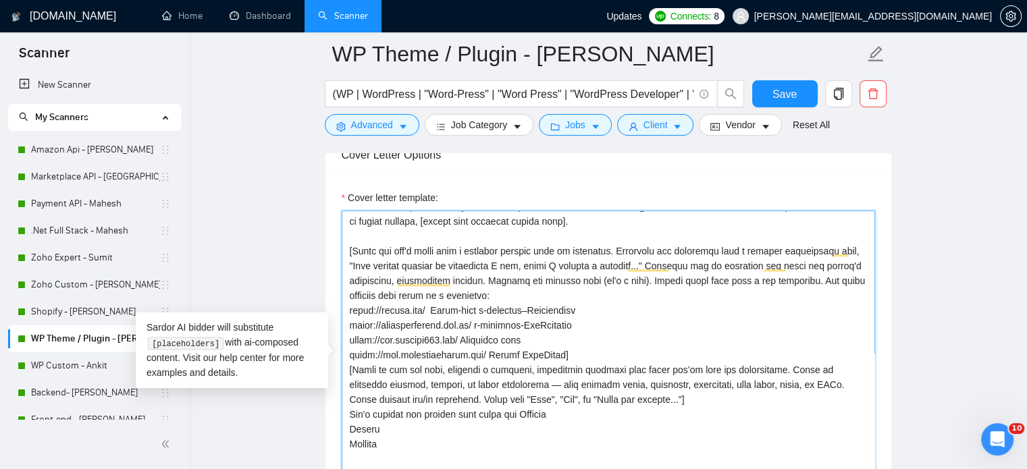
scroll to position [44, 0]
click at [575, 338] on textarea "Cover letter template:" at bounding box center [608, 363] width 533 height 304
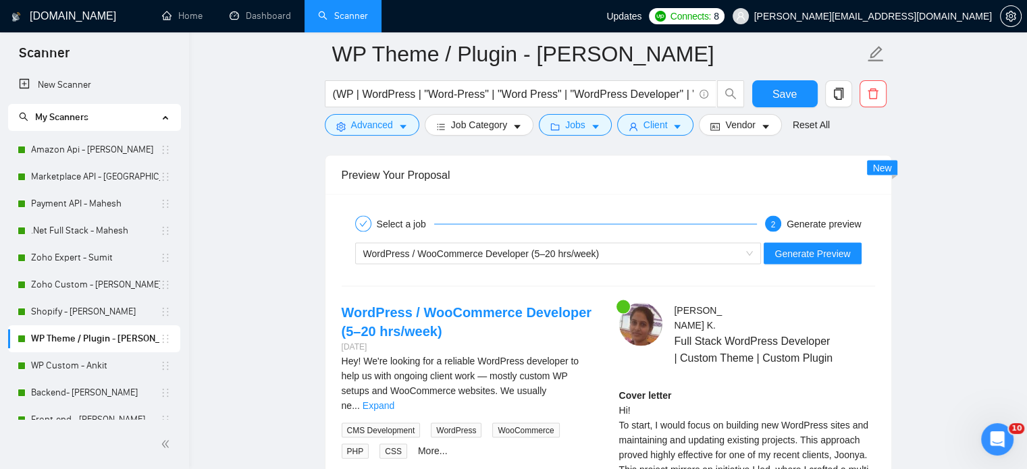
scroll to position [2719, 0]
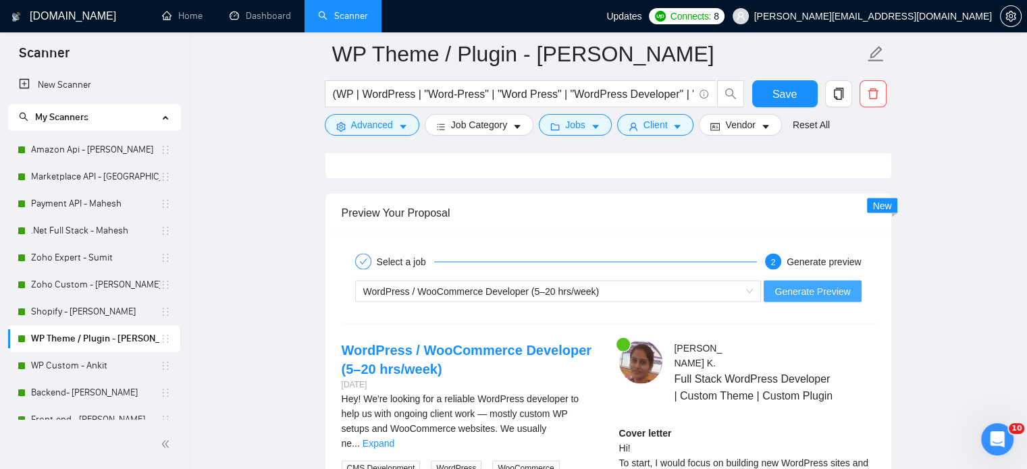
type textarea "Hi [Client name, do not use the company/team name here]! To start, I would focu…"
click at [806, 288] on span "Generate Preview" at bounding box center [812, 291] width 76 height 15
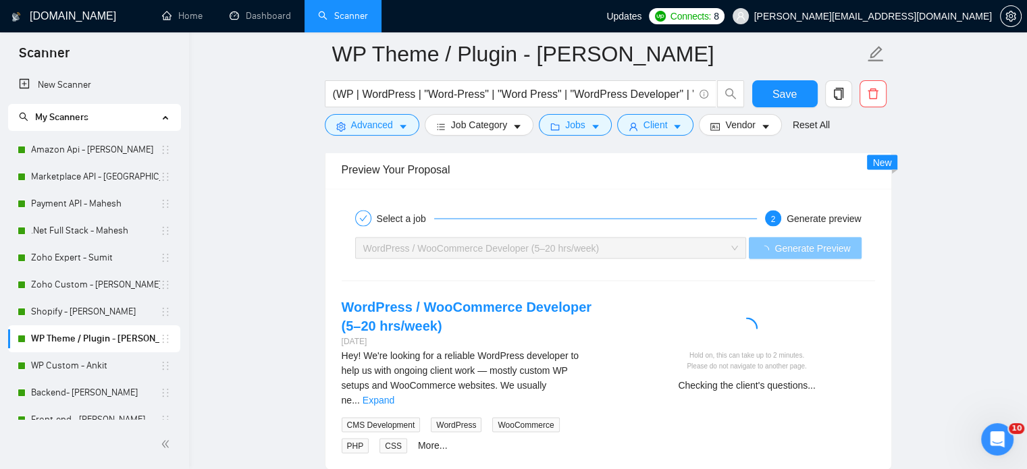
scroll to position [2787, 0]
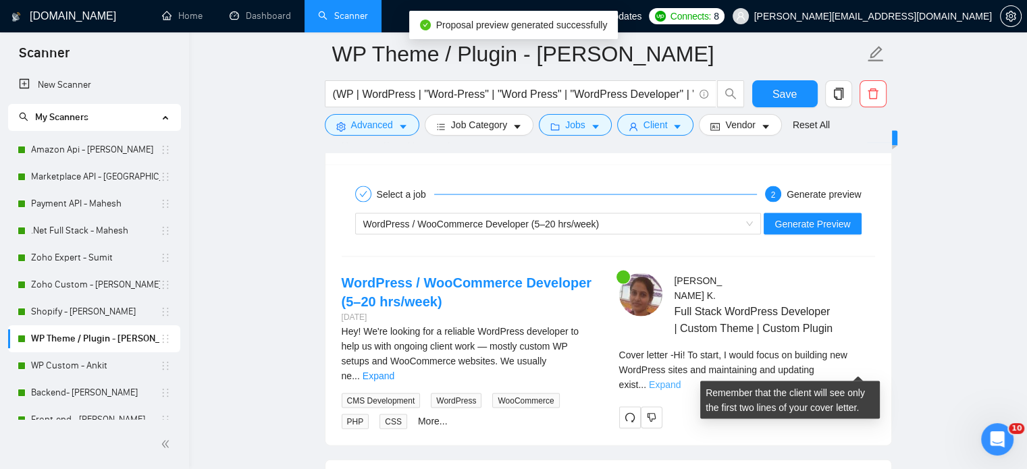
click at [680, 379] on link "Expand" at bounding box center [665, 384] width 32 height 11
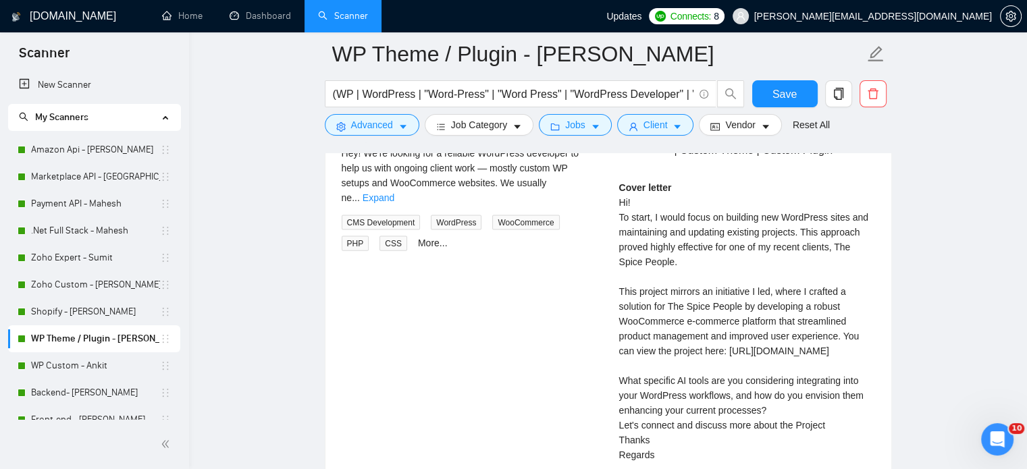
scroll to position [2989, 0]
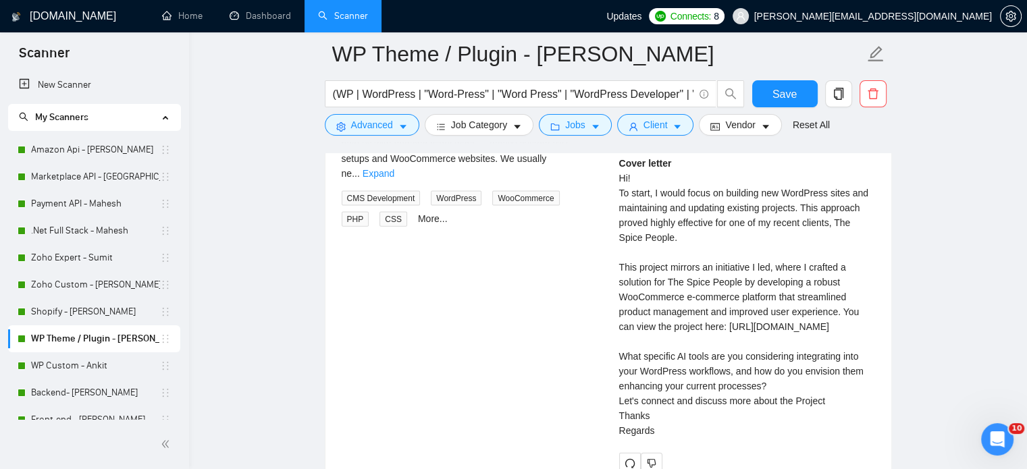
click at [743, 418] on div "Cover letter Hi! To start, I would focus on building new WordPress sites and ma…" at bounding box center [747, 297] width 256 height 282
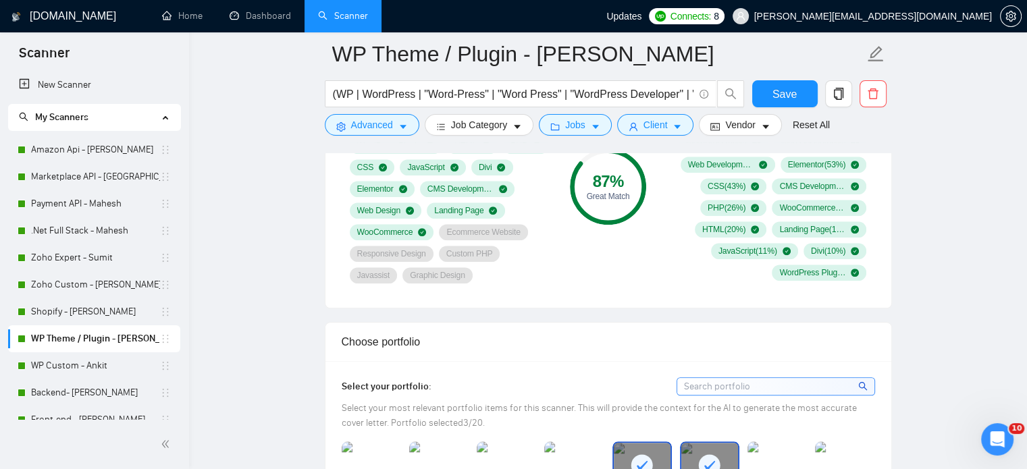
scroll to position [1084, 0]
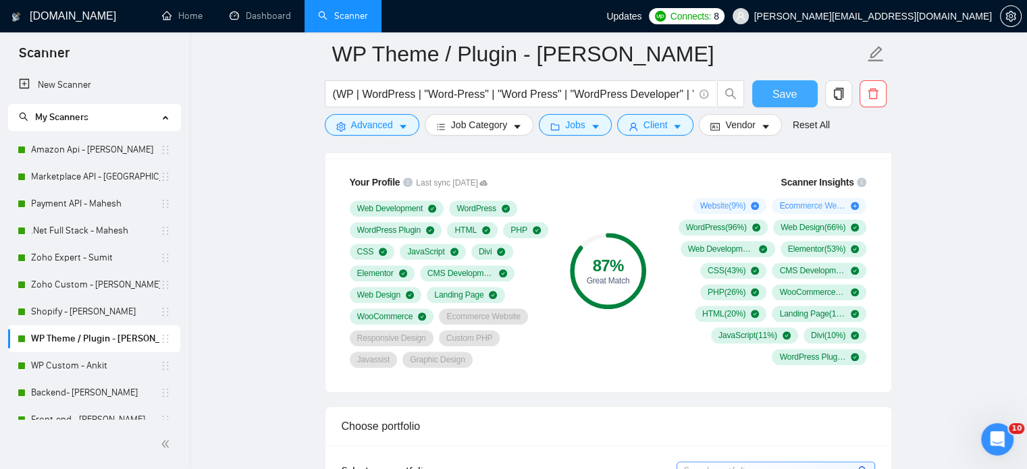
click at [775, 93] on span "Save" at bounding box center [784, 94] width 24 height 17
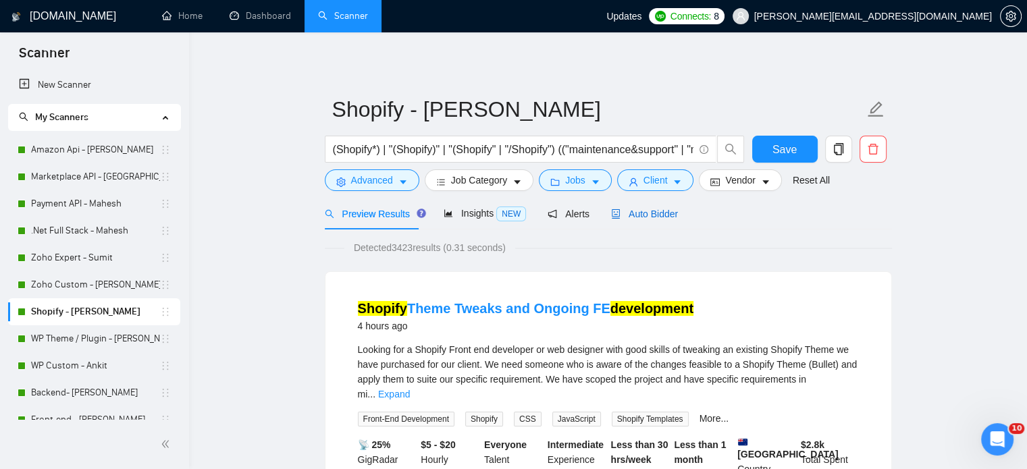
click at [626, 213] on span "Auto Bidder" at bounding box center [644, 214] width 67 height 11
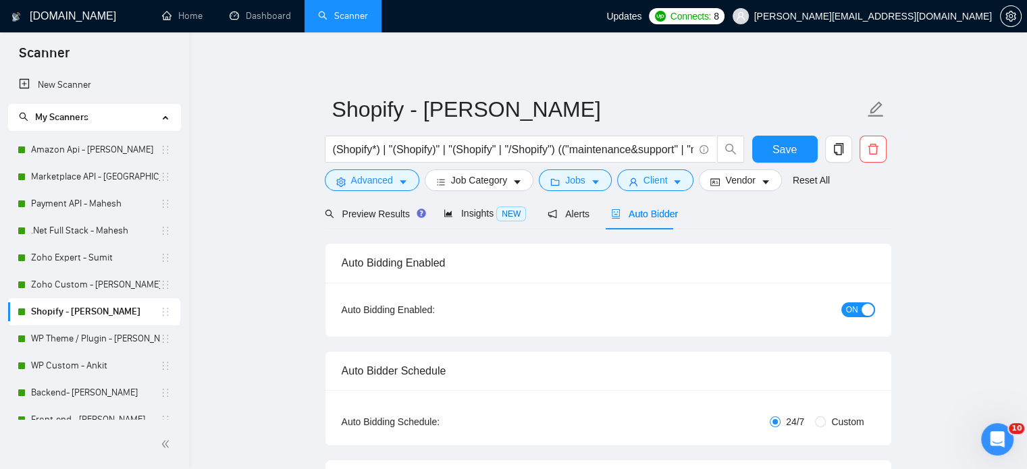
radio input "false"
radio input "true"
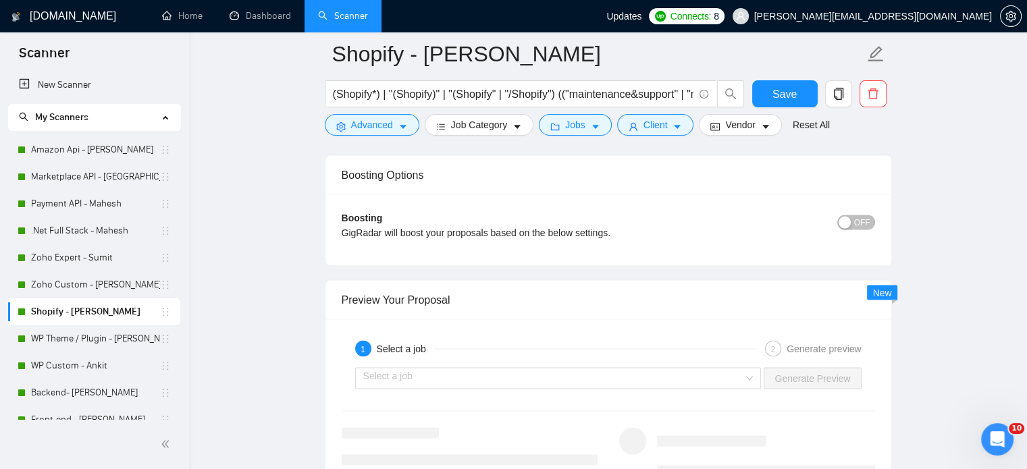
scroll to position [2633, 0]
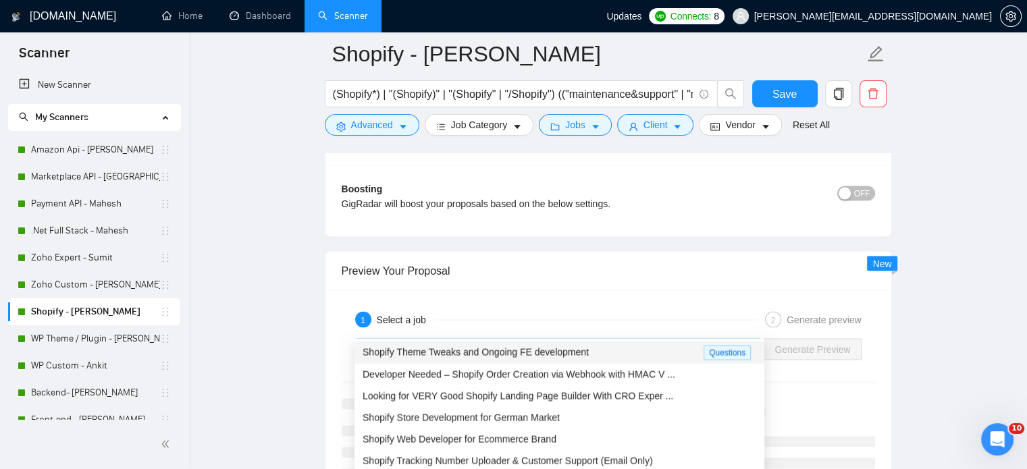
click at [749, 339] on div "Select a job" at bounding box center [558, 350] width 406 height 22
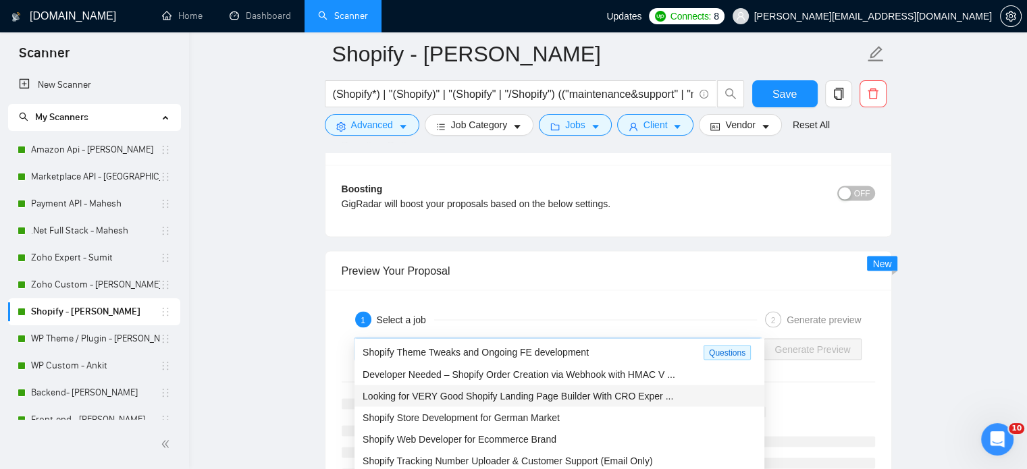
click at [470, 402] on span "Looking for VERY Good Shopify Landing Page Builder With CRO Exper ..." at bounding box center [518, 396] width 311 height 11
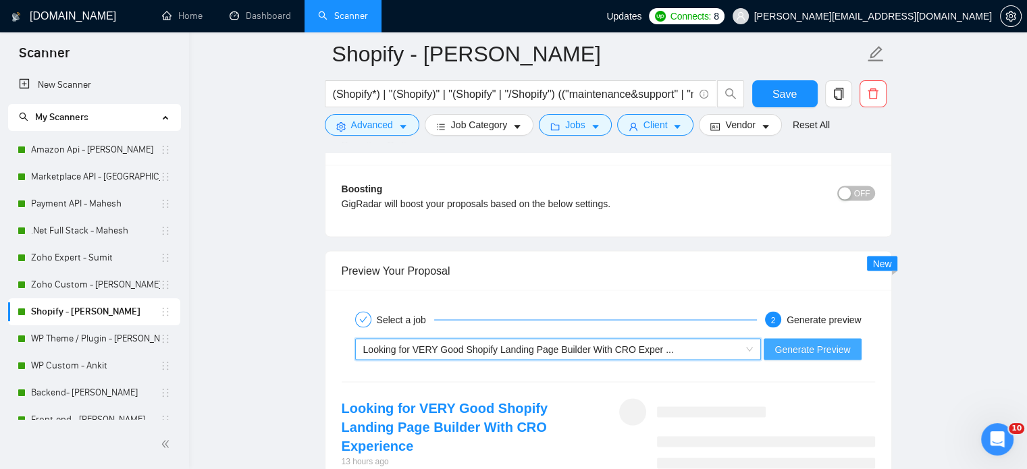
click at [809, 342] on span "Generate Preview" at bounding box center [812, 349] width 76 height 15
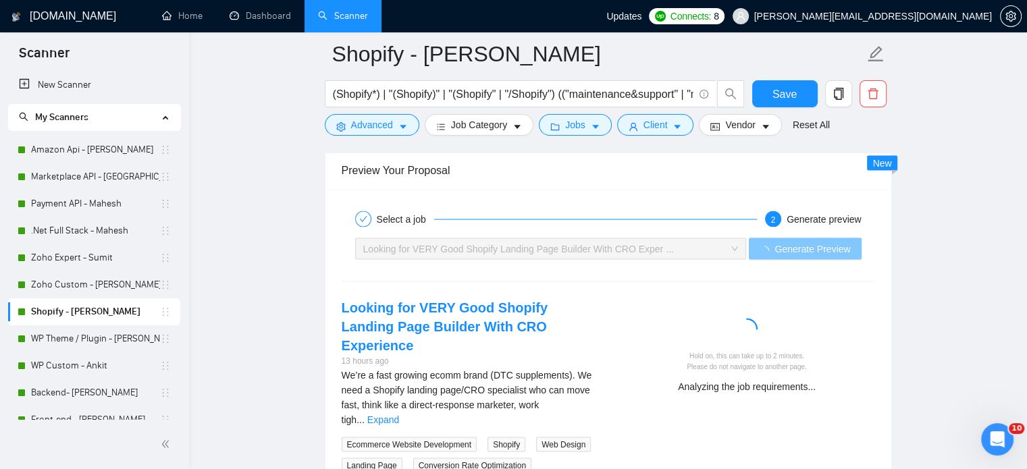
scroll to position [2768, 0]
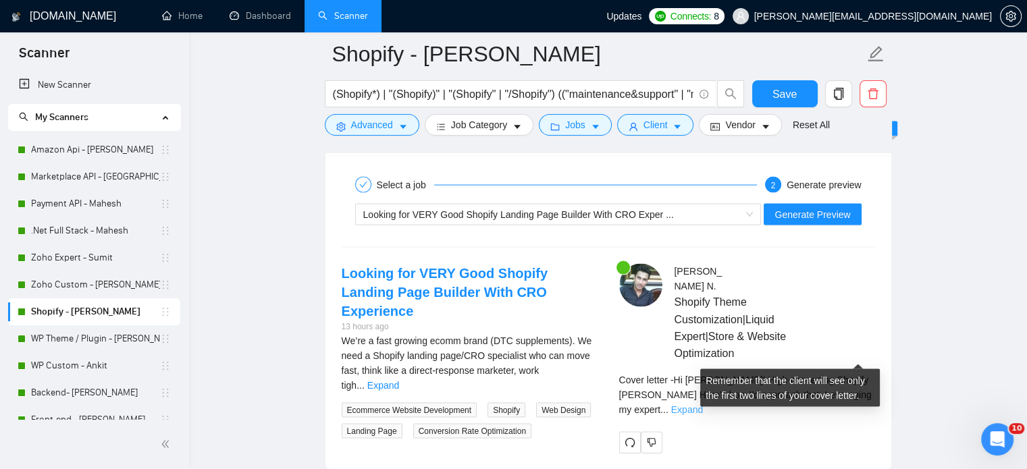
click at [703, 404] on link "Expand" at bounding box center [687, 409] width 32 height 11
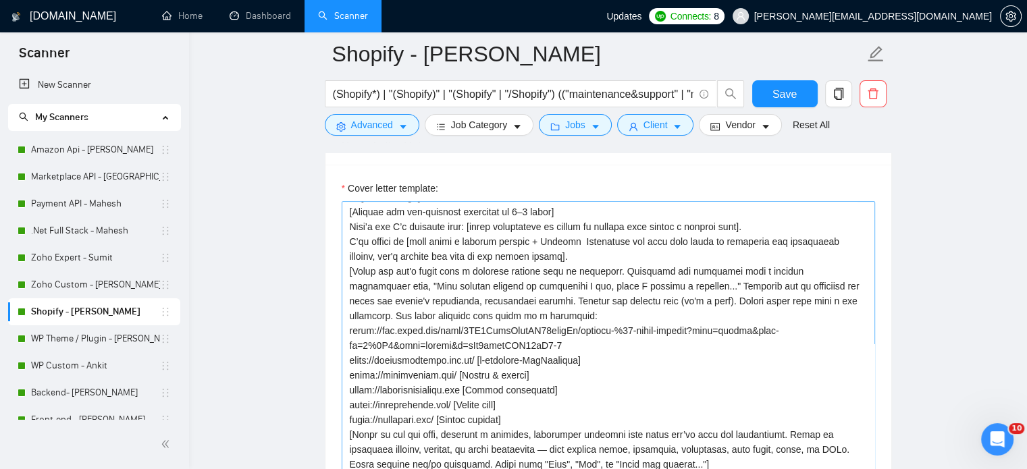
scroll to position [0, 0]
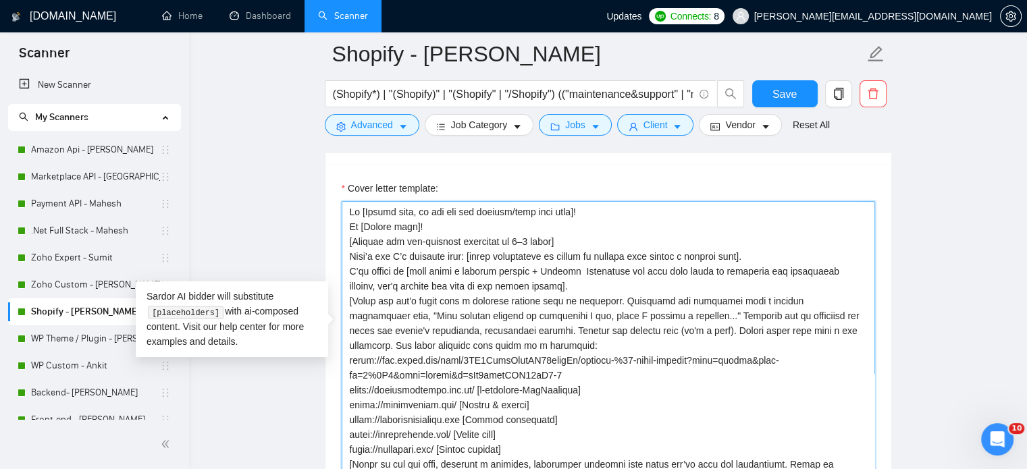
drag, startPoint x: 605, startPoint y: 186, endPoint x: 320, endPoint y: 192, distance: 284.9
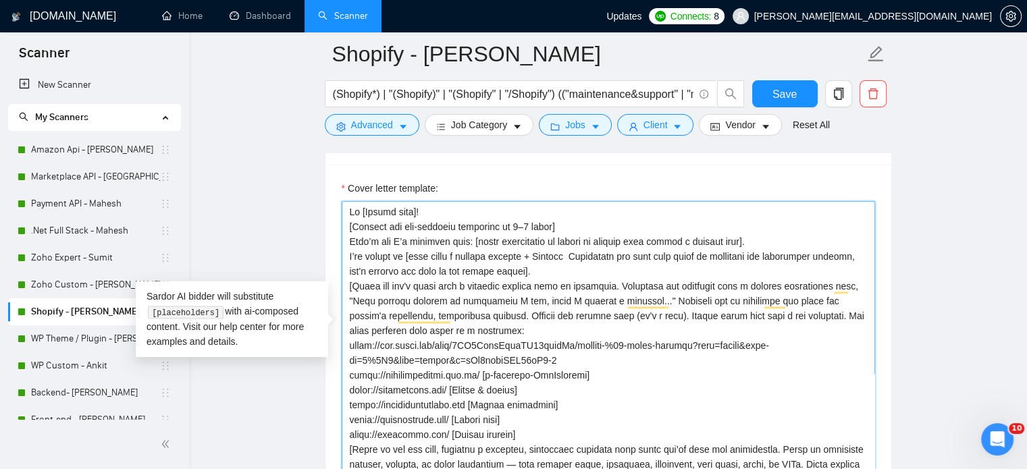
click at [548, 244] on textarea "Cover letter template:" at bounding box center [608, 353] width 533 height 304
click at [567, 201] on textarea "Cover letter template:" at bounding box center [608, 353] width 533 height 304
drag, startPoint x: 348, startPoint y: 203, endPoint x: 768, endPoint y: 214, distance: 420.0
click at [768, 214] on textarea "Cover letter template:" at bounding box center [608, 353] width 533 height 304
paste textarea "To start, I would focus on [insert 1–2 key priorities from the job post]. This …"
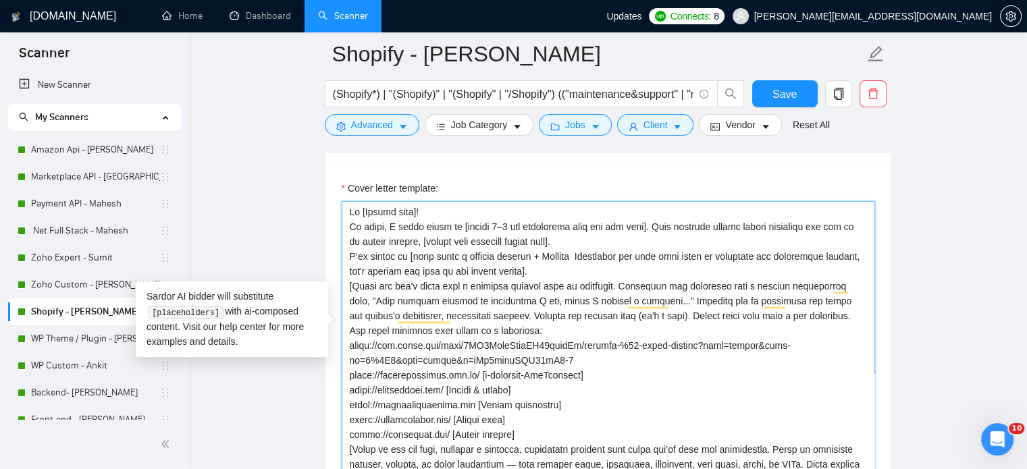
click at [554, 240] on textarea "Cover letter template:" at bounding box center [608, 353] width 533 height 304
click at [527, 250] on textarea "Cover letter template:" at bounding box center [608, 353] width 533 height 304
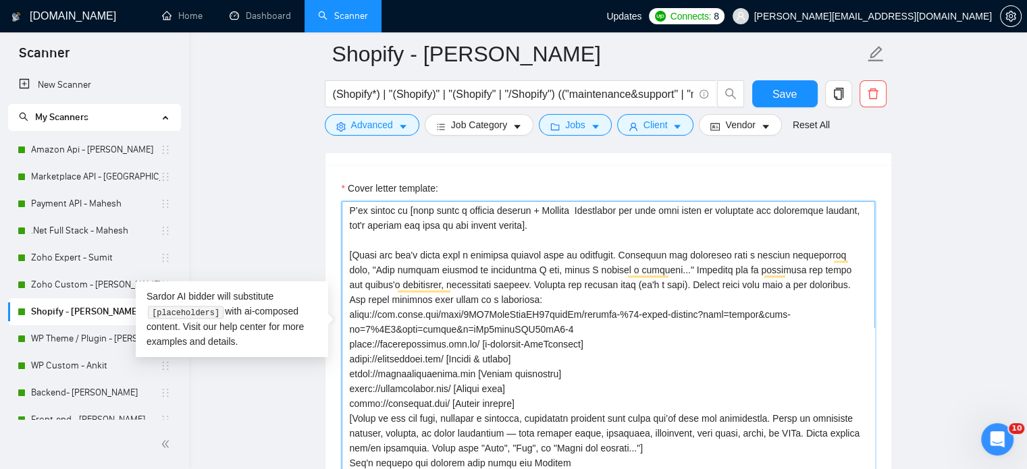
scroll to position [68, 0]
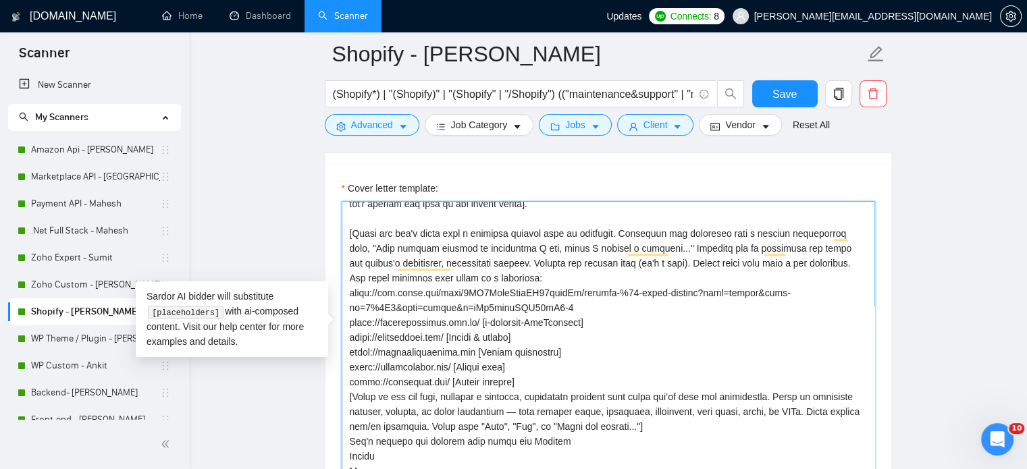
drag, startPoint x: 550, startPoint y: 362, endPoint x: 537, endPoint y: 355, distance: 13.9
click at [549, 361] on textarea "Cover letter template:" at bounding box center [608, 353] width 533 height 304
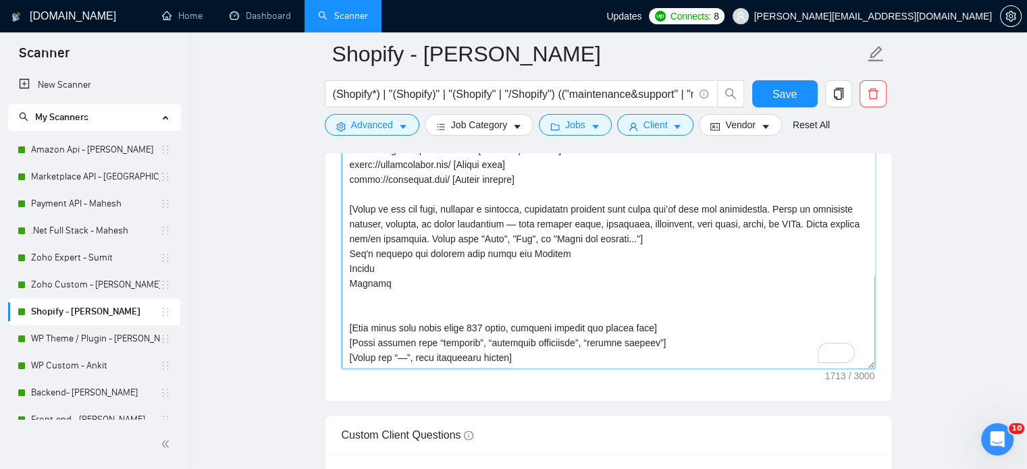
scroll to position [1823, 0]
click at [356, 277] on textarea "Cover letter template:" at bounding box center [608, 218] width 533 height 304
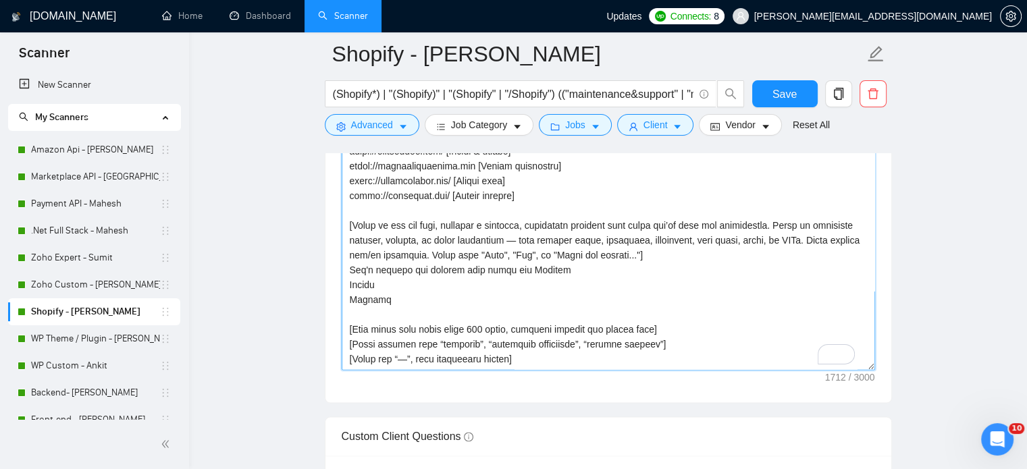
scroll to position [133, 0]
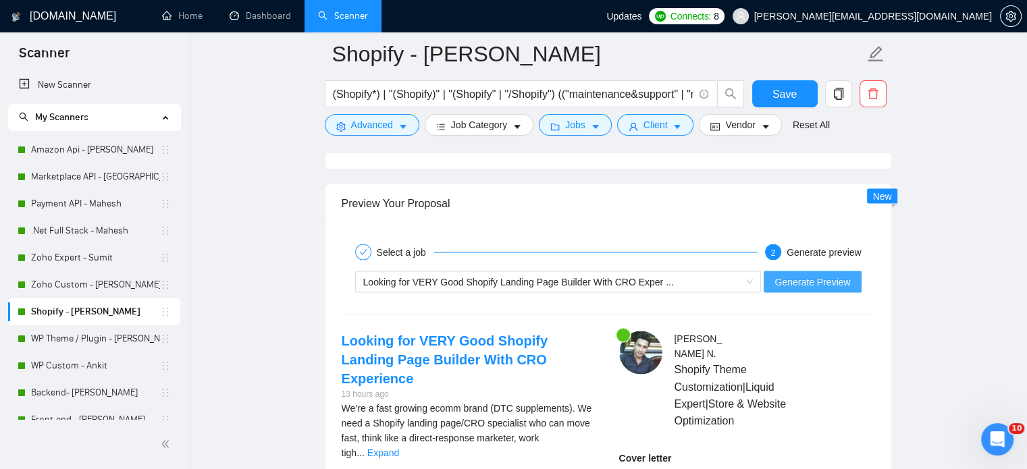
type textarea "Hi [Client name]! To start, I would focus on [insert 1–2 key priorities from th…"
click at [793, 275] on span "Generate Preview" at bounding box center [812, 282] width 76 height 15
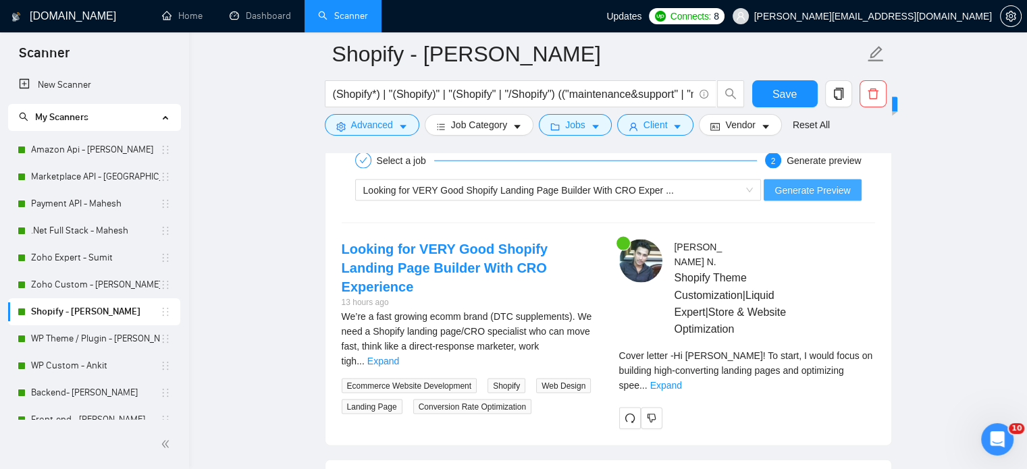
scroll to position [2835, 0]
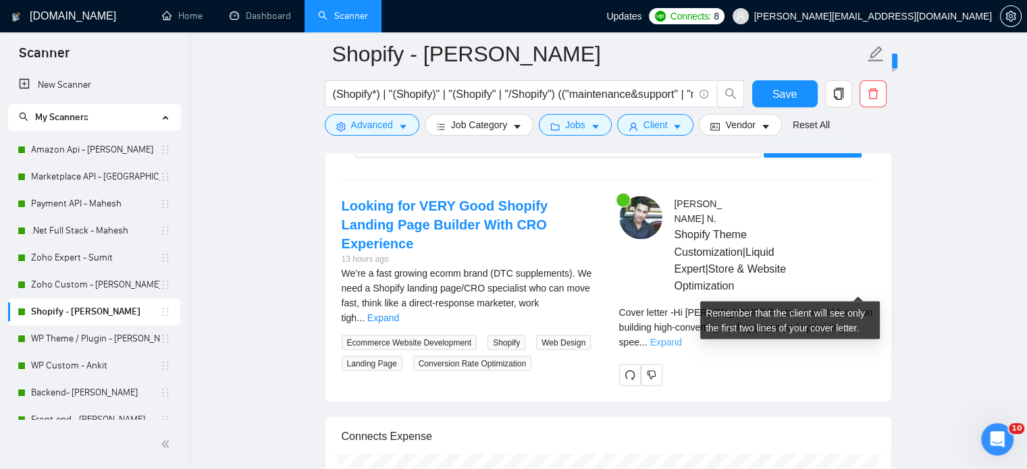
click at [682, 337] on link "Expand" at bounding box center [666, 342] width 32 height 11
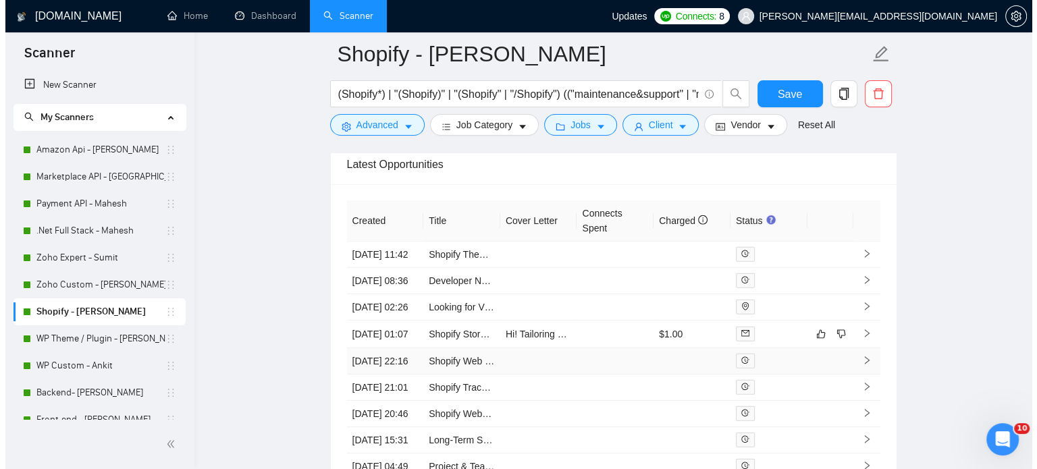
scroll to position [3918, 0]
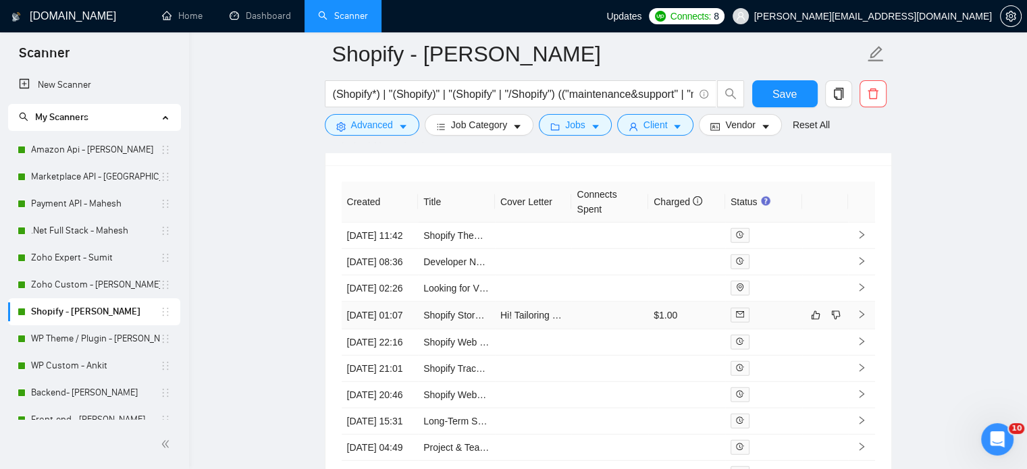
click at [861, 319] on icon "right" at bounding box center [861, 314] width 9 height 9
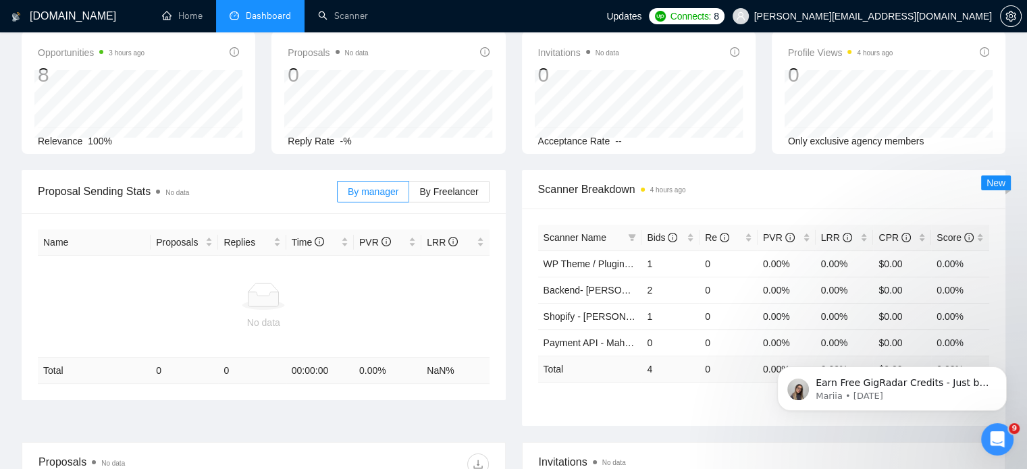
scroll to position [135, 0]
